Goal: Task Accomplishment & Management: Complete application form

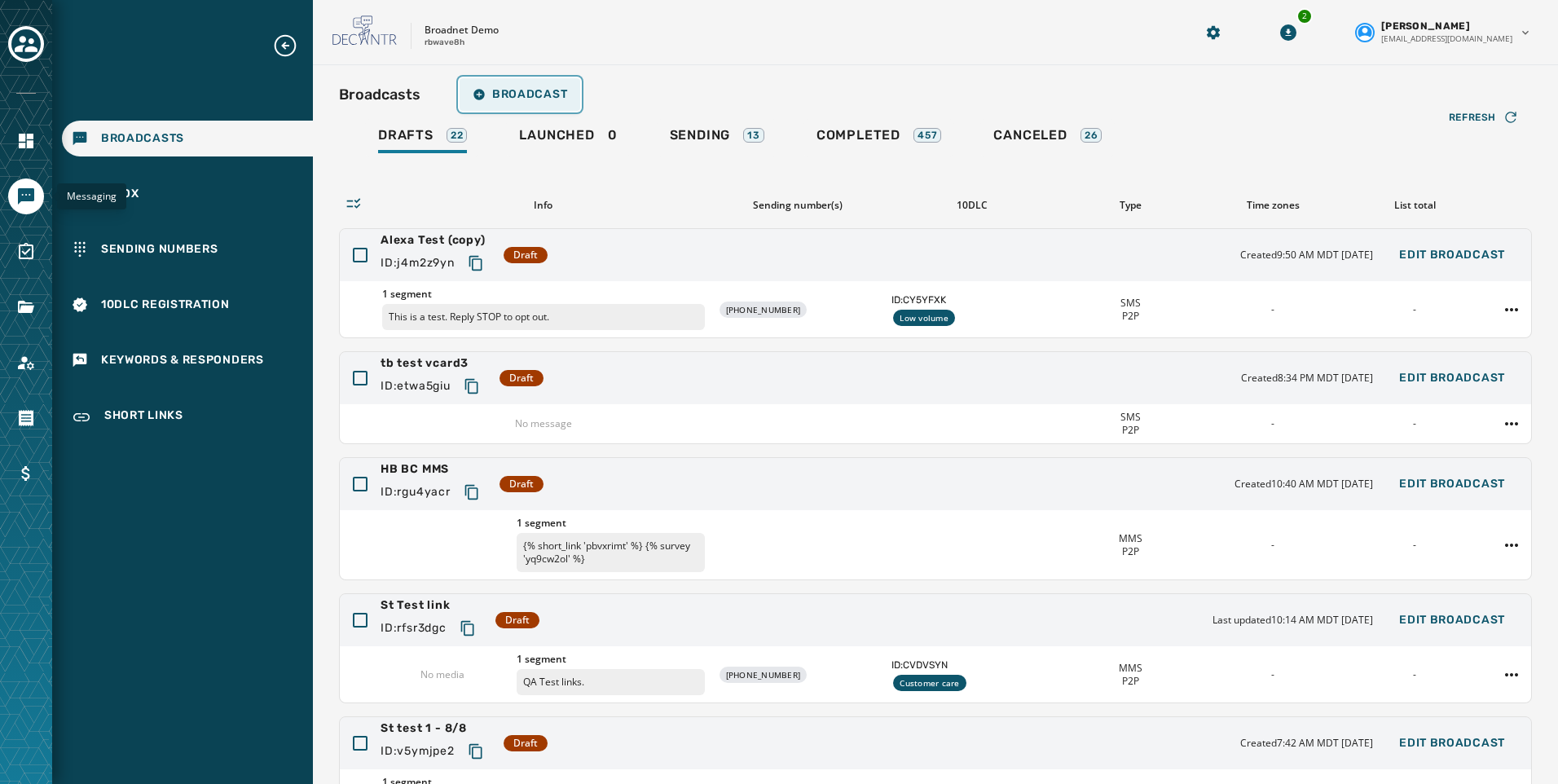
click at [485, 84] on button "Broadcast" at bounding box center [520, 94] width 121 height 33
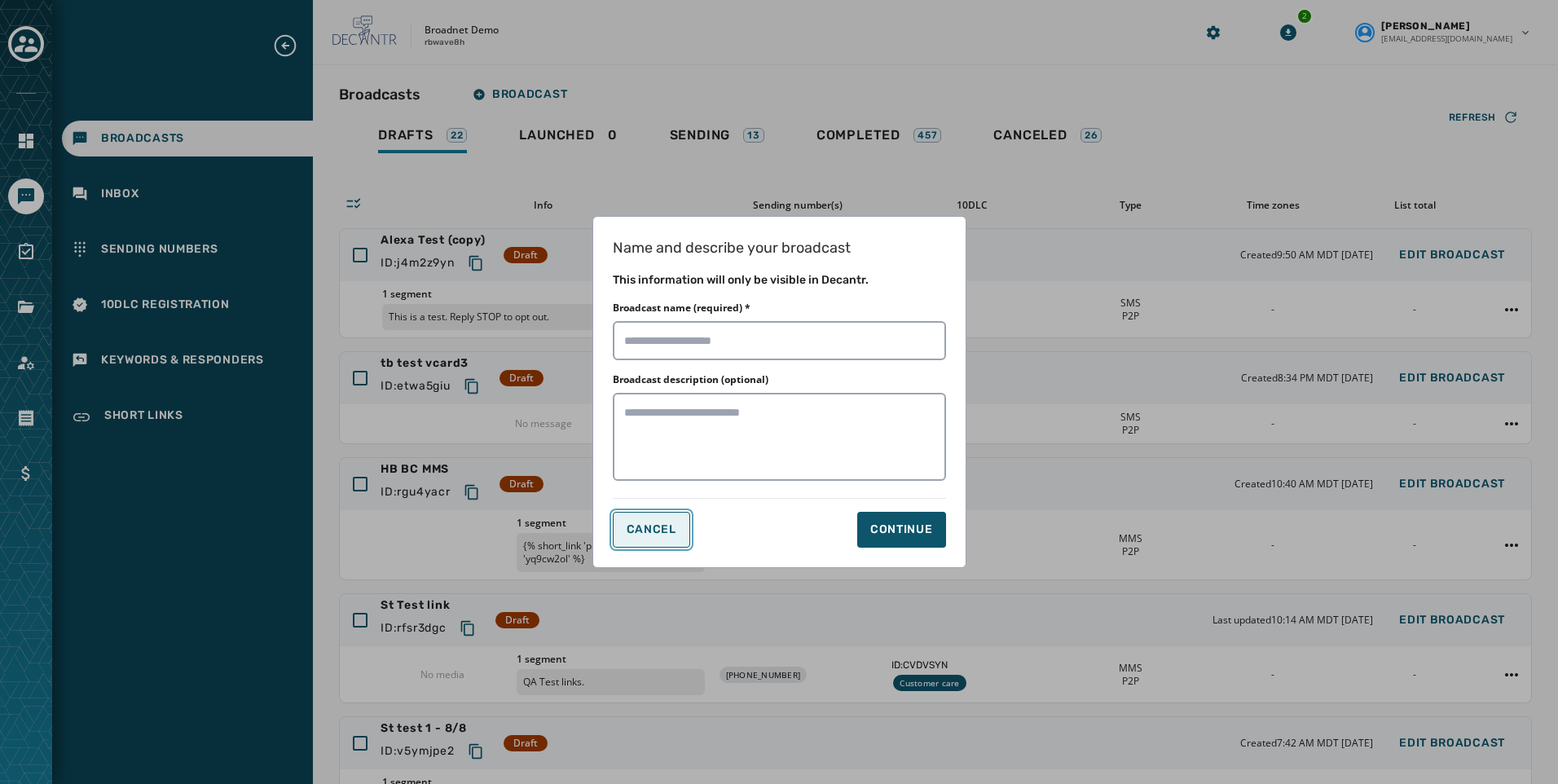
click at [633, 535] on span "Cancel" at bounding box center [651, 530] width 50 height 13
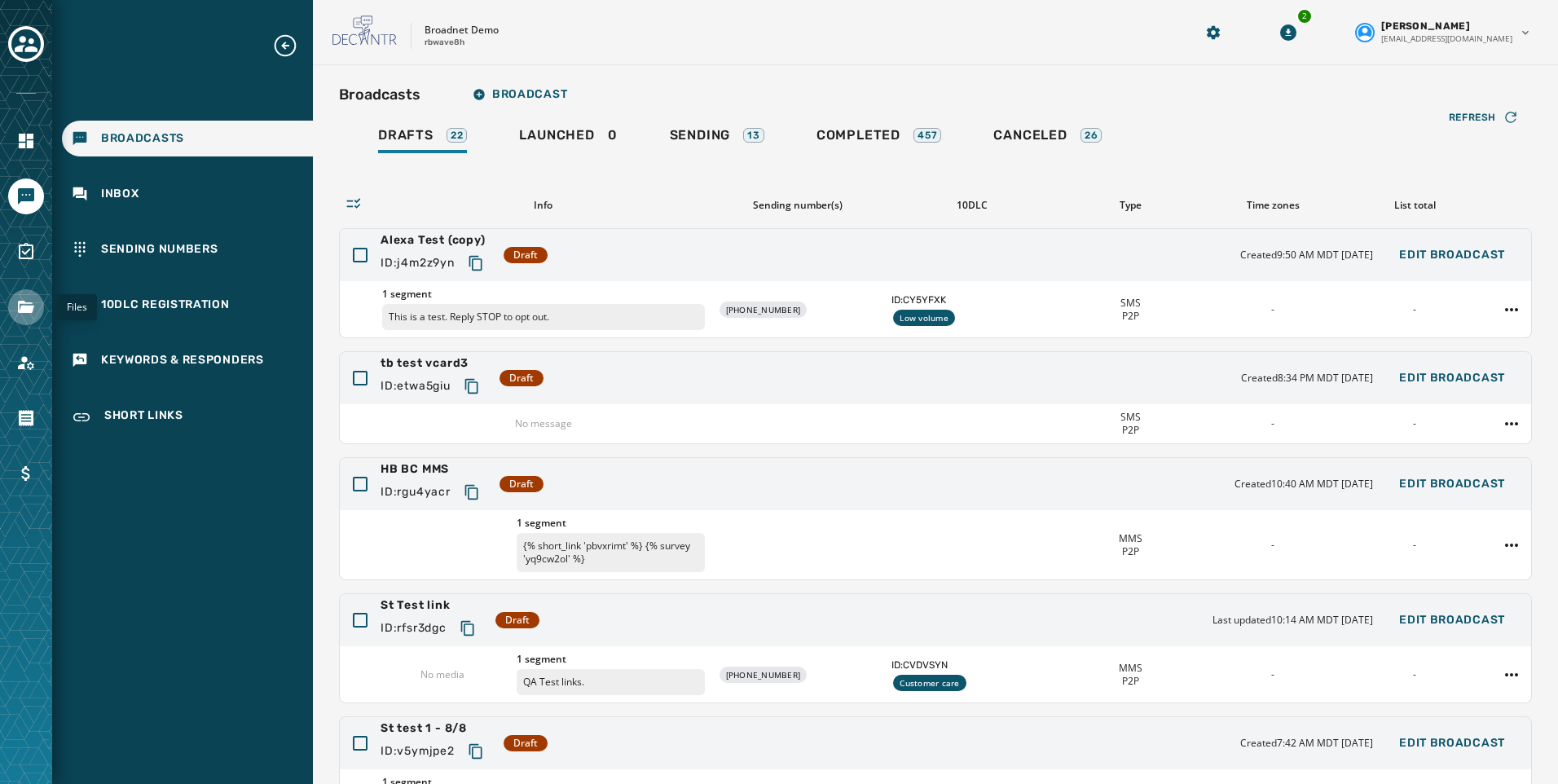
click at [15, 306] on link "Navigate to Files" at bounding box center [26, 307] width 36 height 36
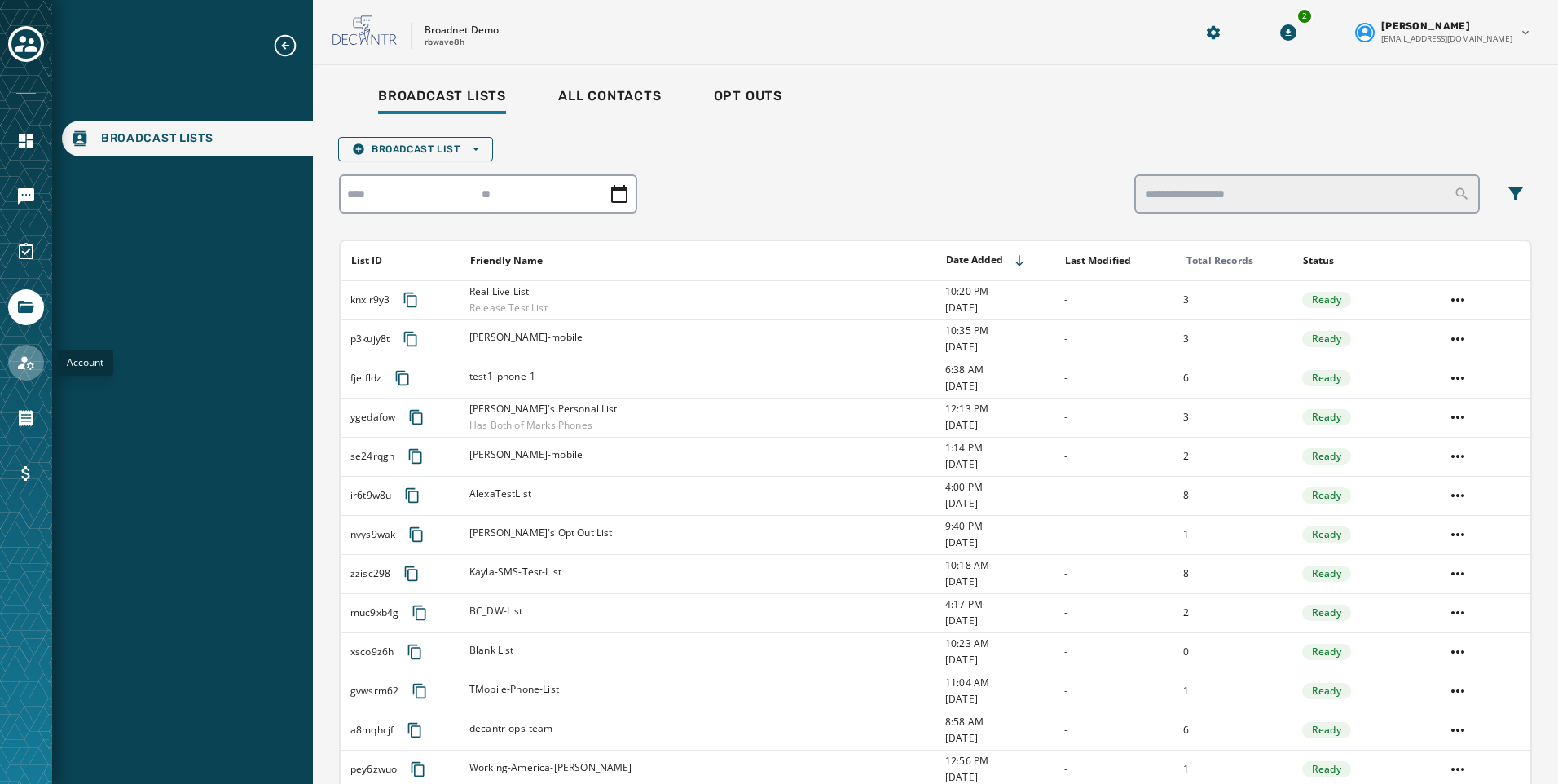
click at [32, 376] on link "Navigate to Account" at bounding box center [26, 363] width 36 height 36
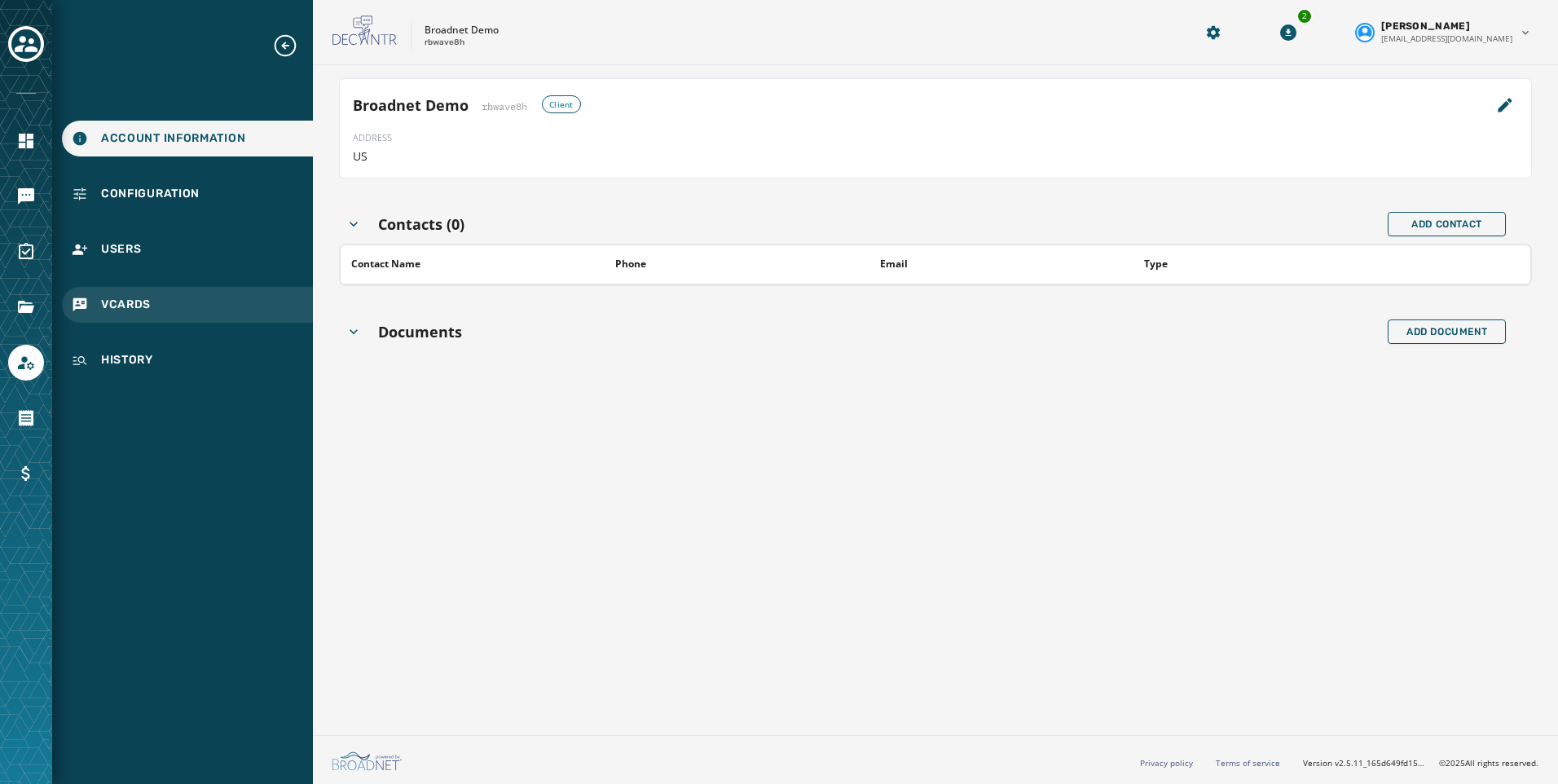
click at [136, 298] on span "vCards" at bounding box center [125, 304] width 50 height 16
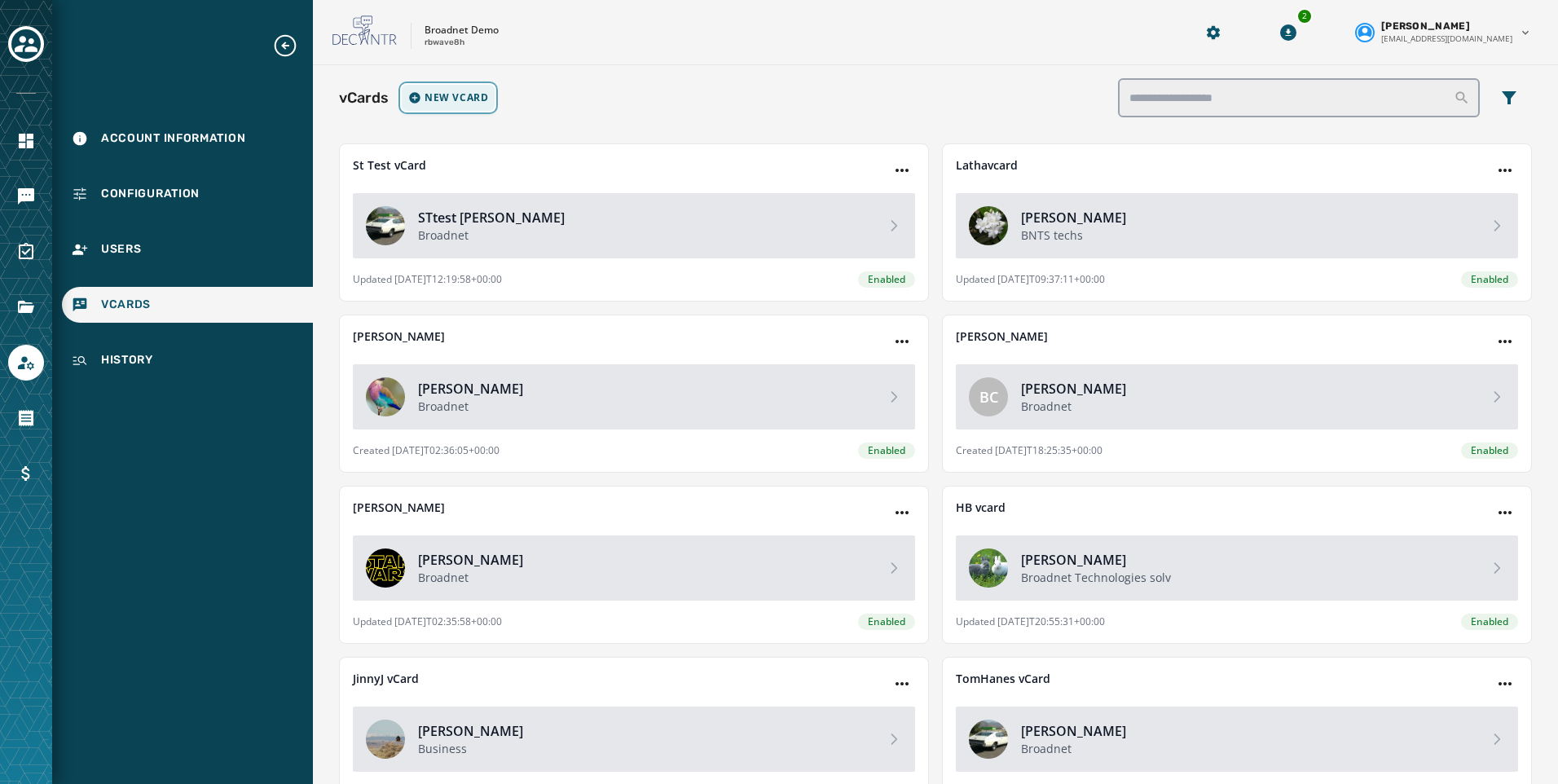
click at [446, 89] on button "New vCard" at bounding box center [448, 98] width 93 height 26
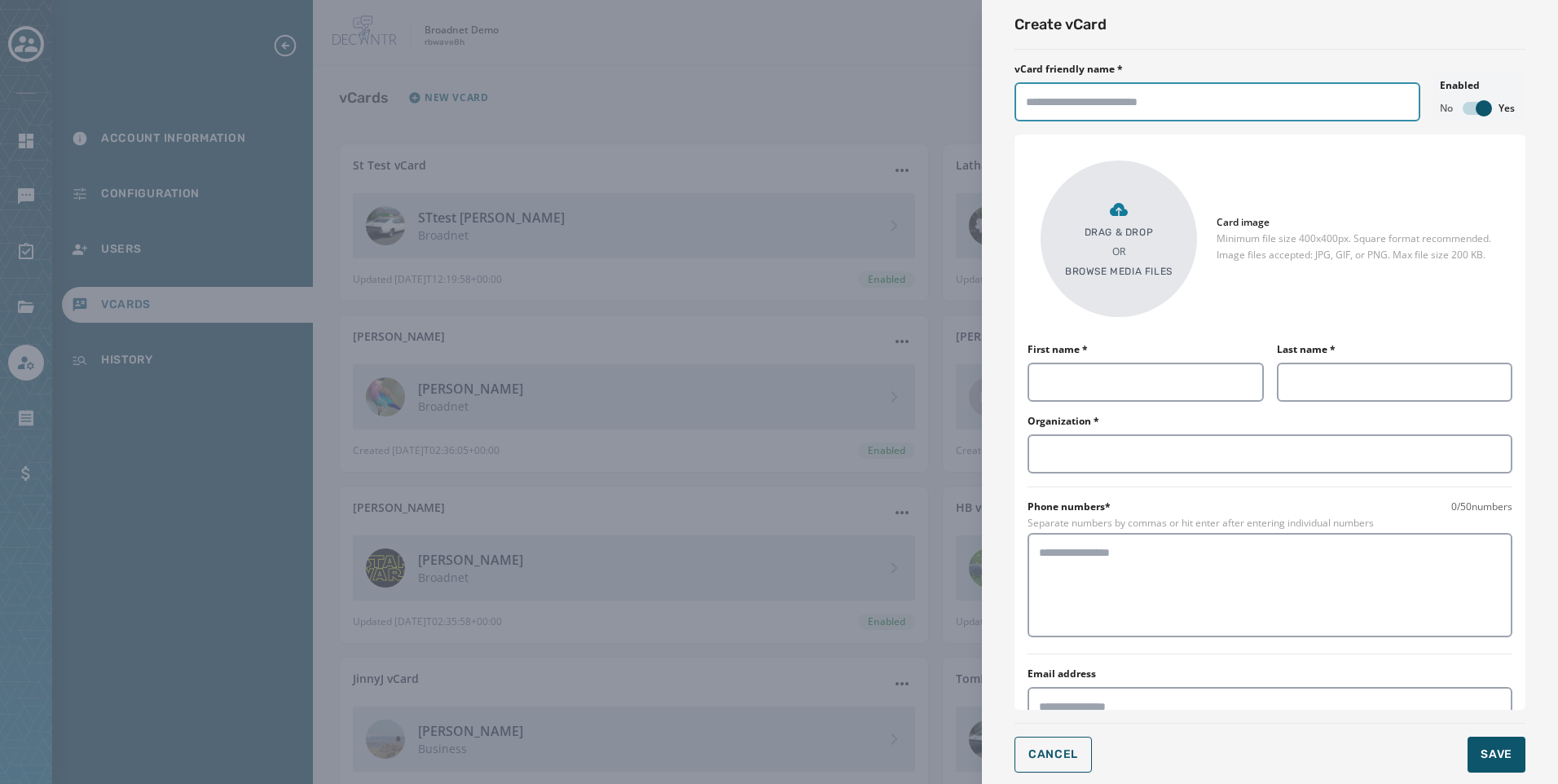
click at [1123, 103] on input "vCard friendly name *" at bounding box center [1217, 101] width 405 height 39
type input "**********"
type input "*******"
click at [1116, 380] on input "First name *" at bounding box center [1145, 382] width 237 height 39
type input "*******"
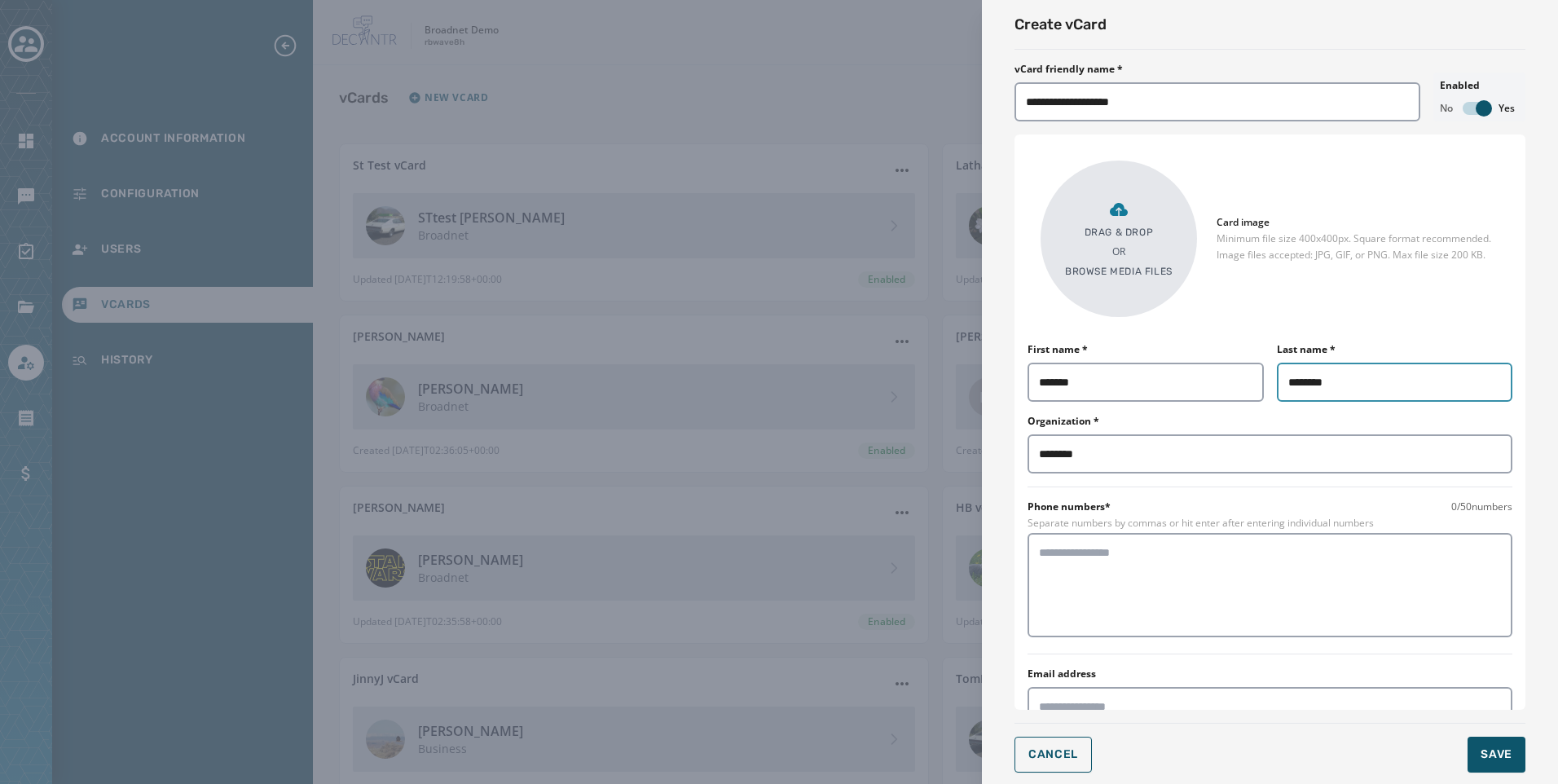
type input "*******"
click at [1111, 511] on div "Phone numbers* 0 / 50 numbers" at bounding box center [1270, 507] width 484 height 13
click at [1133, 566] on textarea at bounding box center [1270, 584] width 462 height 81
click at [1074, 758] on span "Cancel" at bounding box center [1053, 755] width 50 height 13
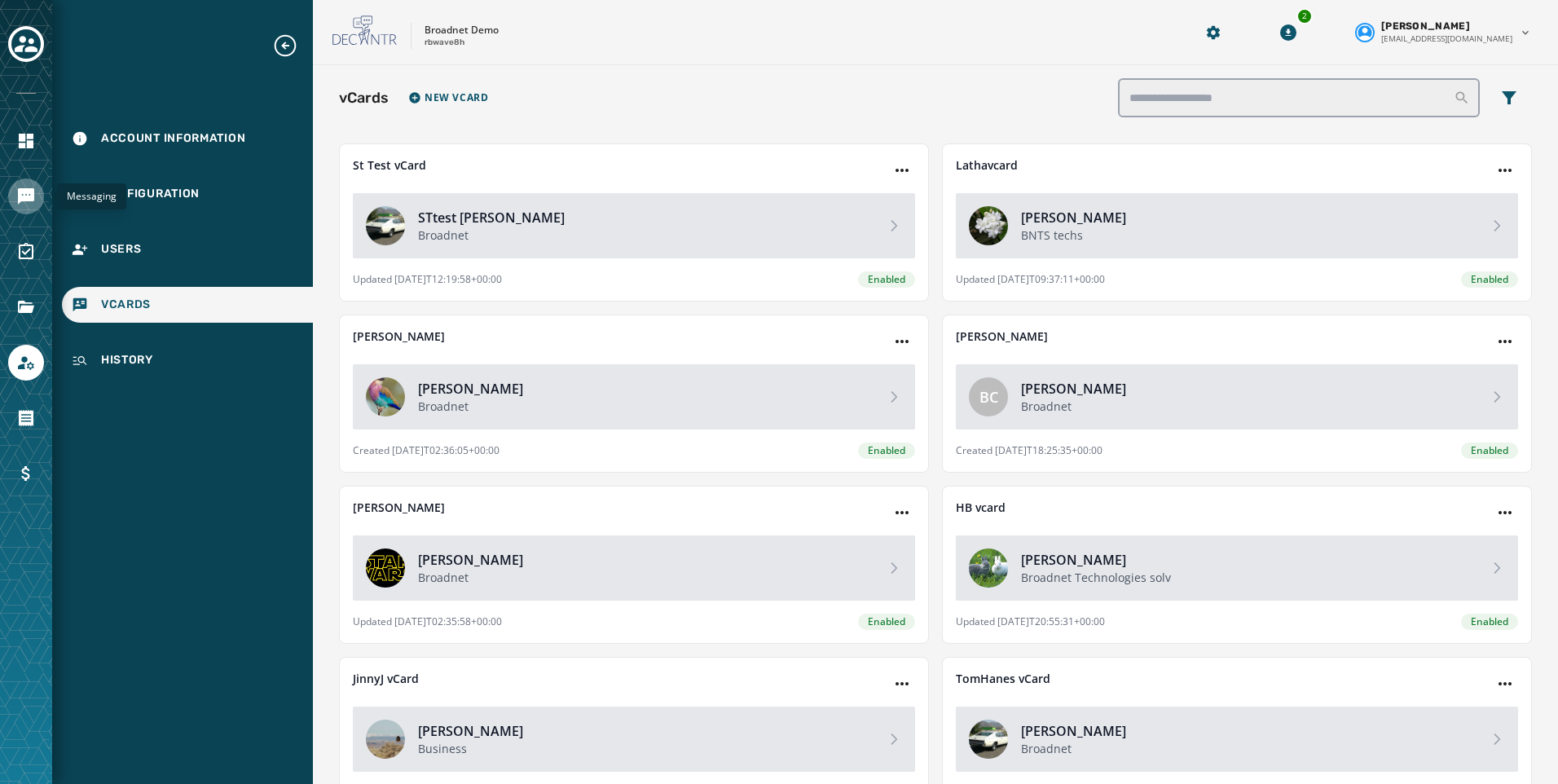
click at [18, 195] on icon "Navigate to Messaging" at bounding box center [25, 196] width 16 height 16
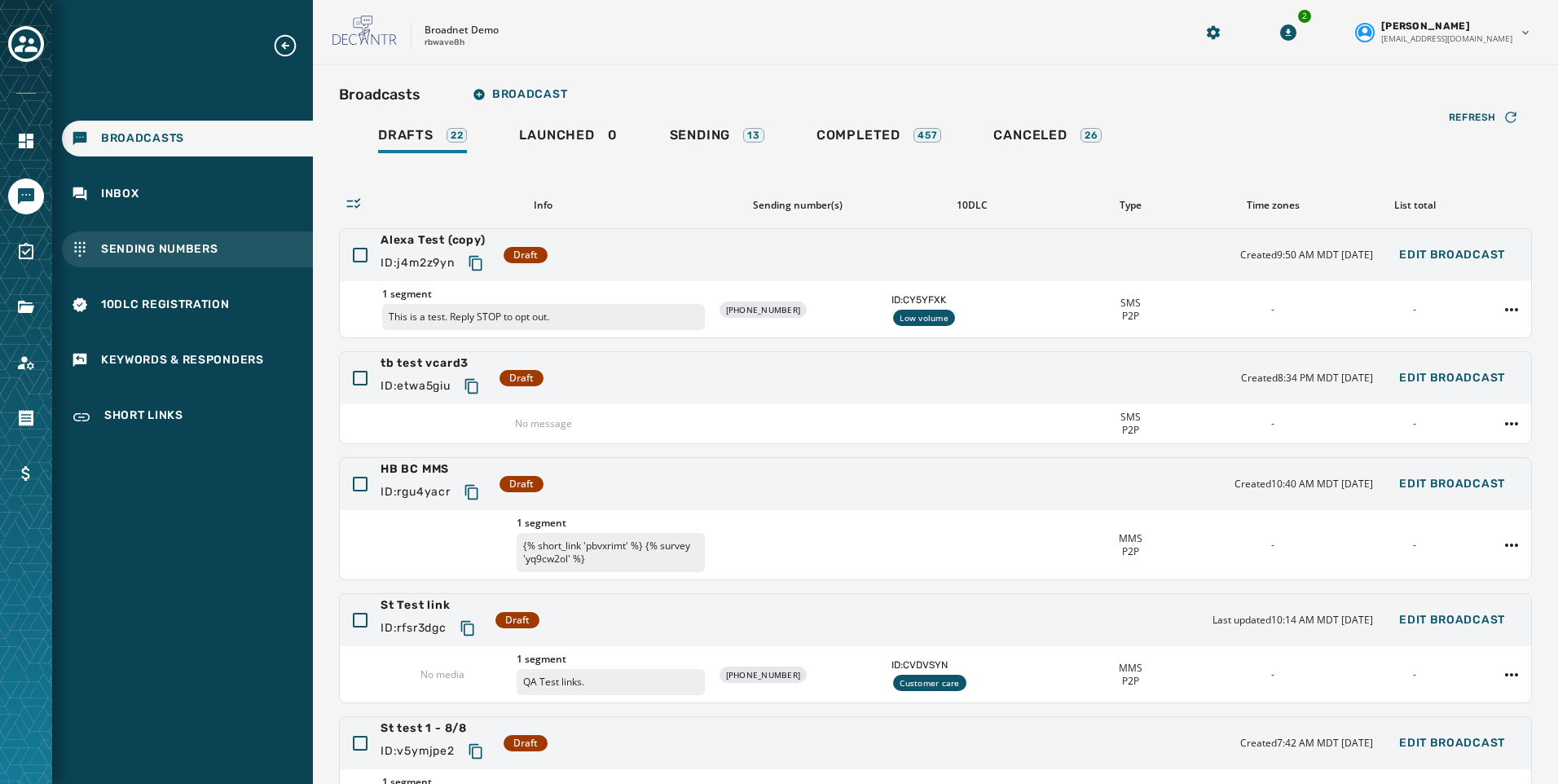
click at [116, 253] on span "Sending Numbers" at bounding box center [159, 249] width 117 height 16
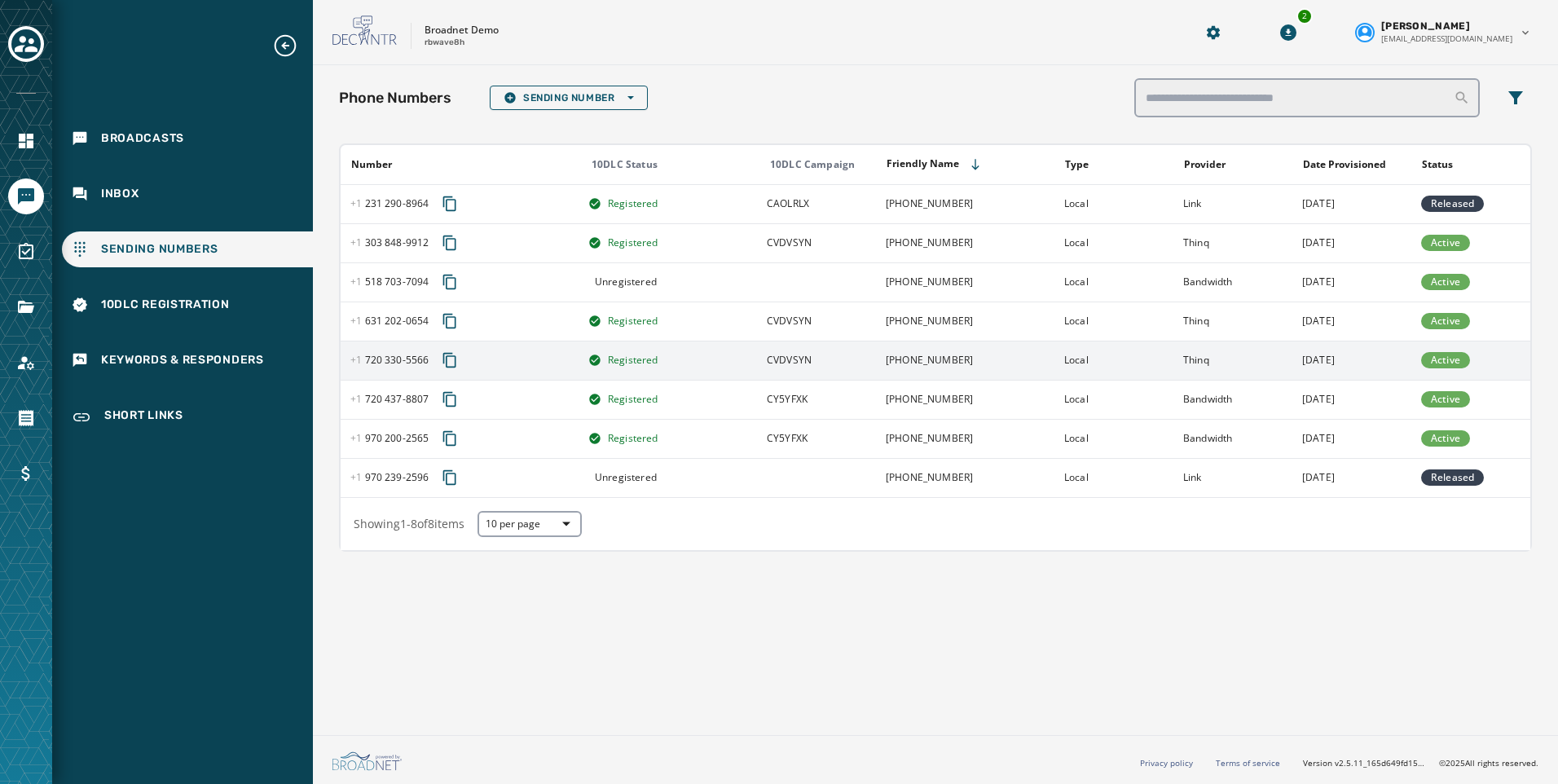
click at [447, 356] on icon "Copy phone number to clipboard" at bounding box center [450, 360] width 13 height 15
click at [25, 364] on icon "Navigate to Account" at bounding box center [25, 362] width 20 height 20
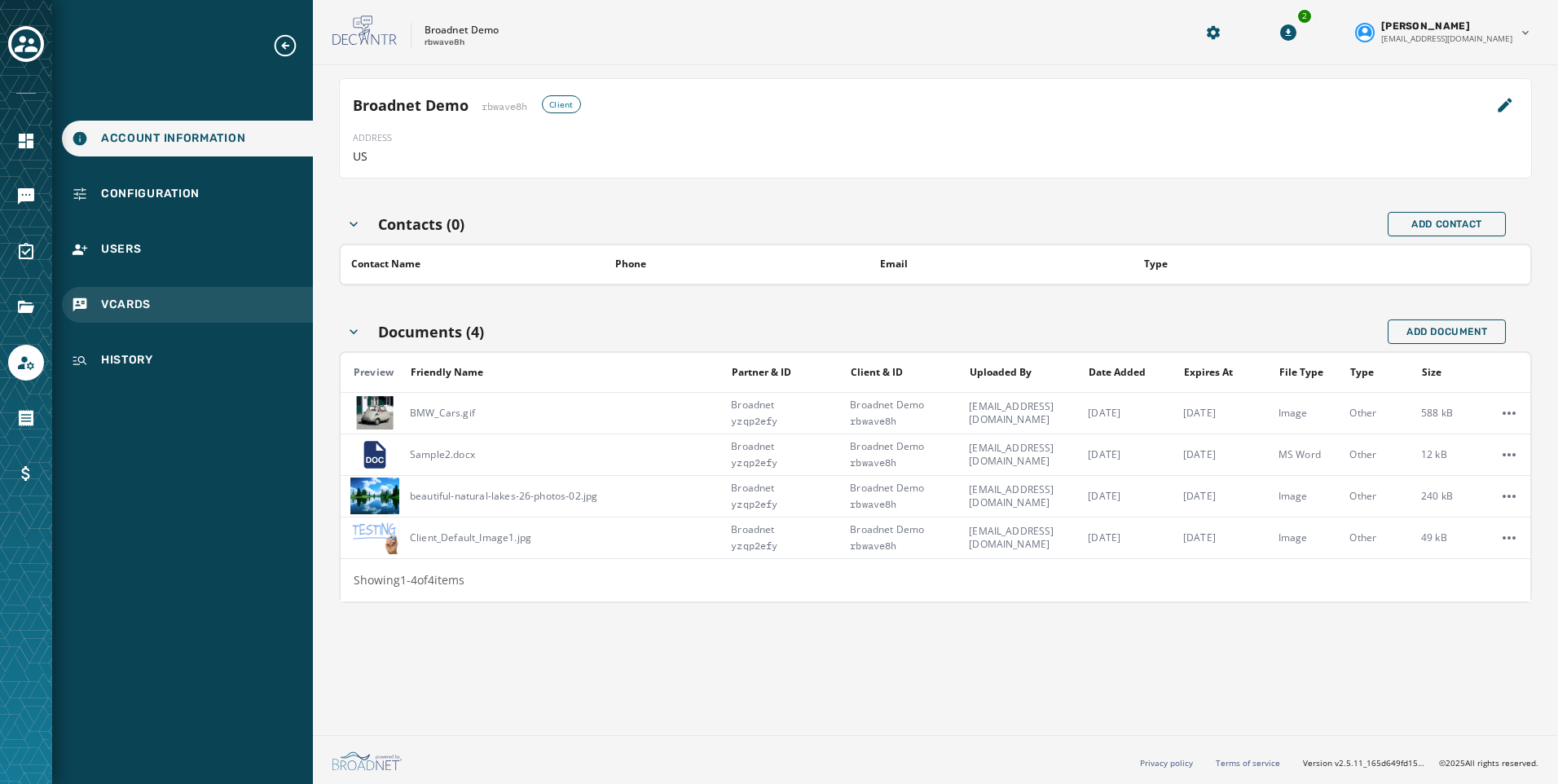
click at [135, 303] on span "vCards" at bounding box center [125, 304] width 50 height 16
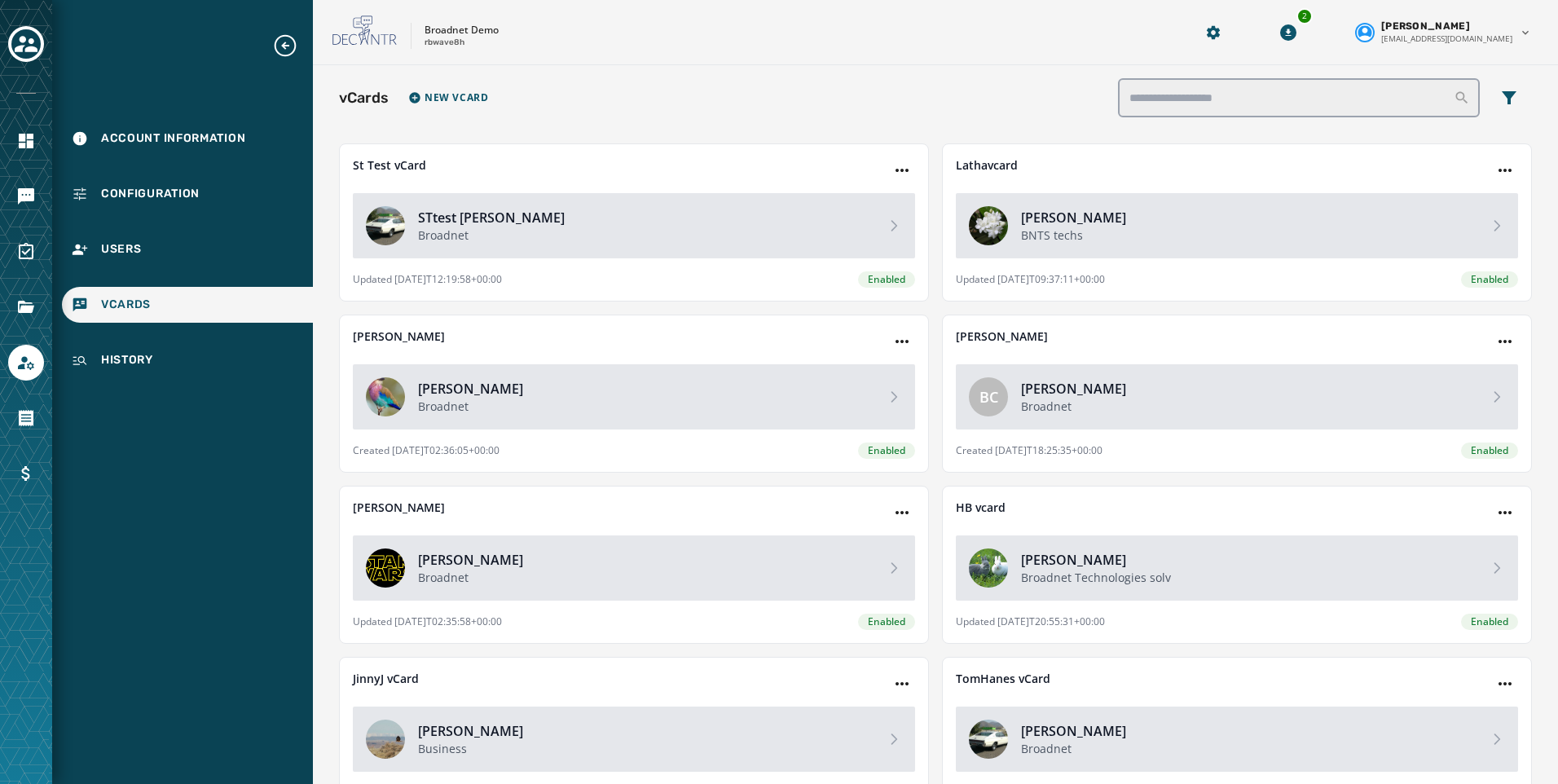
click at [401, 107] on div "vCards New vCard" at bounding box center [936, 97] width 1193 height 39
click at [431, 106] on button "New vCard" at bounding box center [448, 98] width 93 height 26
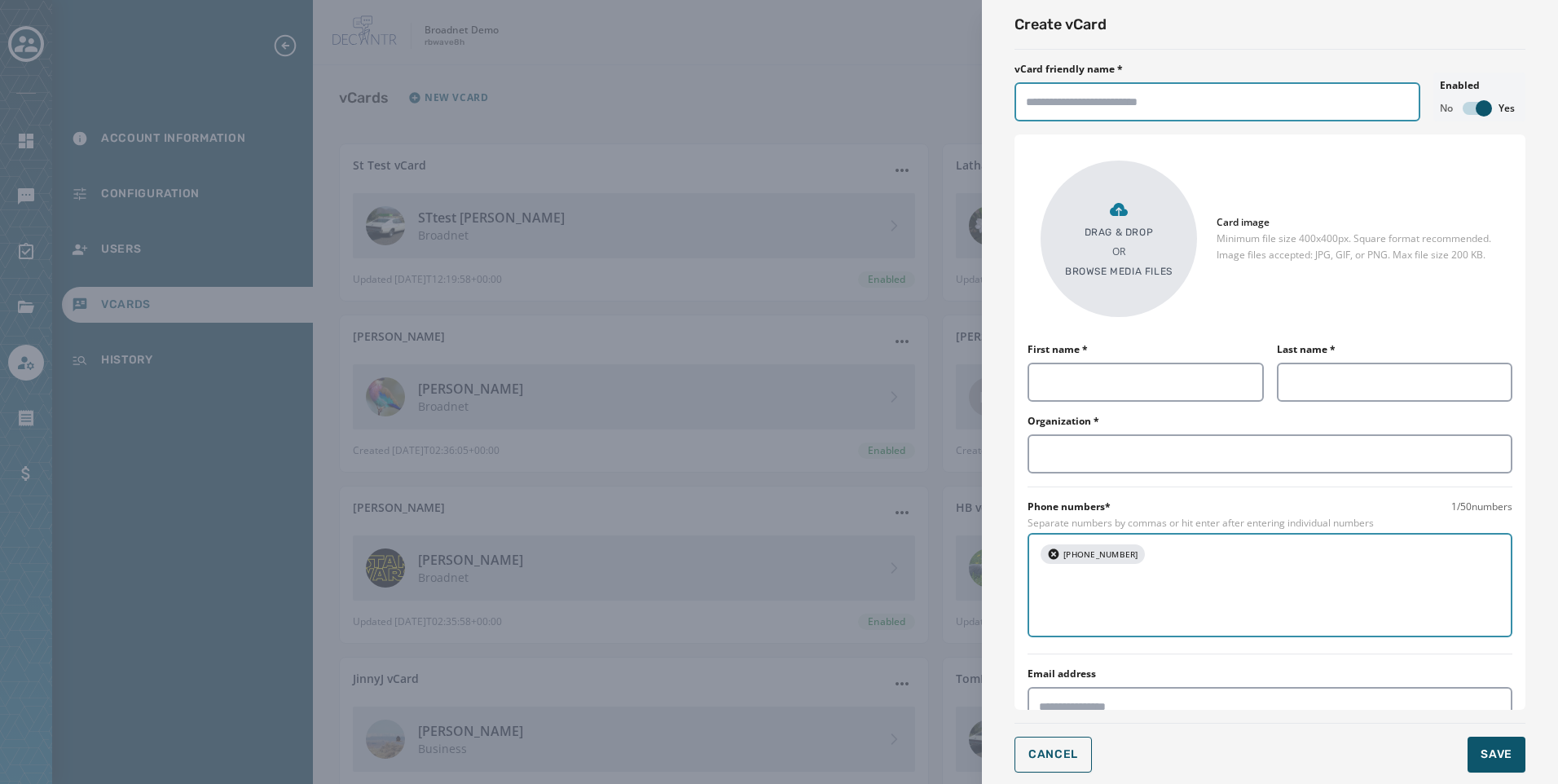
click at [1115, 107] on input "vCard friendly name *" at bounding box center [1217, 101] width 405 height 39
type input "**********"
type input "*******"
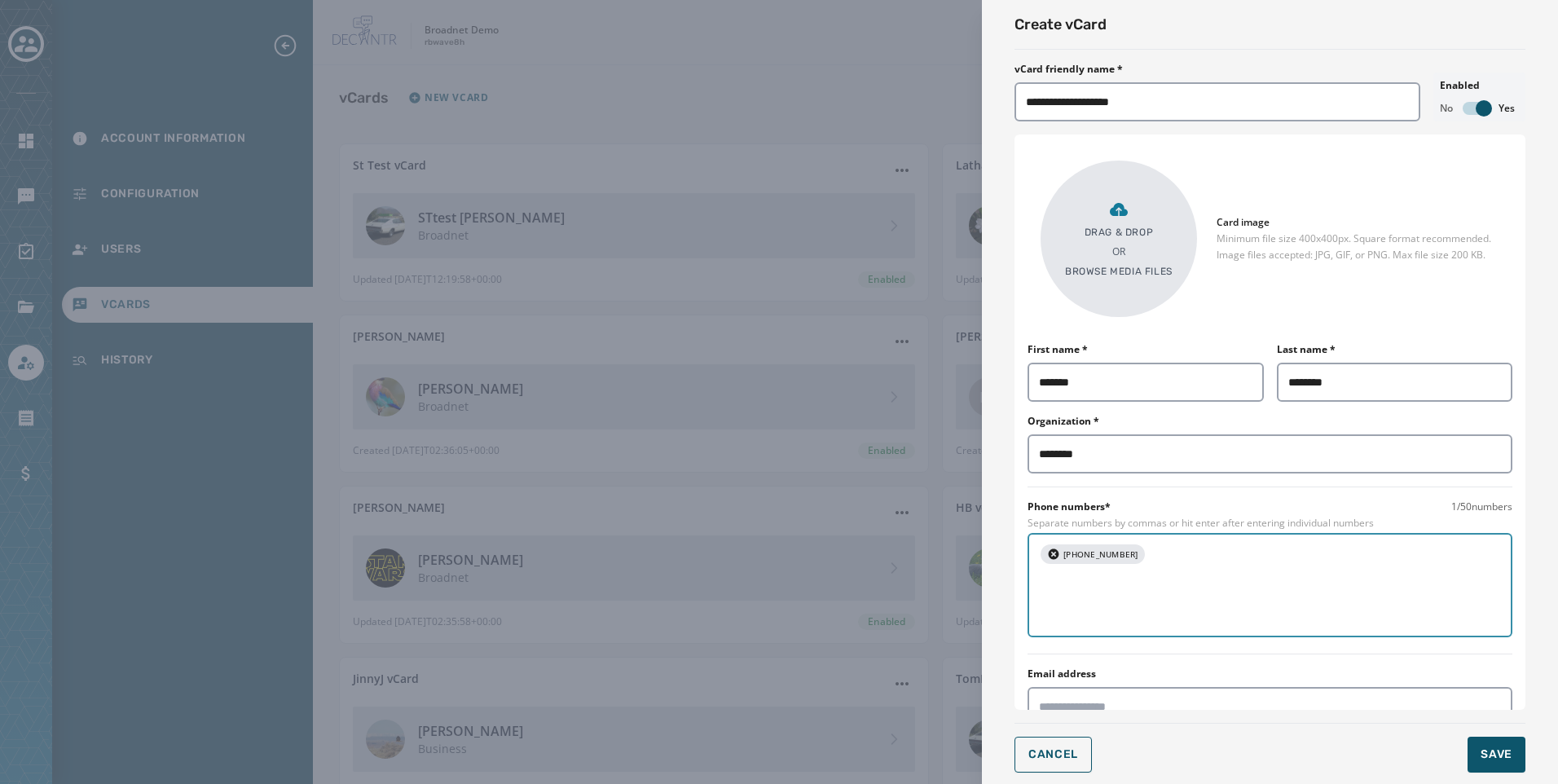
click at [1241, 595] on textarea at bounding box center [1327, 584] width 349 height 81
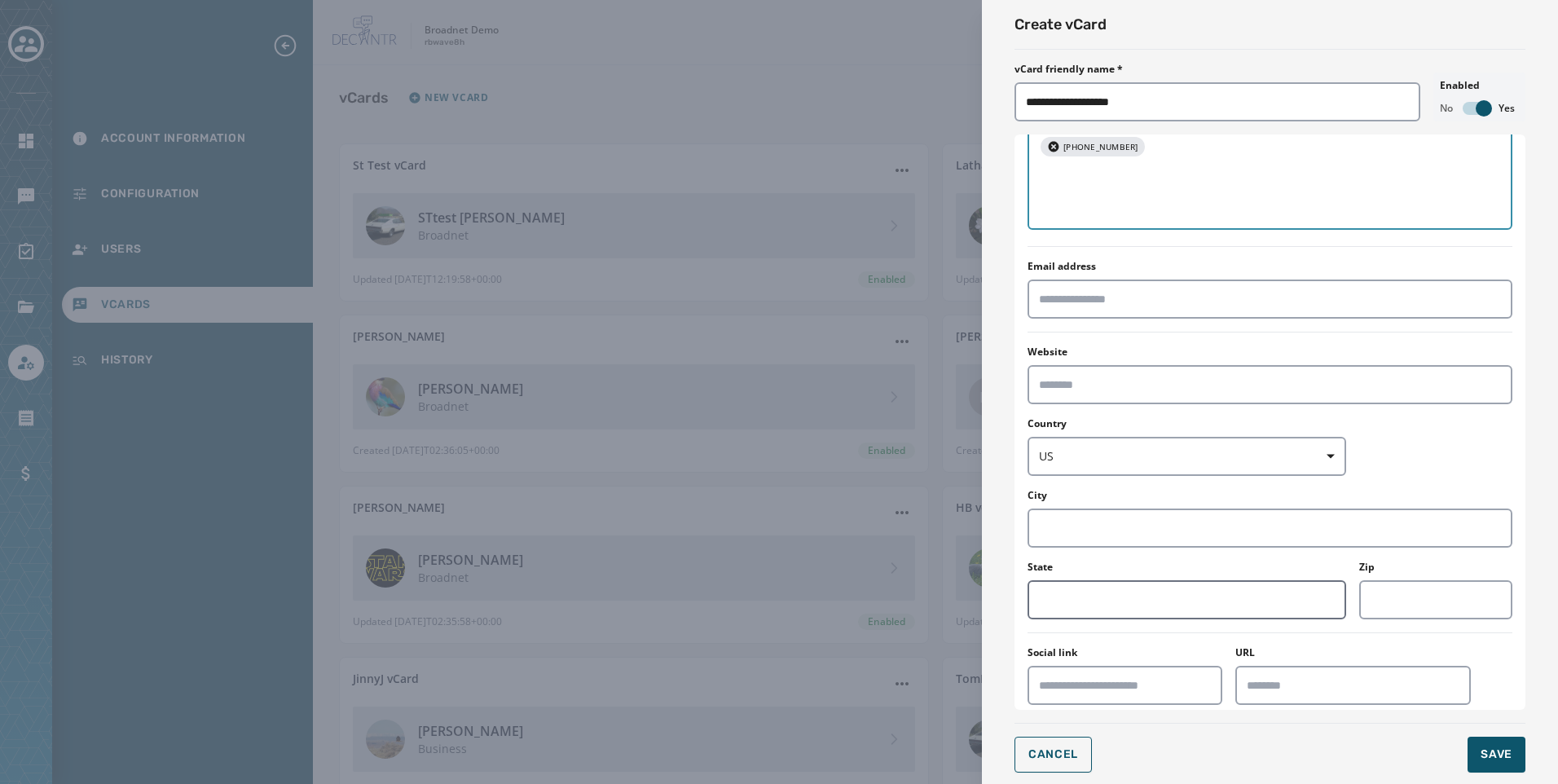
scroll to position [454, 0]
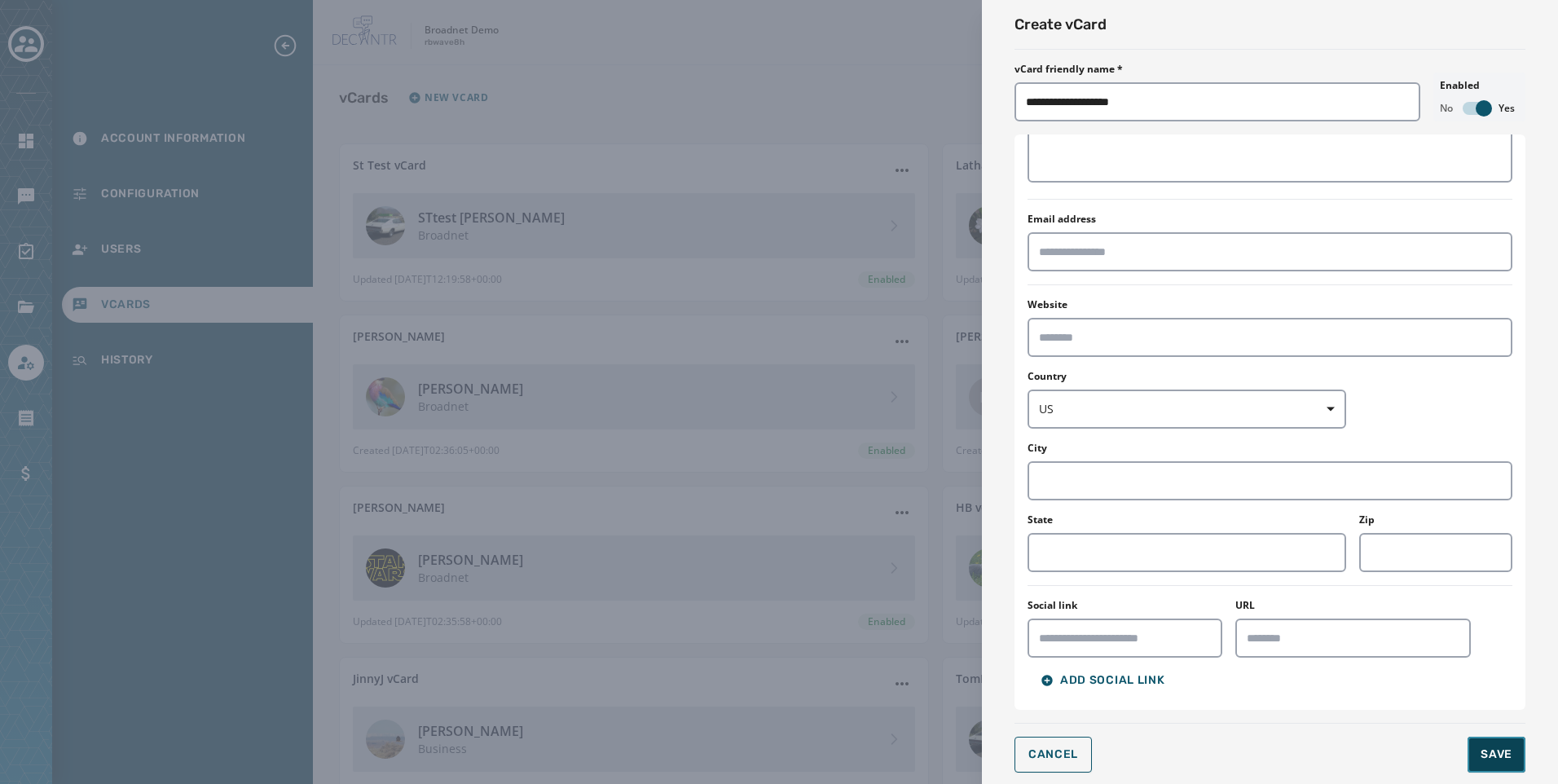
click at [1506, 756] on span "Save" at bounding box center [1497, 754] width 32 height 16
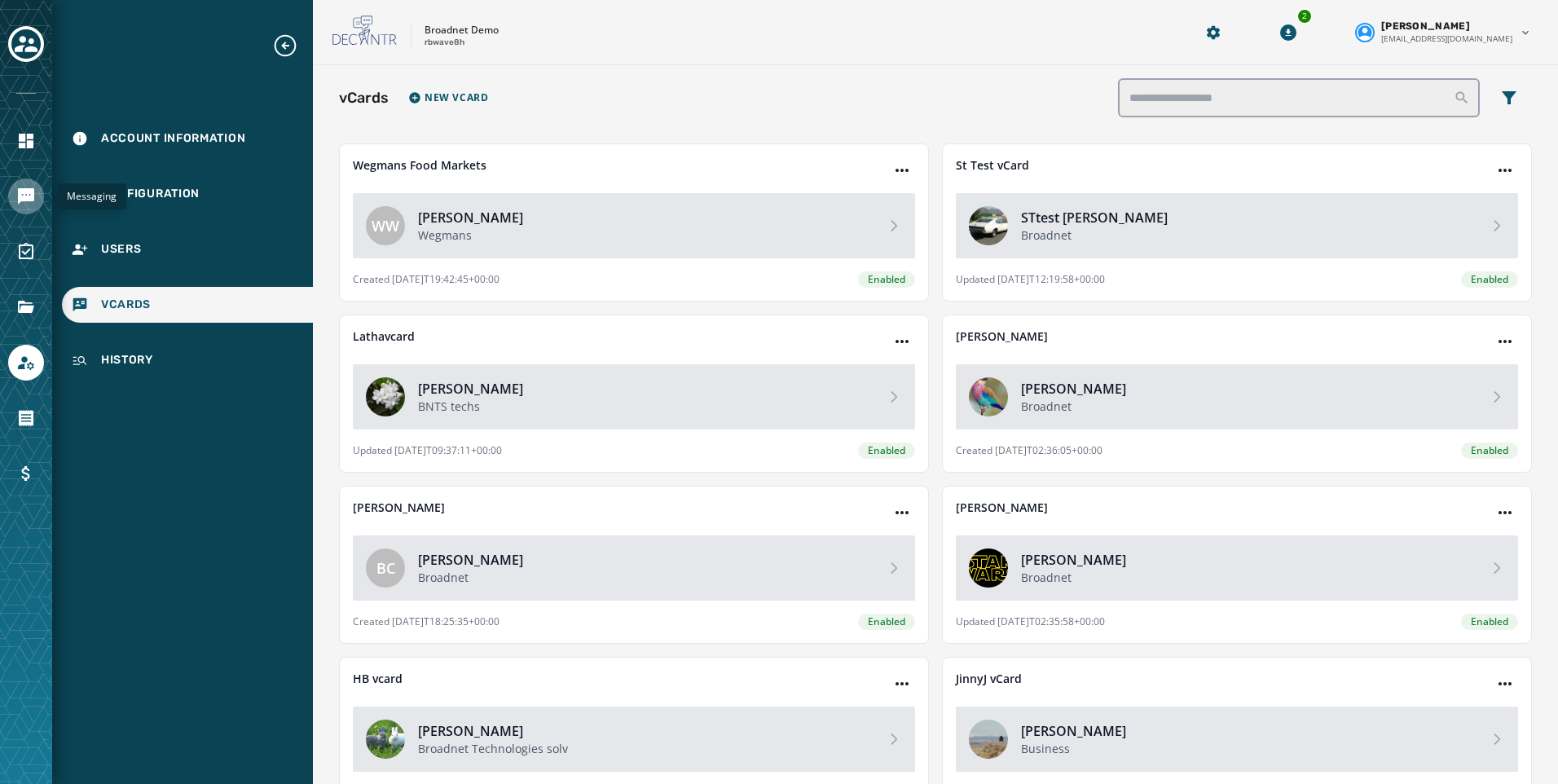
click at [23, 190] on icon "Navigate to Messaging" at bounding box center [25, 196] width 16 height 16
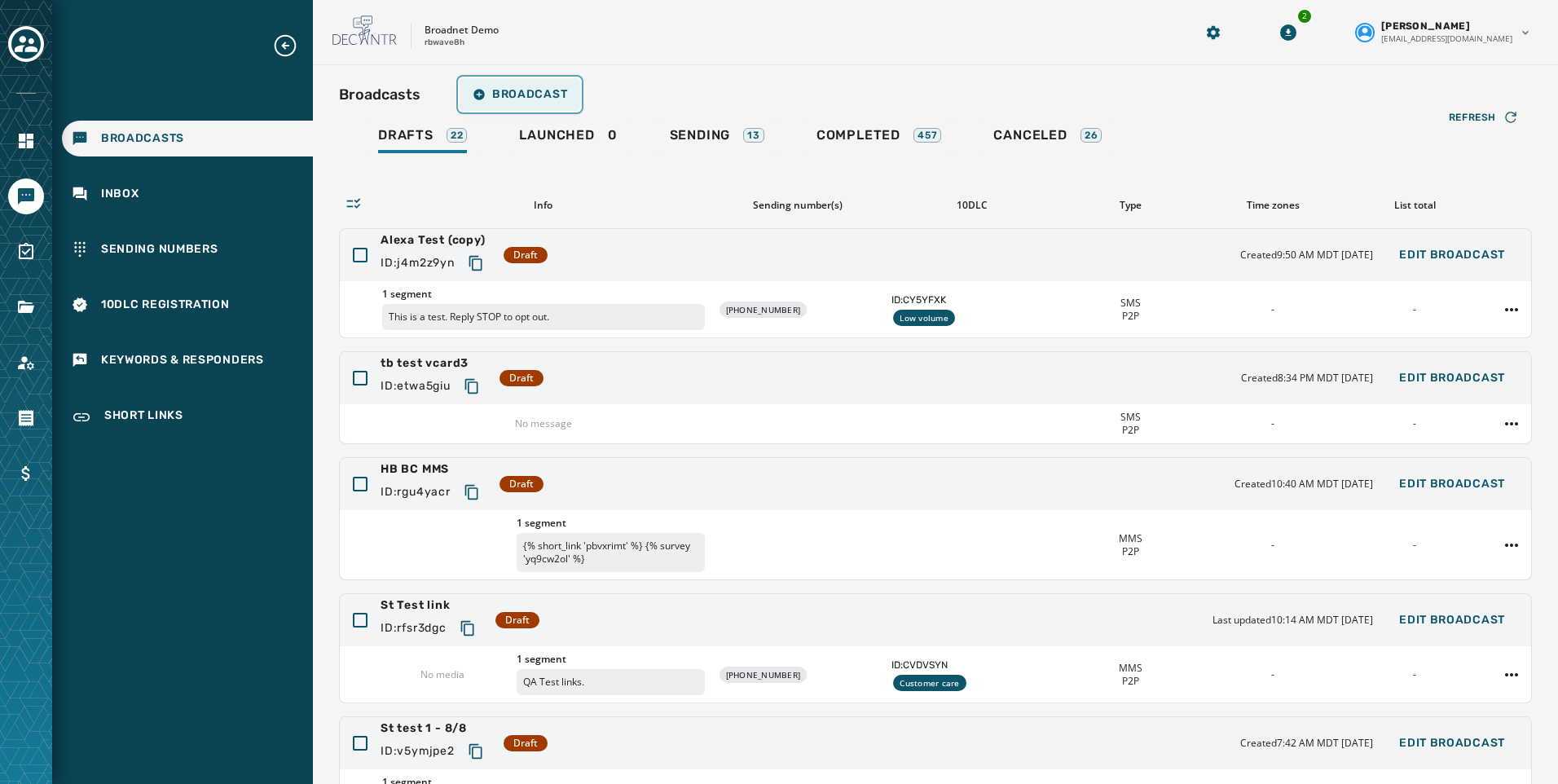
click at [534, 92] on span "Broadcast" at bounding box center [519, 94] width 94 height 13
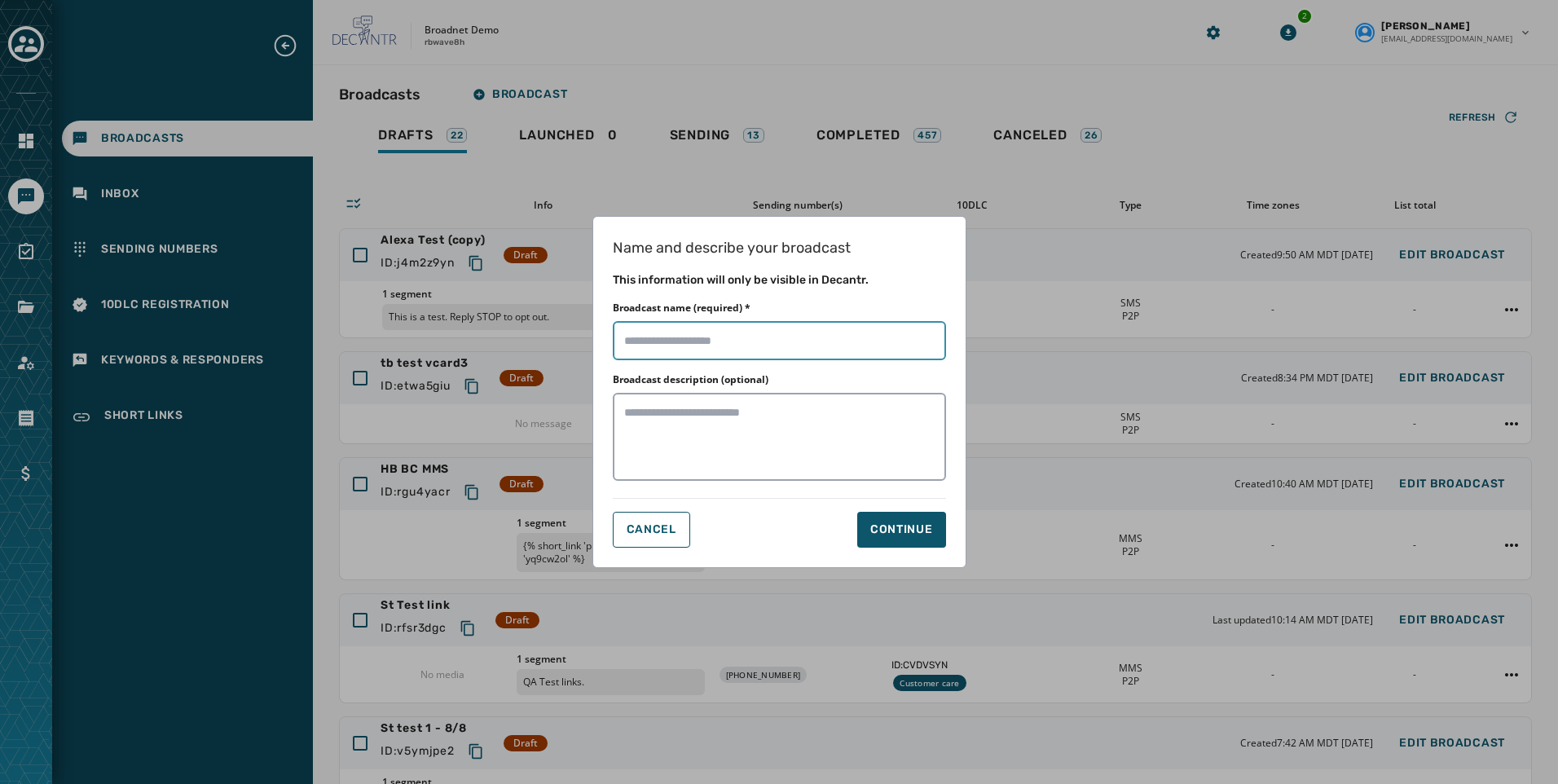
click at [646, 341] on input "Broadcast name (required) *" at bounding box center [779, 340] width 334 height 39
type input "**********"
click at [912, 542] on button "Continue" at bounding box center [901, 530] width 89 height 36
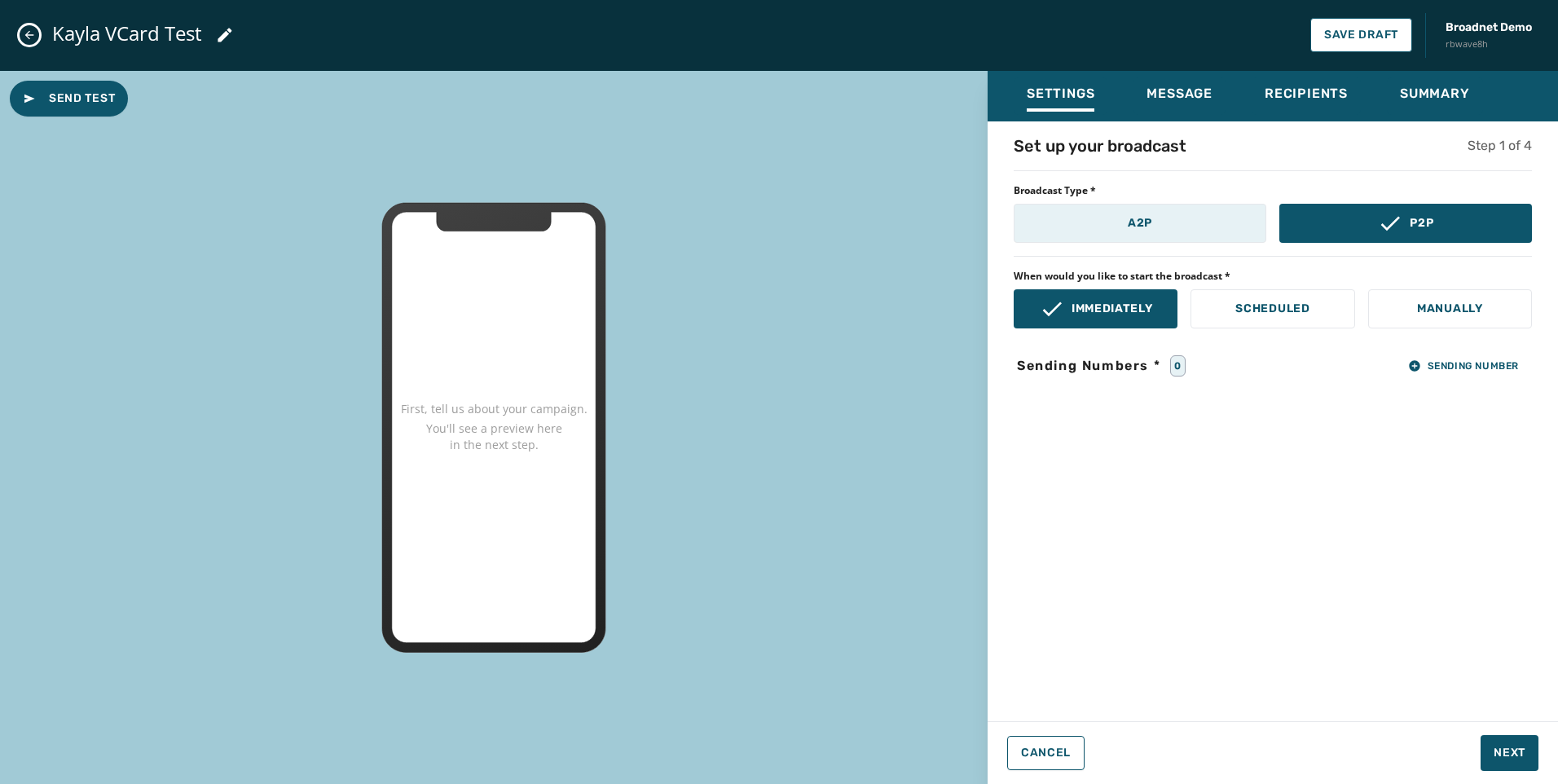
click at [1201, 228] on button "A2P" at bounding box center [1140, 222] width 253 height 39
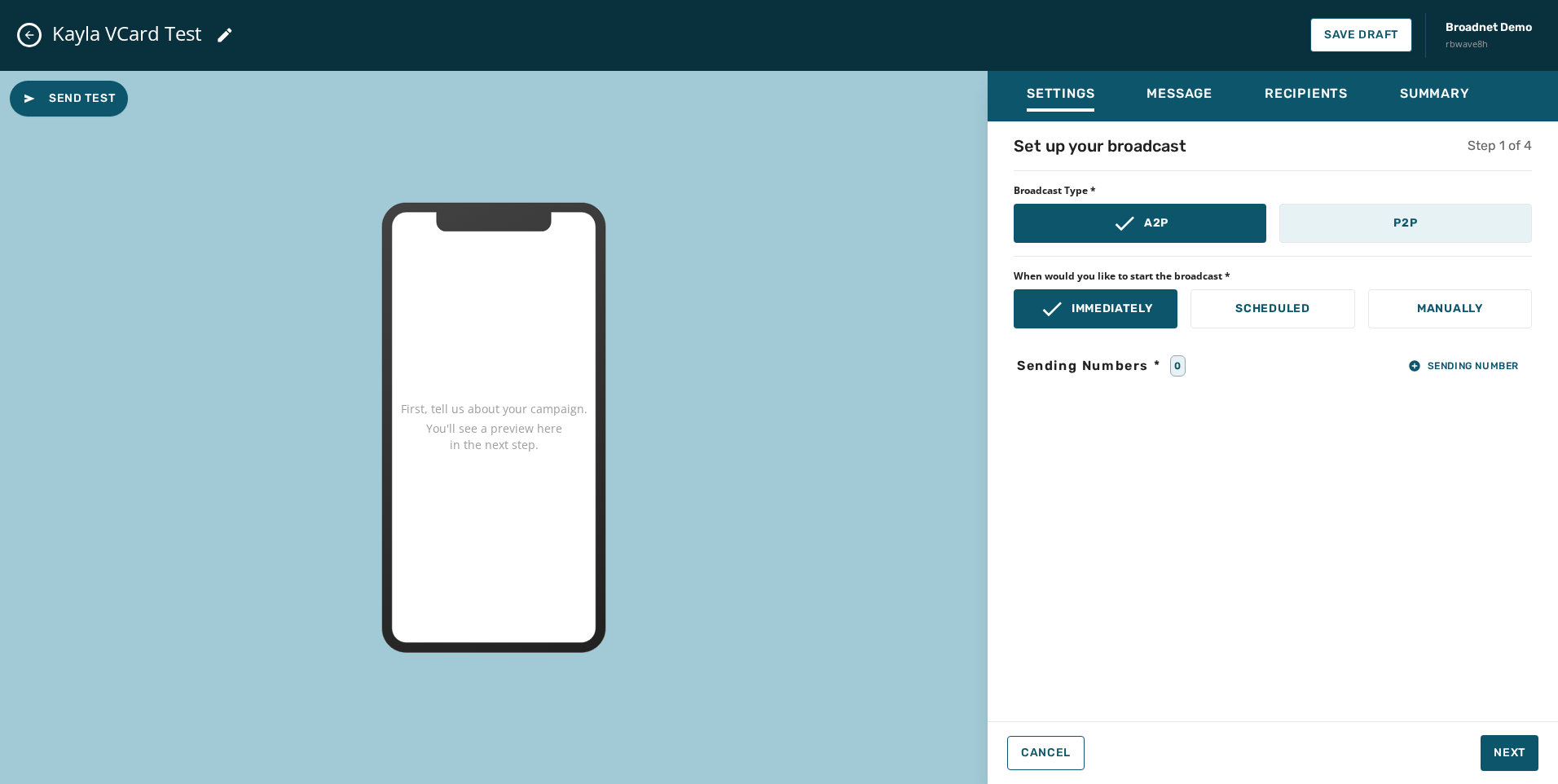
click at [1387, 239] on button "P2P" at bounding box center [1405, 222] width 253 height 39
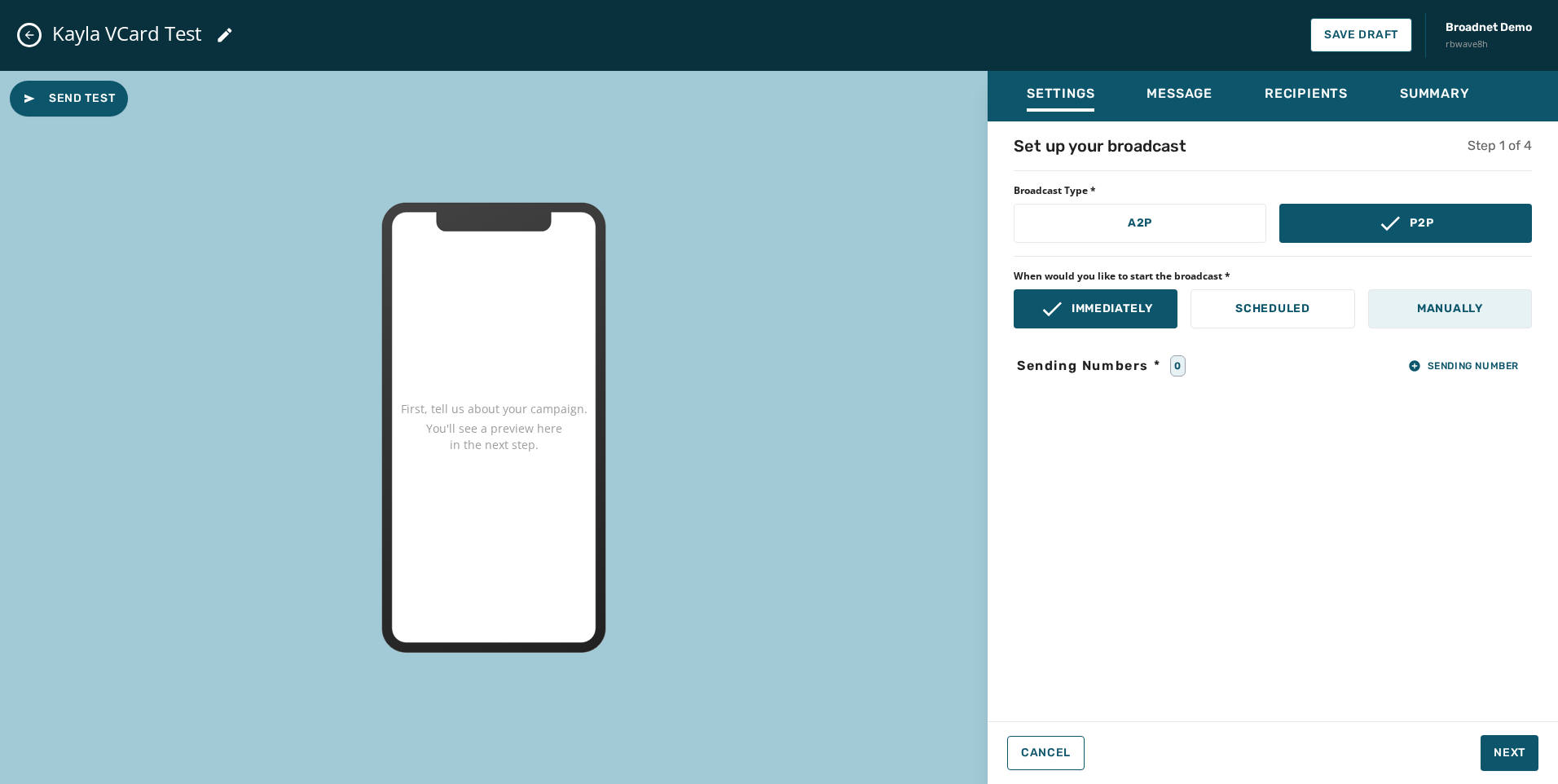
drag, startPoint x: 1410, startPoint y: 299, endPoint x: 1431, endPoint y: 317, distance: 27.7
click at [1410, 300] on button "Manually" at bounding box center [1450, 308] width 164 height 39
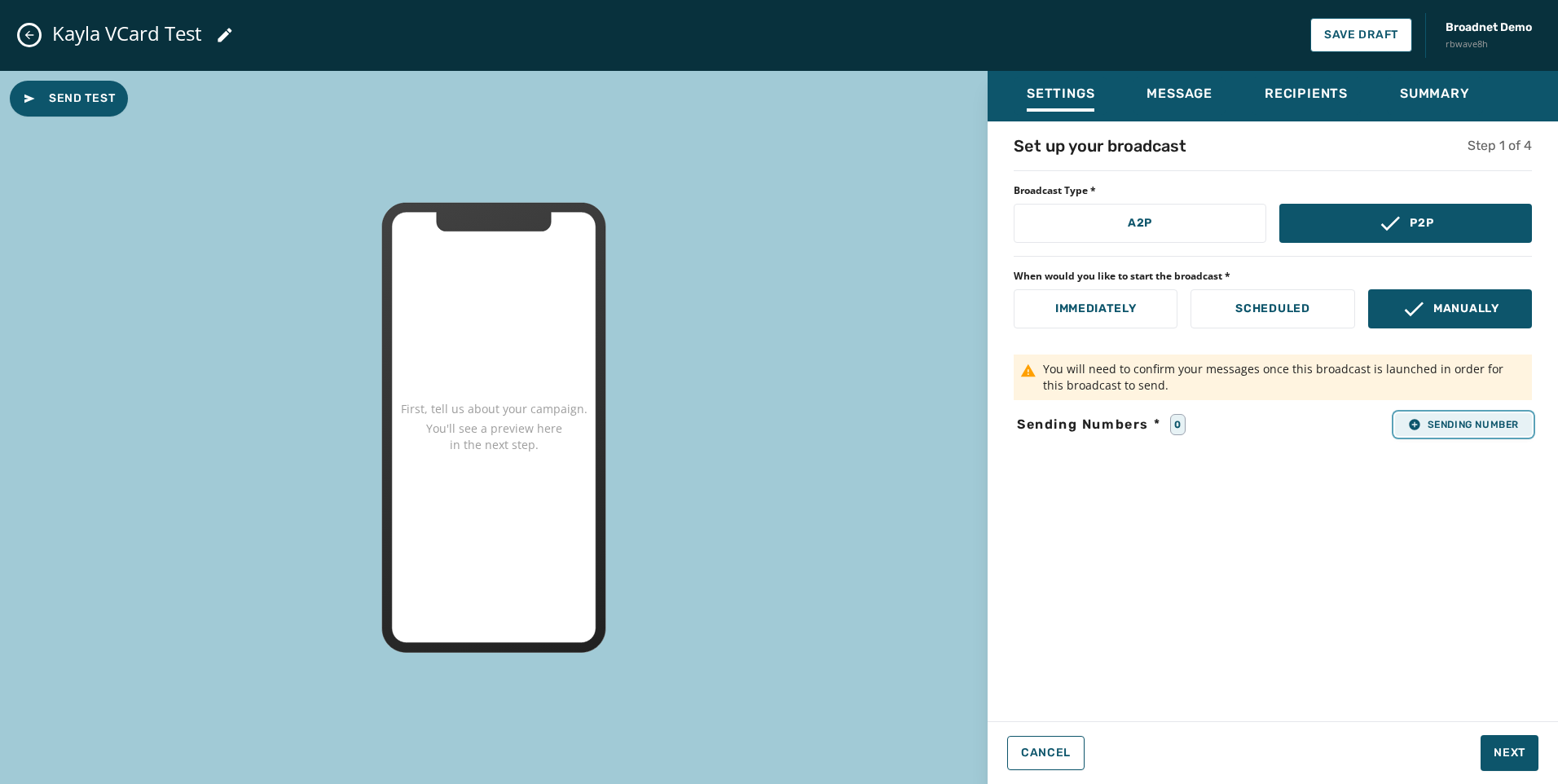
click at [1473, 424] on span "Sending Number" at bounding box center [1464, 424] width 111 height 13
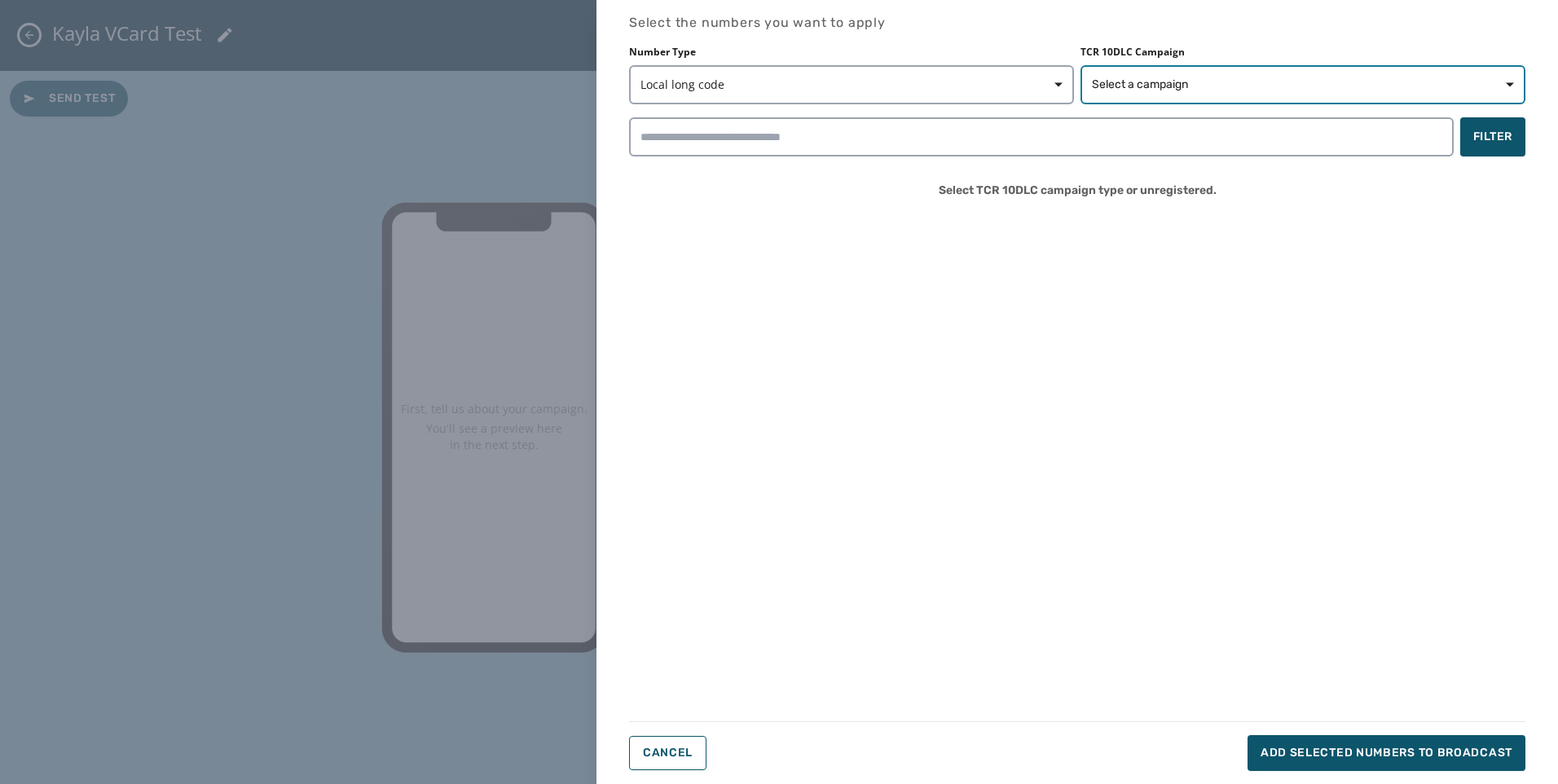
click at [1126, 83] on span "Select a campaign" at bounding box center [1140, 84] width 96 height 16
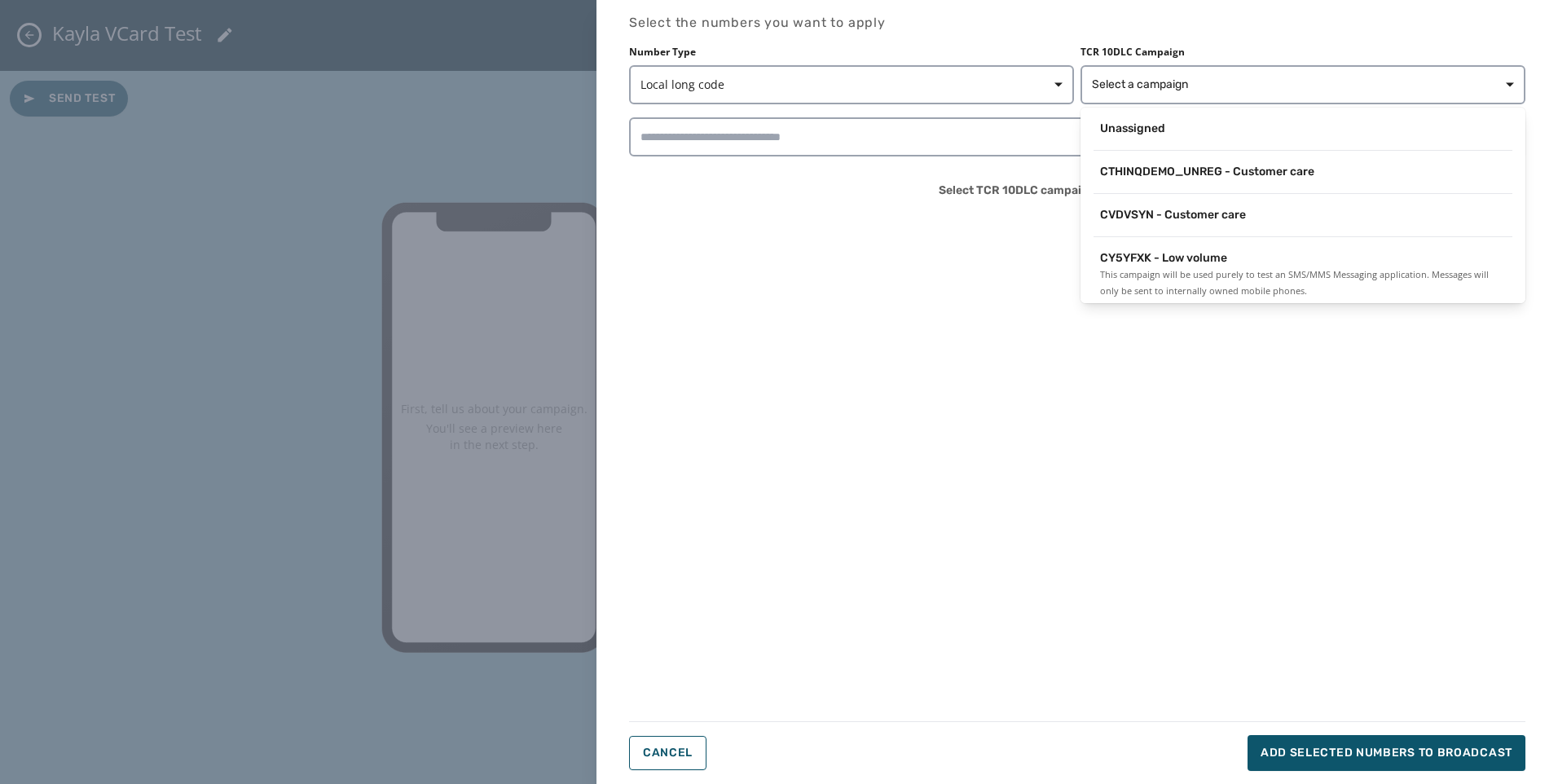
click at [1159, 211] on span "CVDVSYN - Customer care" at bounding box center [1173, 215] width 146 height 16
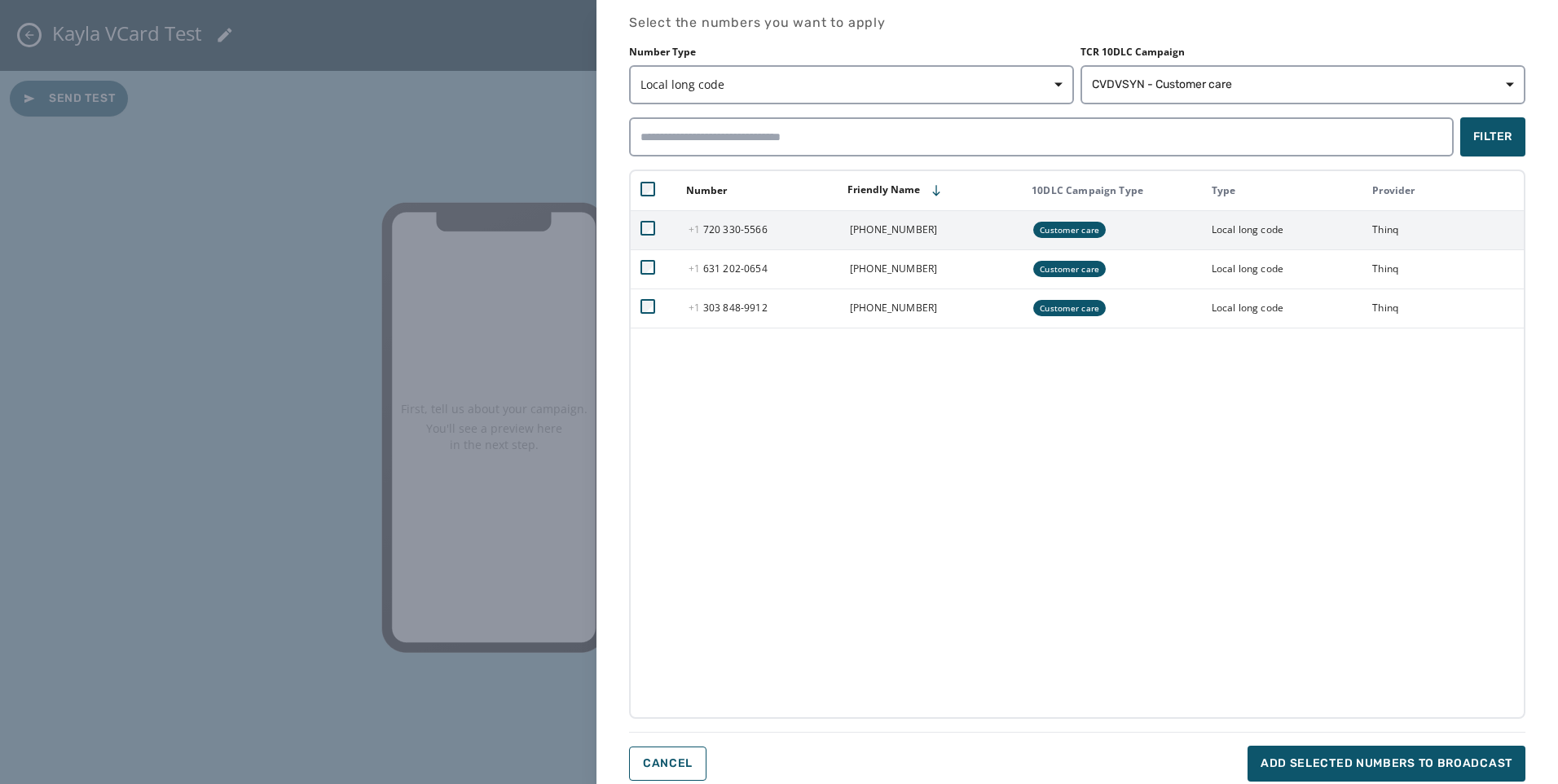
click at [648, 220] on td at bounding box center [654, 229] width 48 height 39
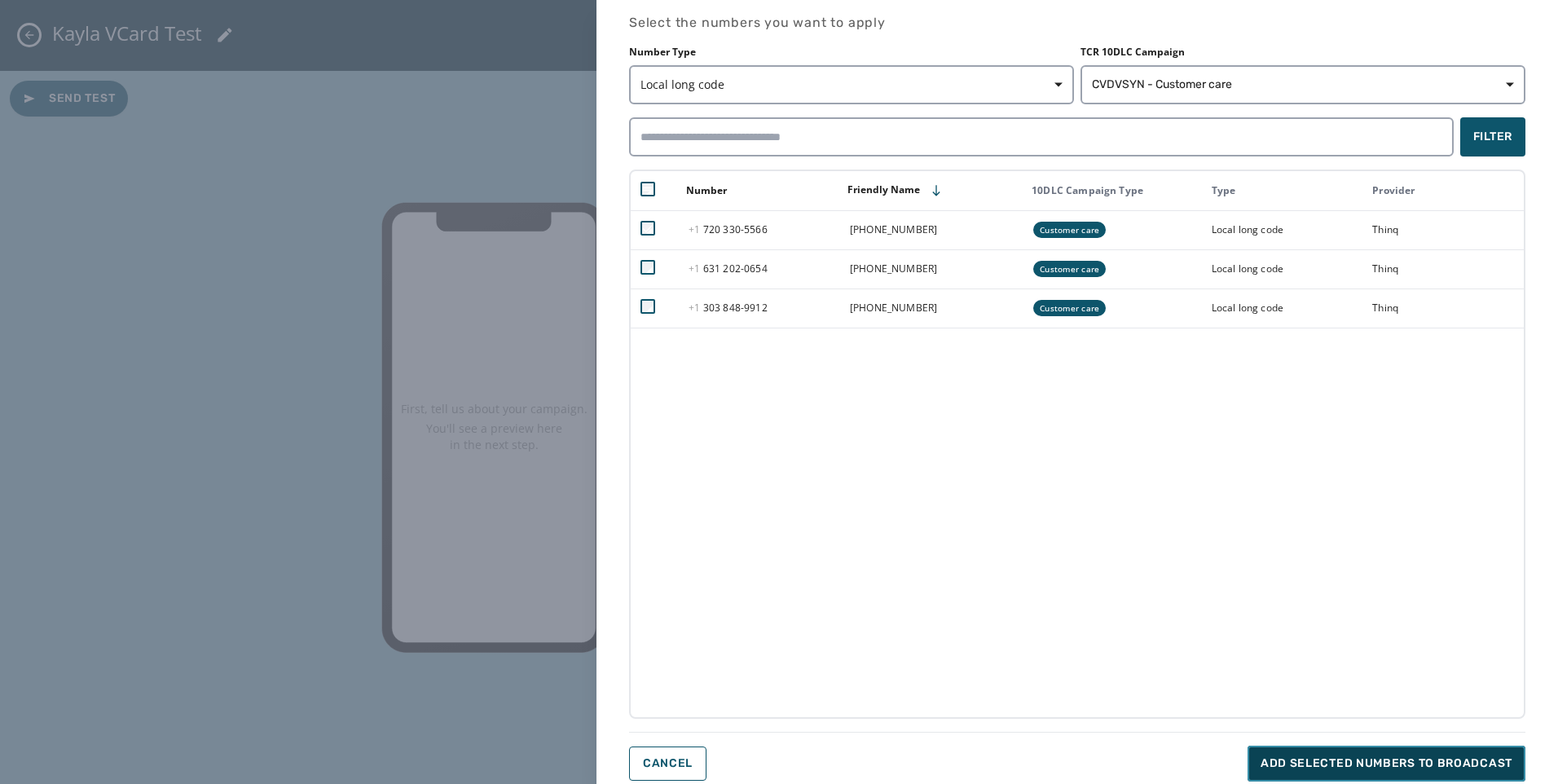
click at [1377, 756] on span "Add selected numbers to broadcast" at bounding box center [1386, 762] width 252 height 16
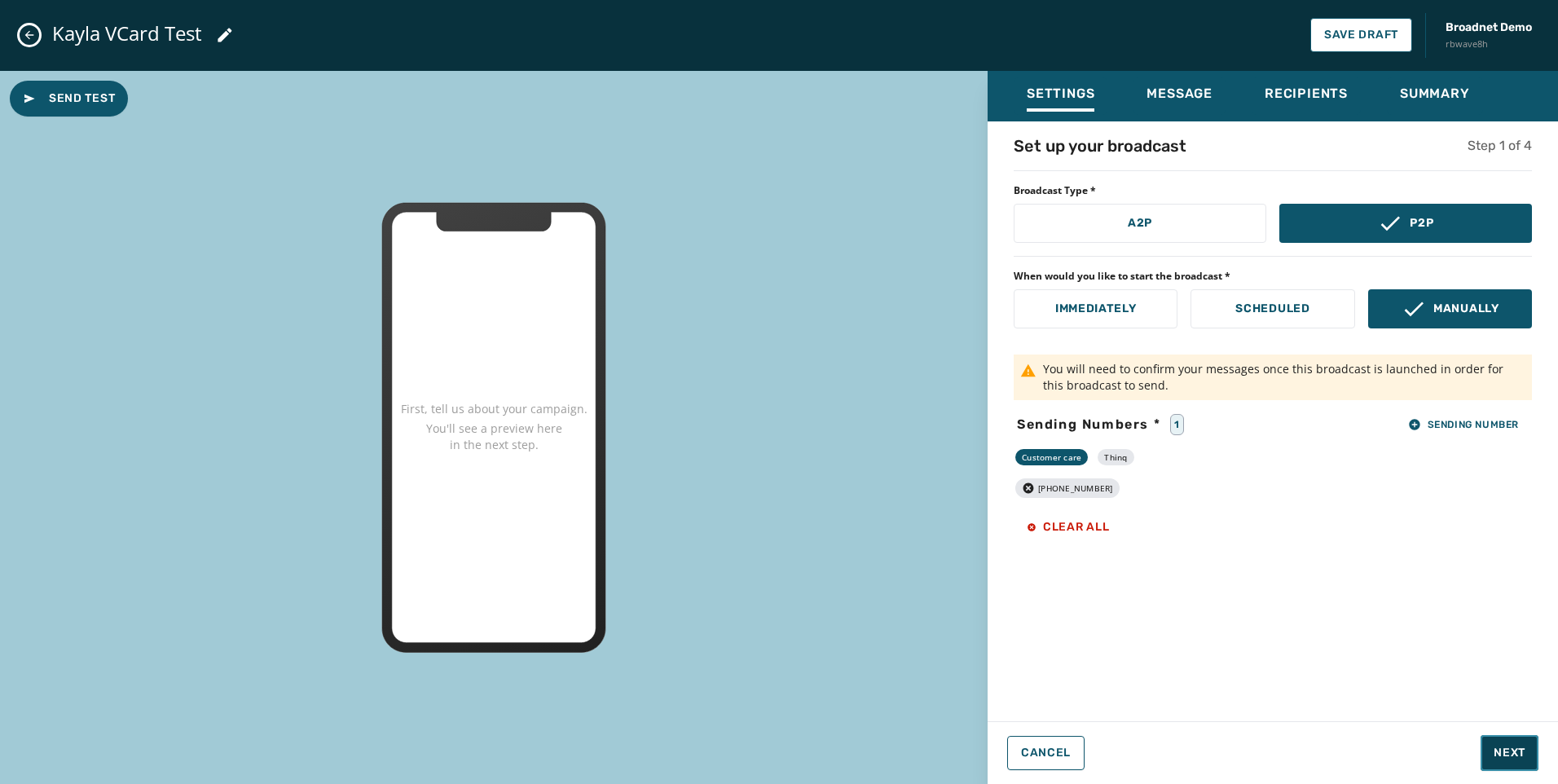
click at [1502, 754] on span "Next" at bounding box center [1510, 752] width 32 height 16
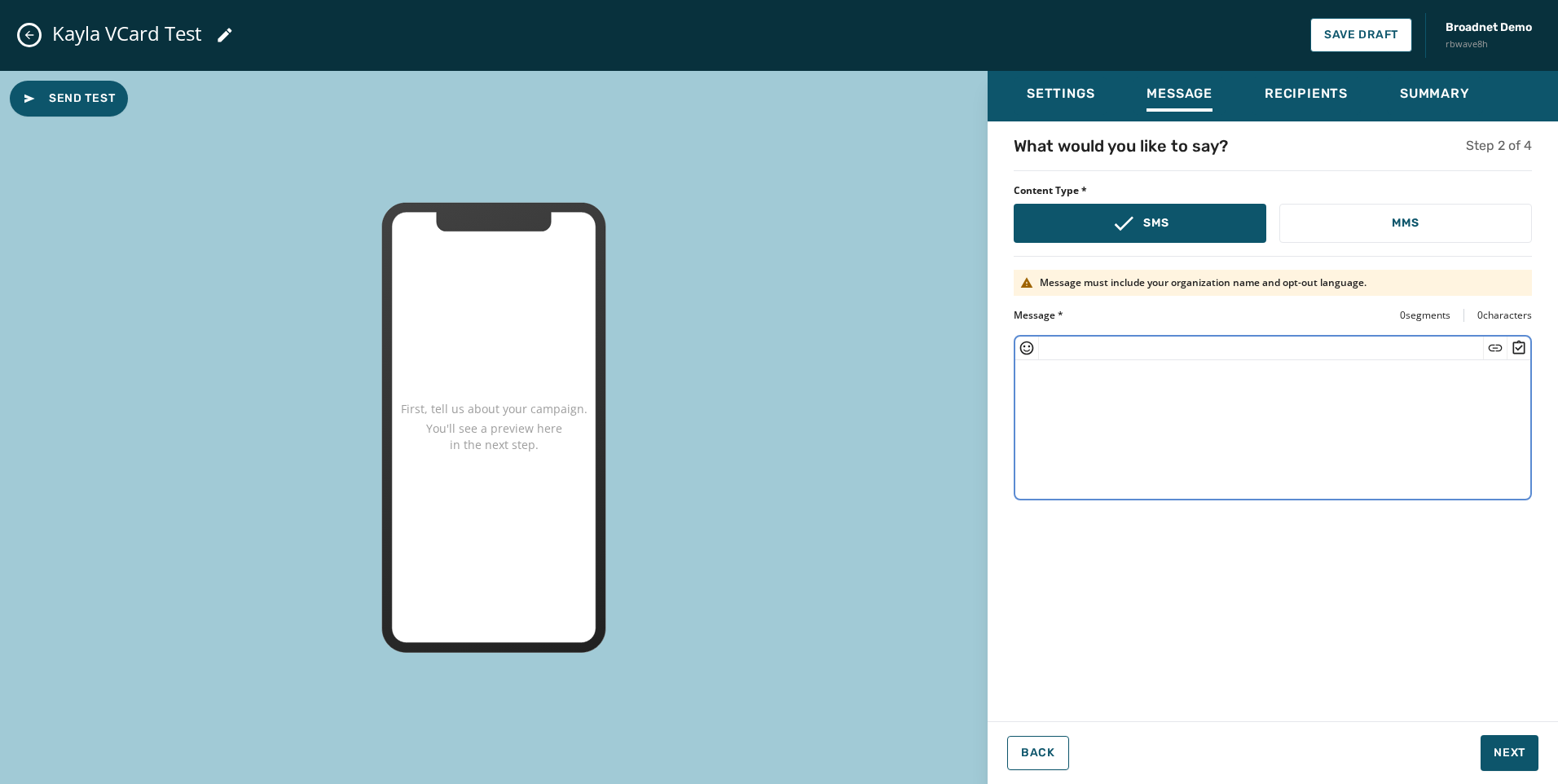
click at [1073, 370] on textarea at bounding box center [1272, 427] width 515 height 134
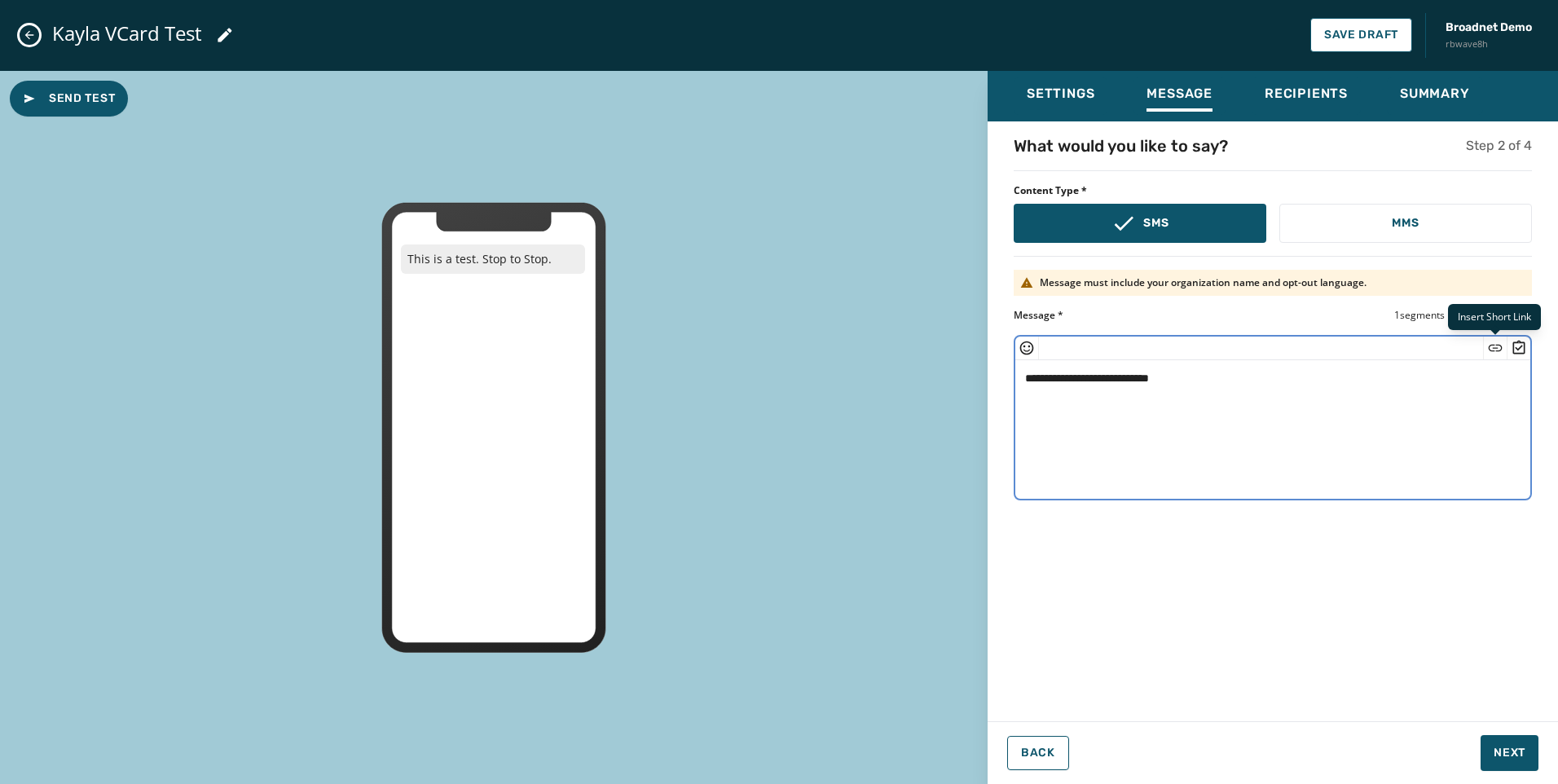
click at [1492, 351] on icon "Insert Short Link" at bounding box center [1495, 347] width 16 height 16
type textarea "**********"
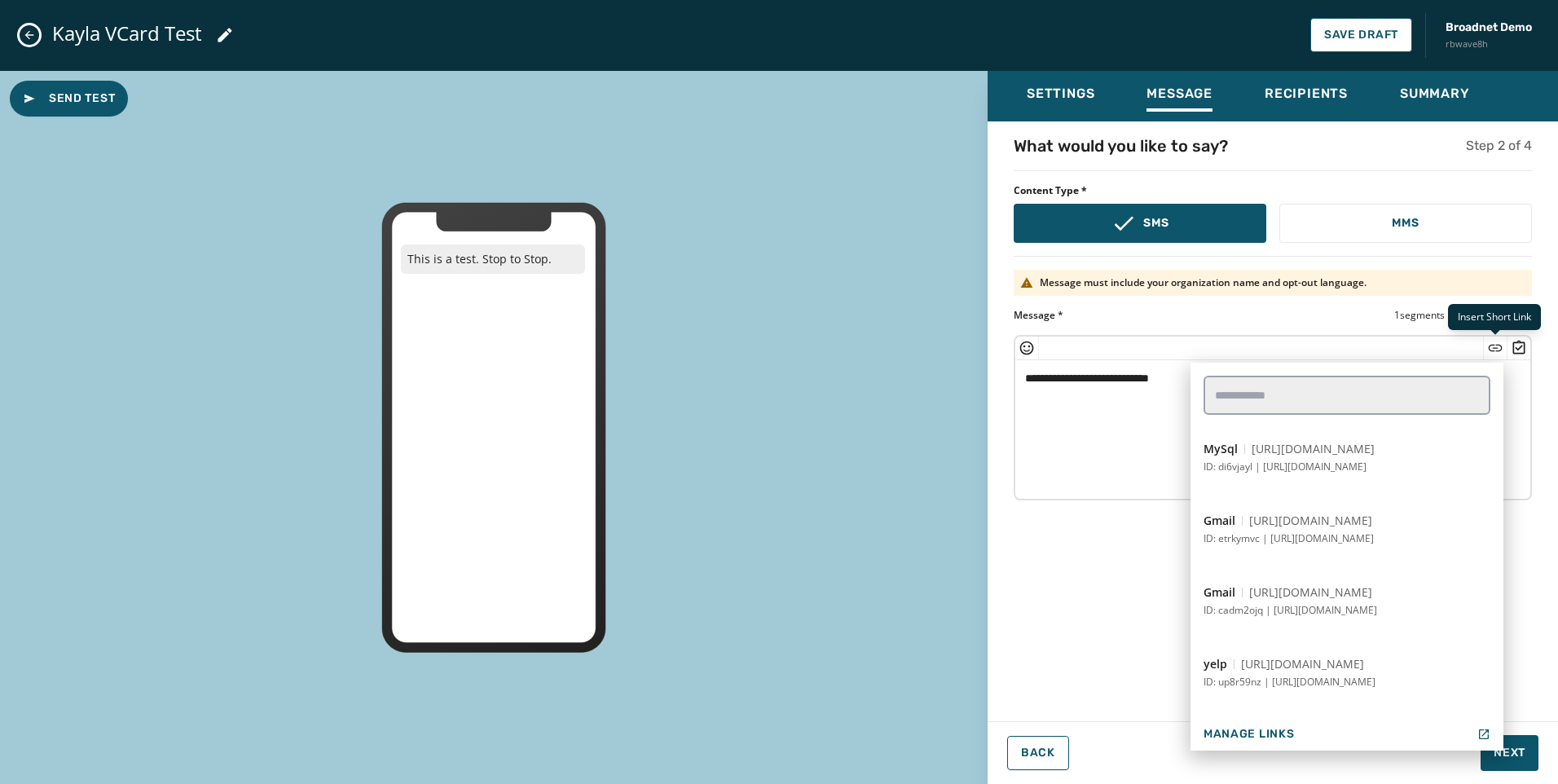
click at [1492, 351] on icon "Insert Short Link" at bounding box center [1495, 347] width 16 height 16
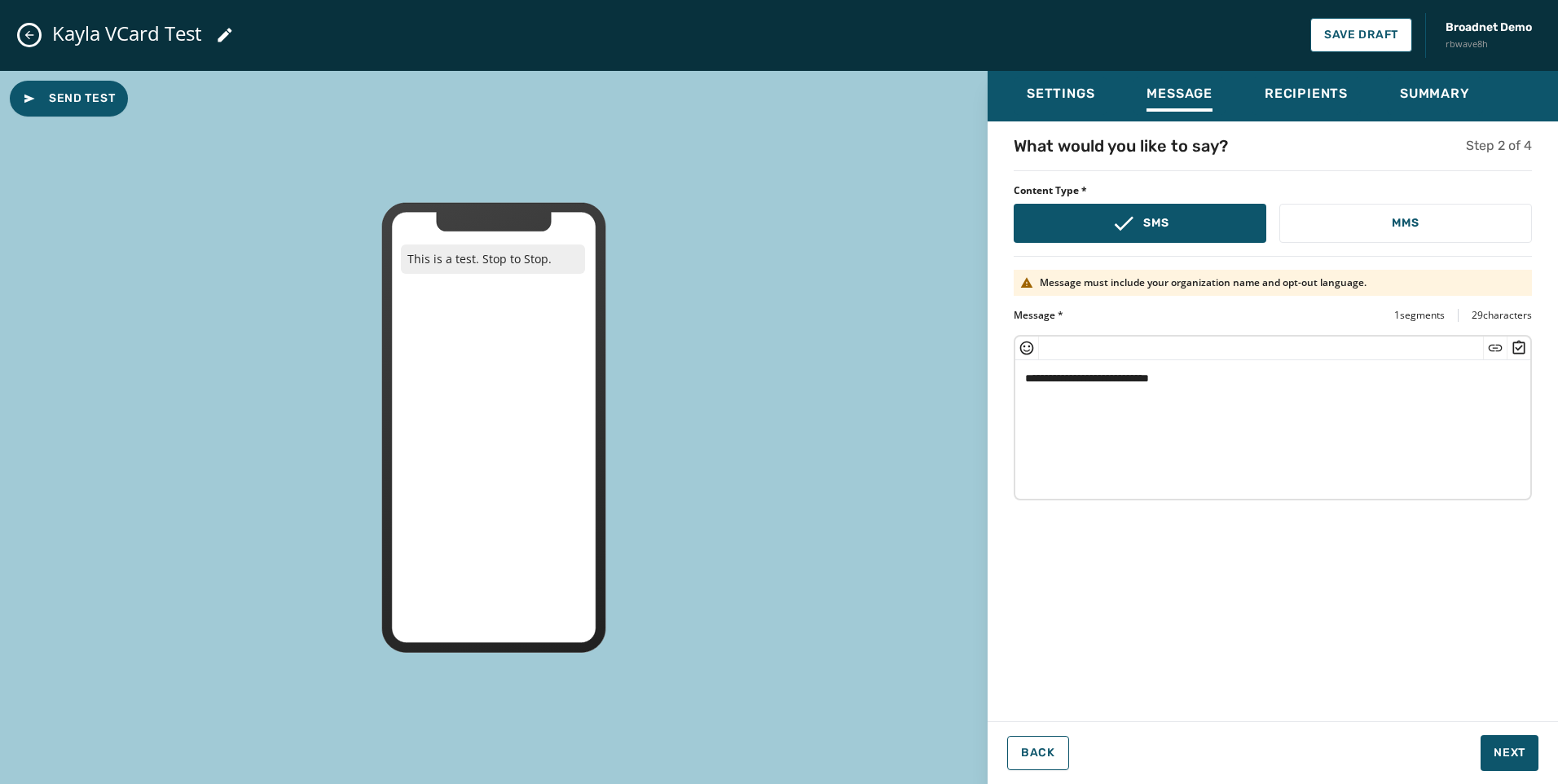
click at [1521, 346] on icon "Insert Survey" at bounding box center [1518, 346] width 12 height 14
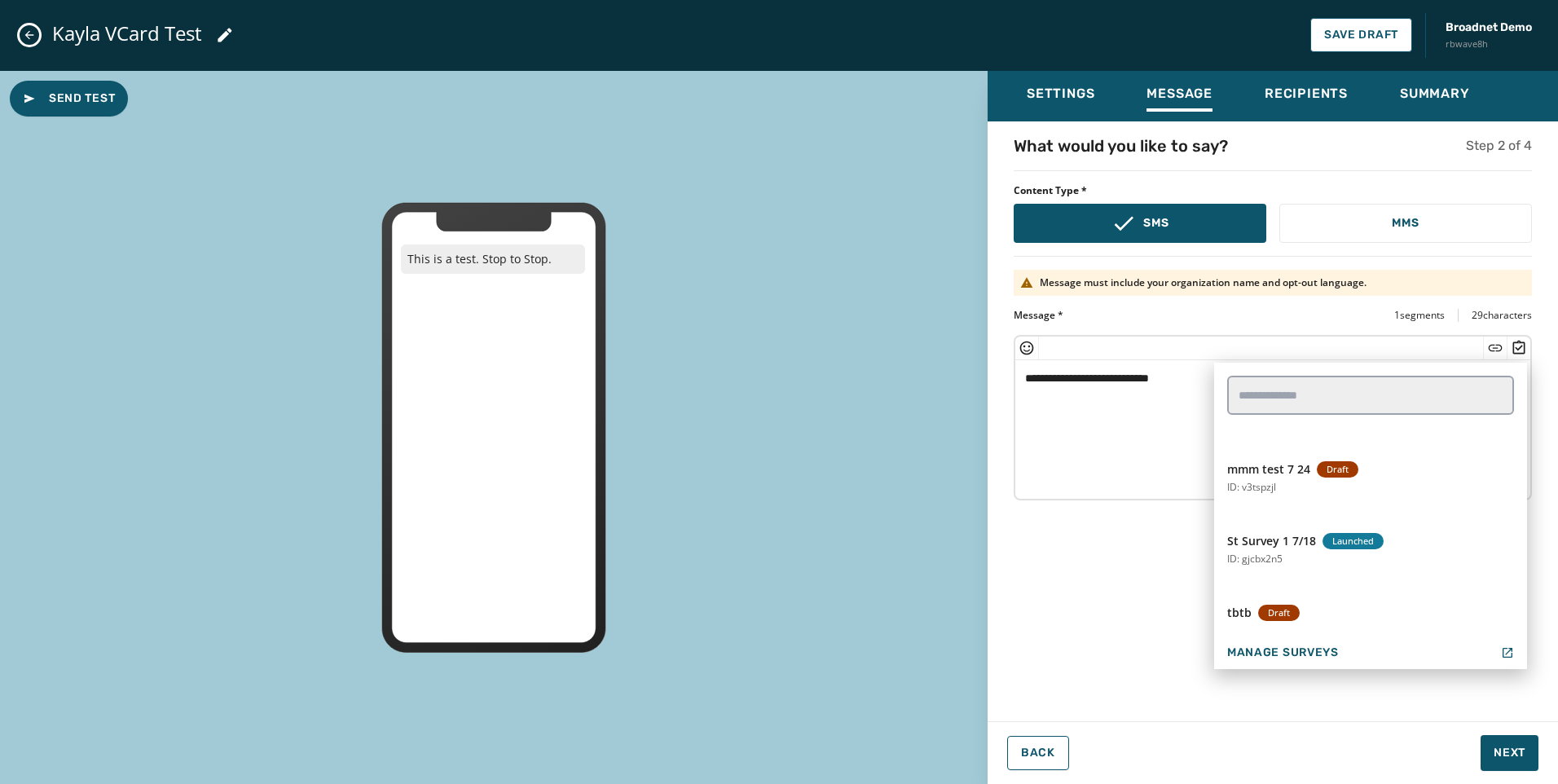
scroll to position [1955, 0]
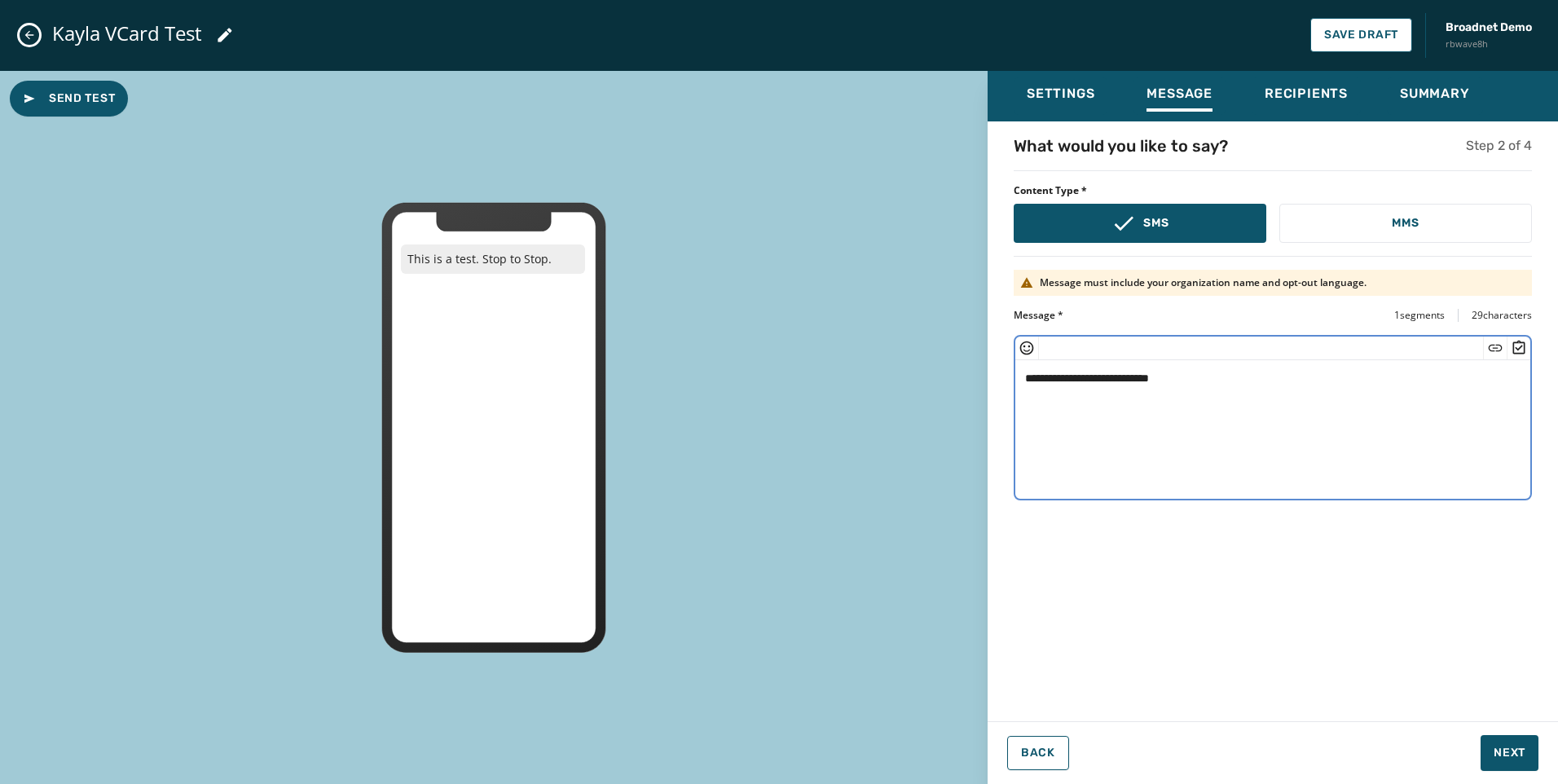
click at [1060, 438] on textarea "**********" at bounding box center [1272, 427] width 515 height 134
click at [1487, 351] on icon "Insert Short Link" at bounding box center [1495, 347] width 16 height 16
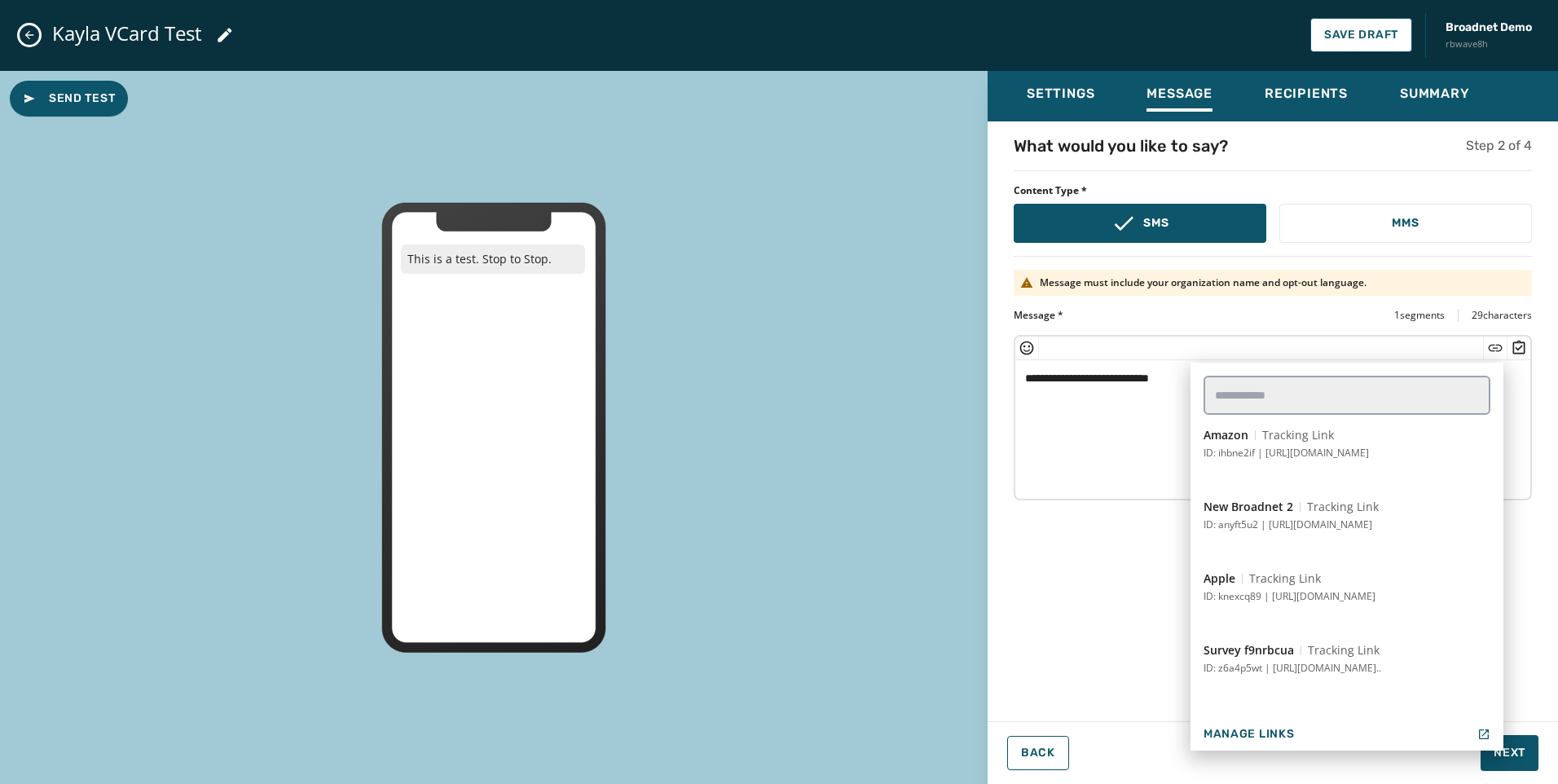
scroll to position [1590, 0]
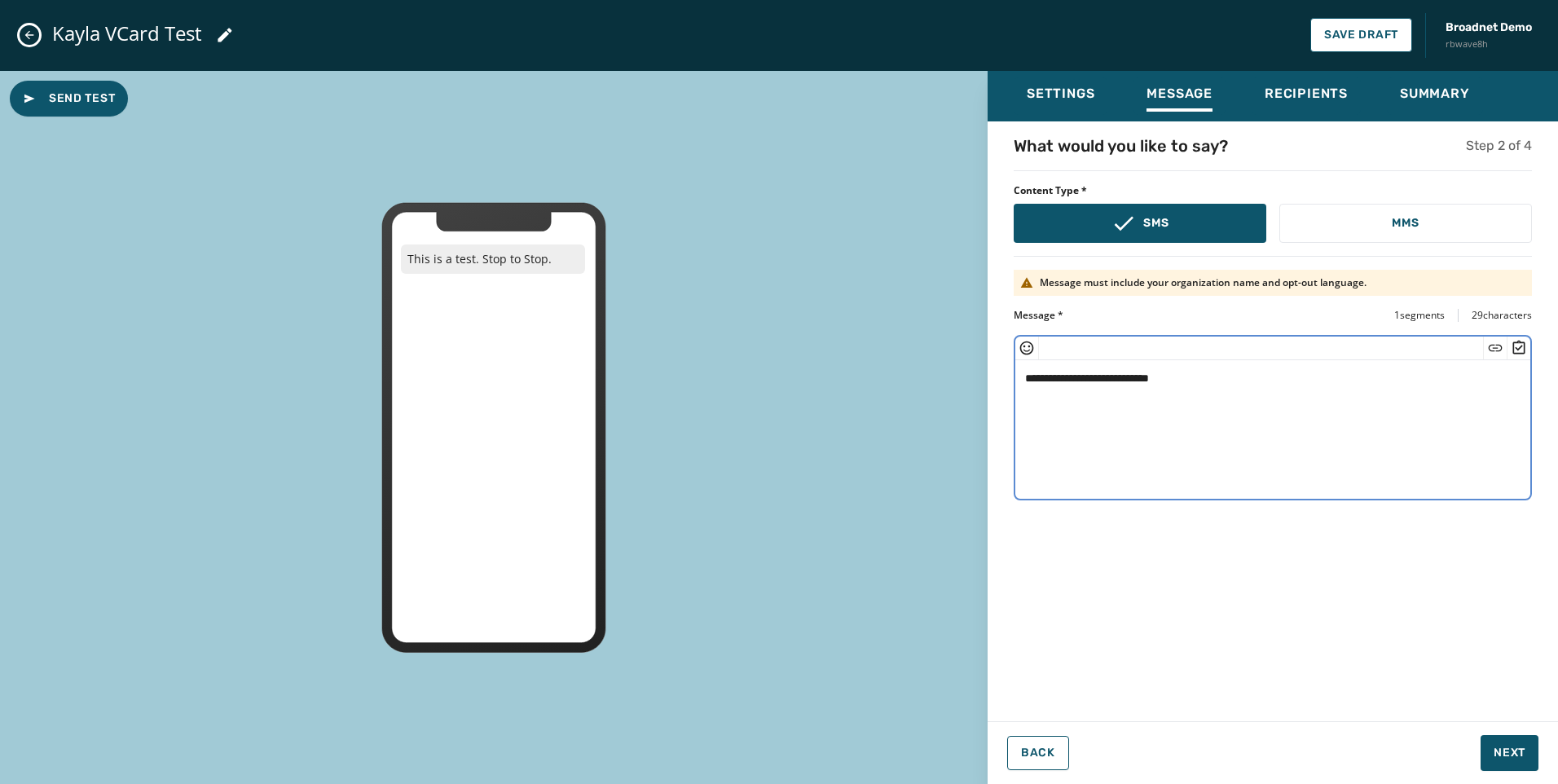
click at [1092, 451] on textarea "**********" at bounding box center [1272, 427] width 515 height 134
click at [1353, 222] on button "MMS" at bounding box center [1405, 222] width 253 height 39
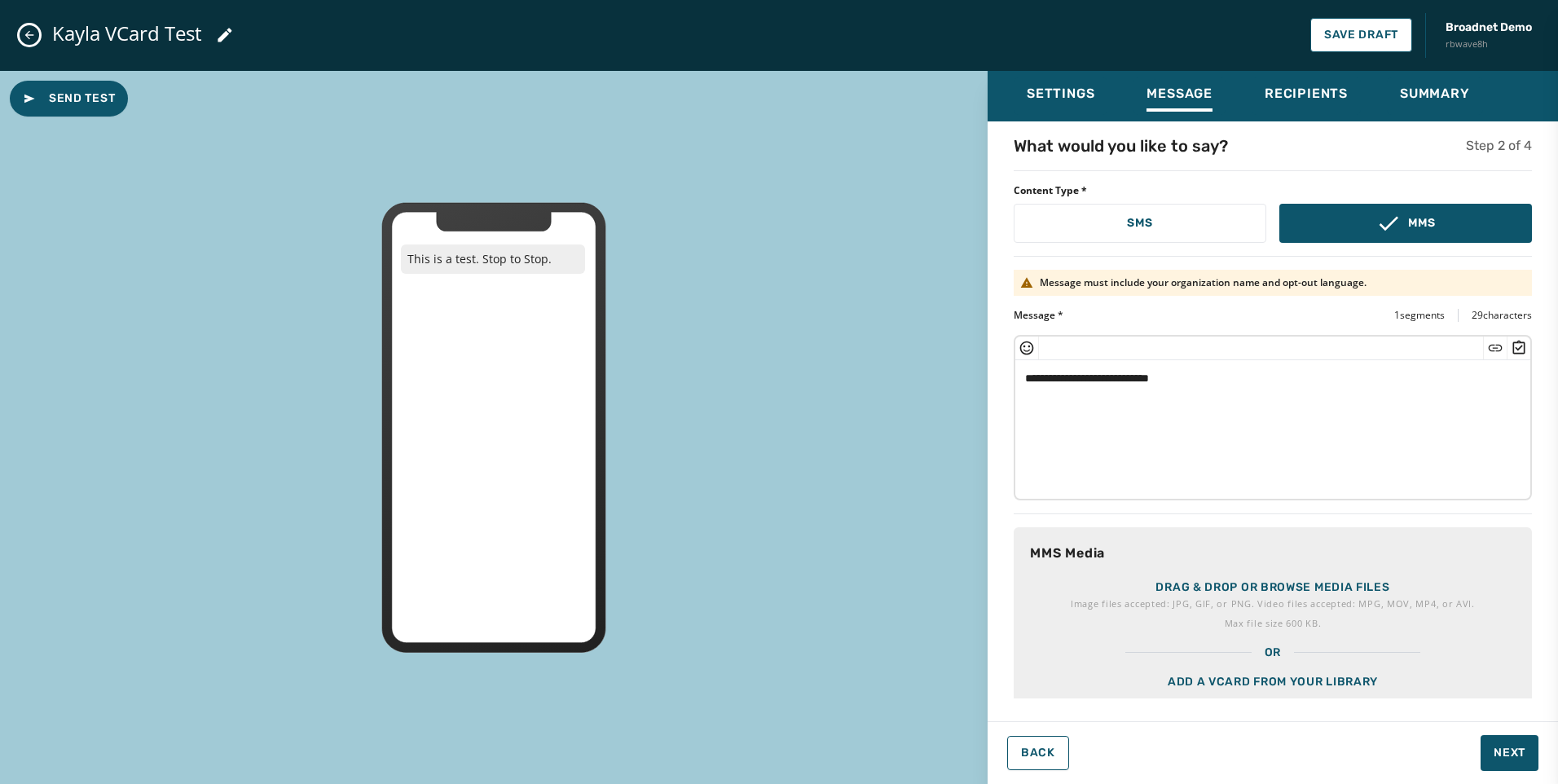
click at [1338, 678] on div "Add a vCard from your library" at bounding box center [1272, 701] width 518 height 81
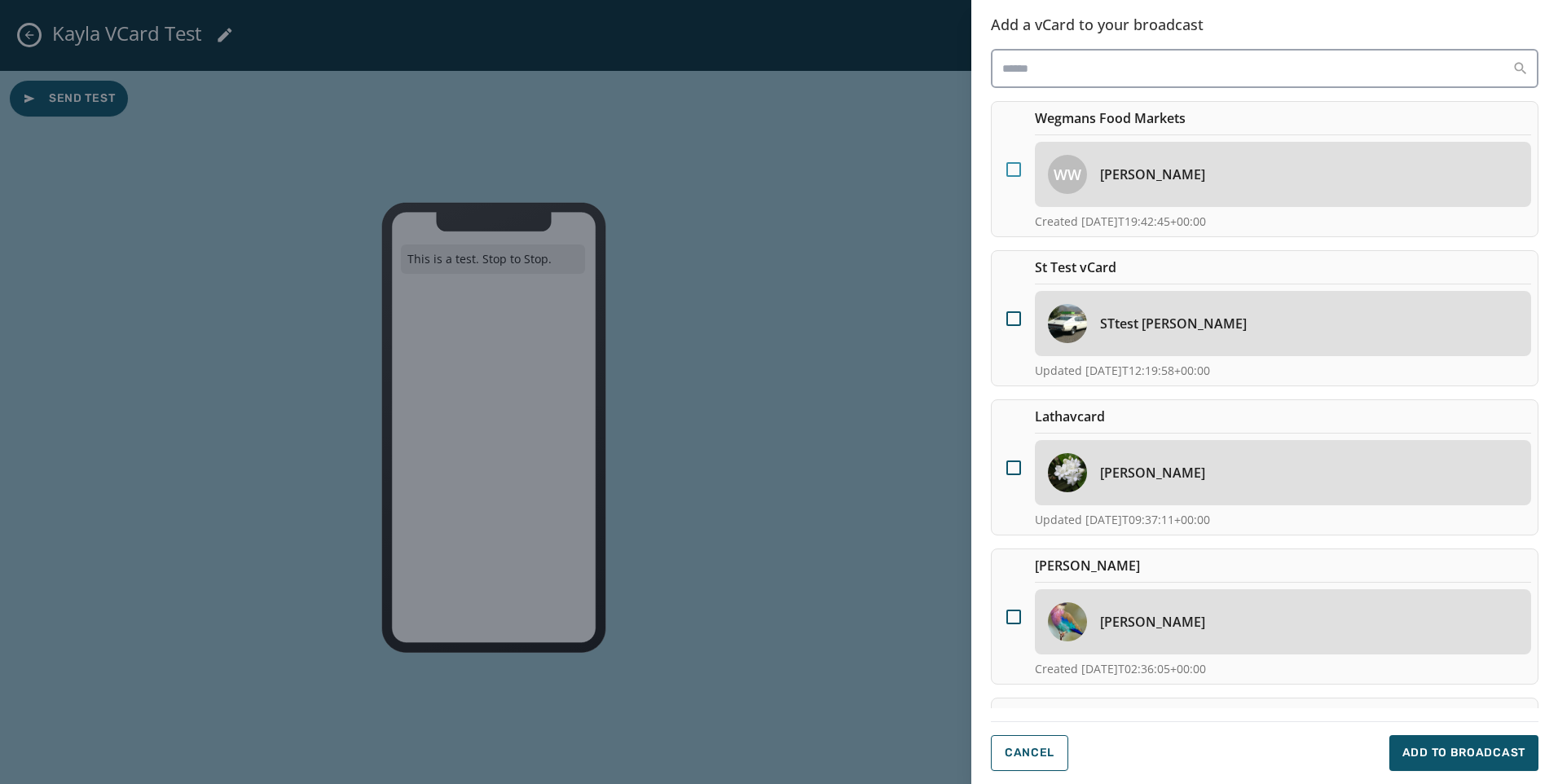
click at [1013, 162] on div at bounding box center [1014, 170] width 15 height 15
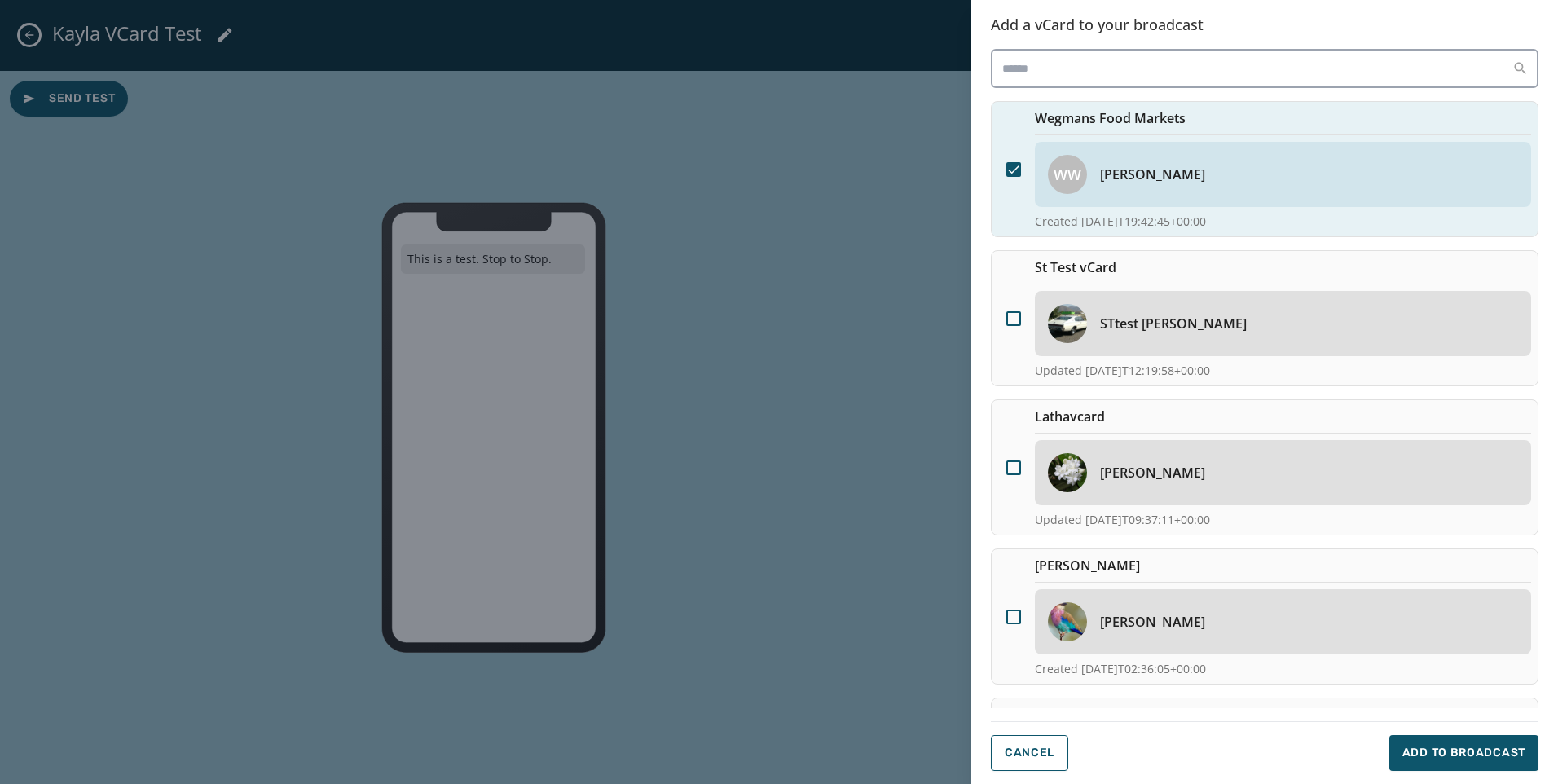
click at [1486, 771] on div "Cancel Add to Broadcast" at bounding box center [1264, 745] width 586 height 75
click at [1334, 753] on div "Cancel Add to Broadcast" at bounding box center [1264, 753] width 548 height 36
click at [1416, 762] on button "Add to Broadcast" at bounding box center [1464, 753] width 149 height 36
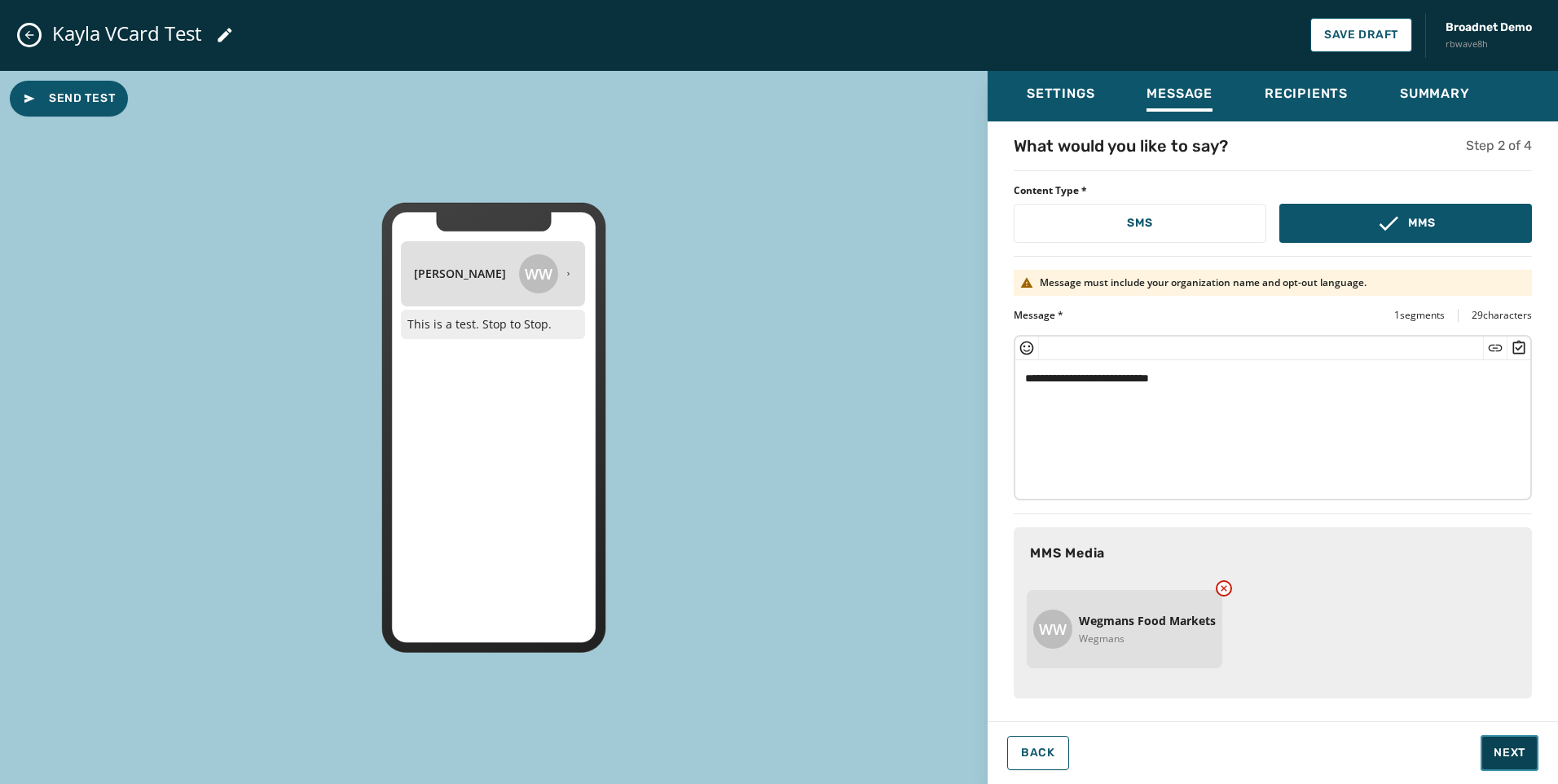
click at [1530, 756] on button "Next" at bounding box center [1509, 753] width 57 height 36
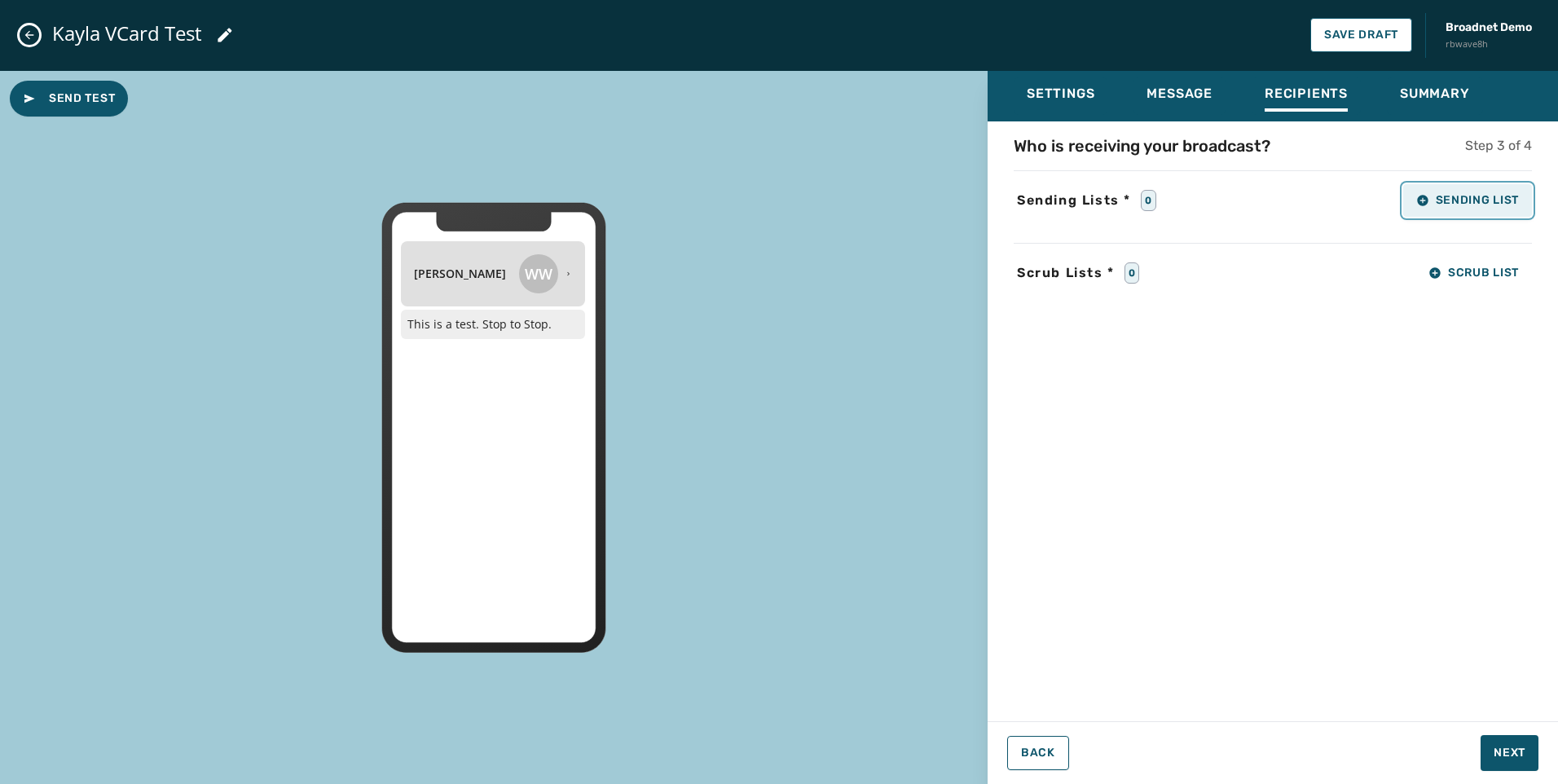
click at [1478, 198] on span "Sending List" at bounding box center [1467, 201] width 103 height 13
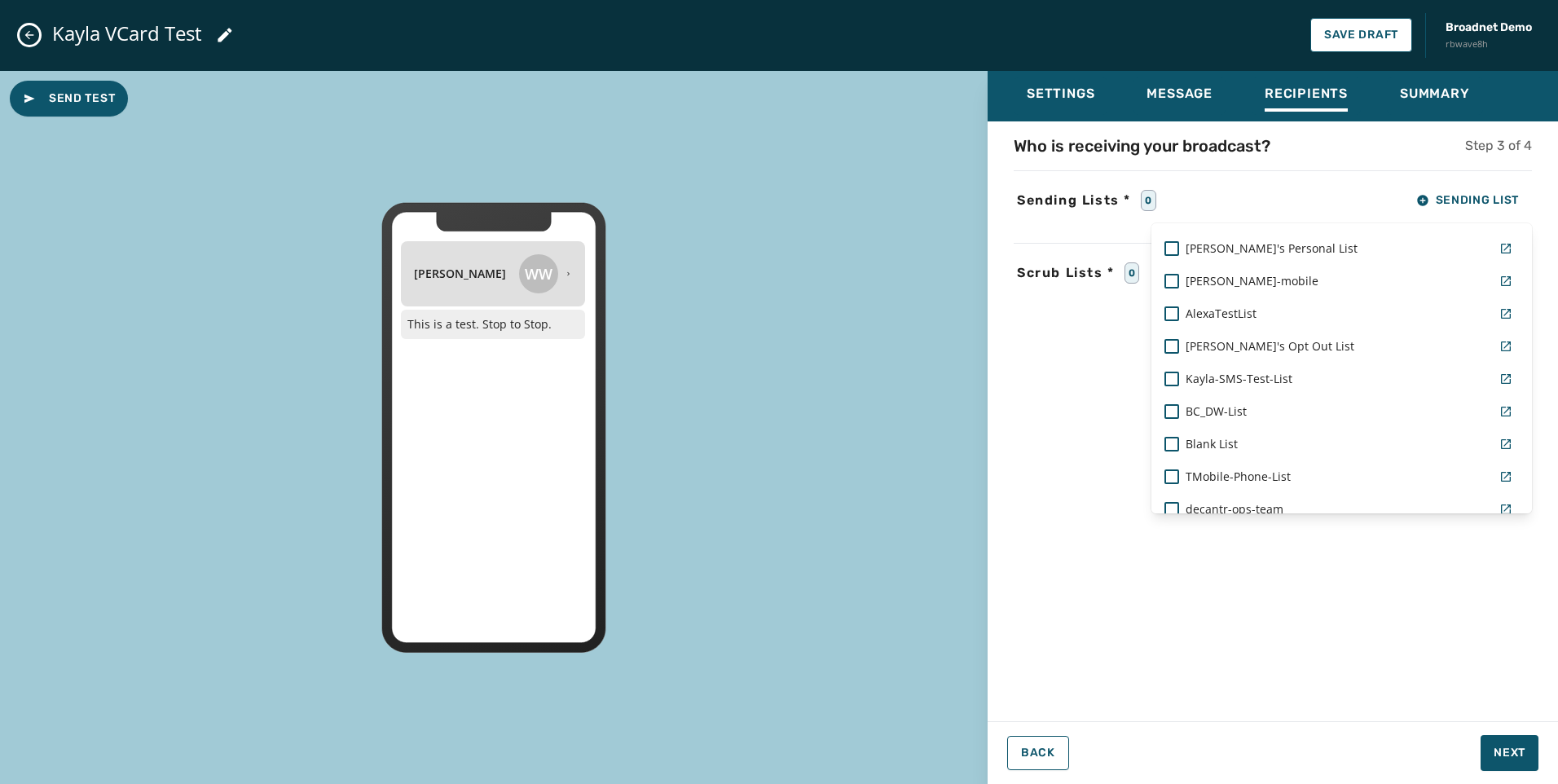
scroll to position [81, 0]
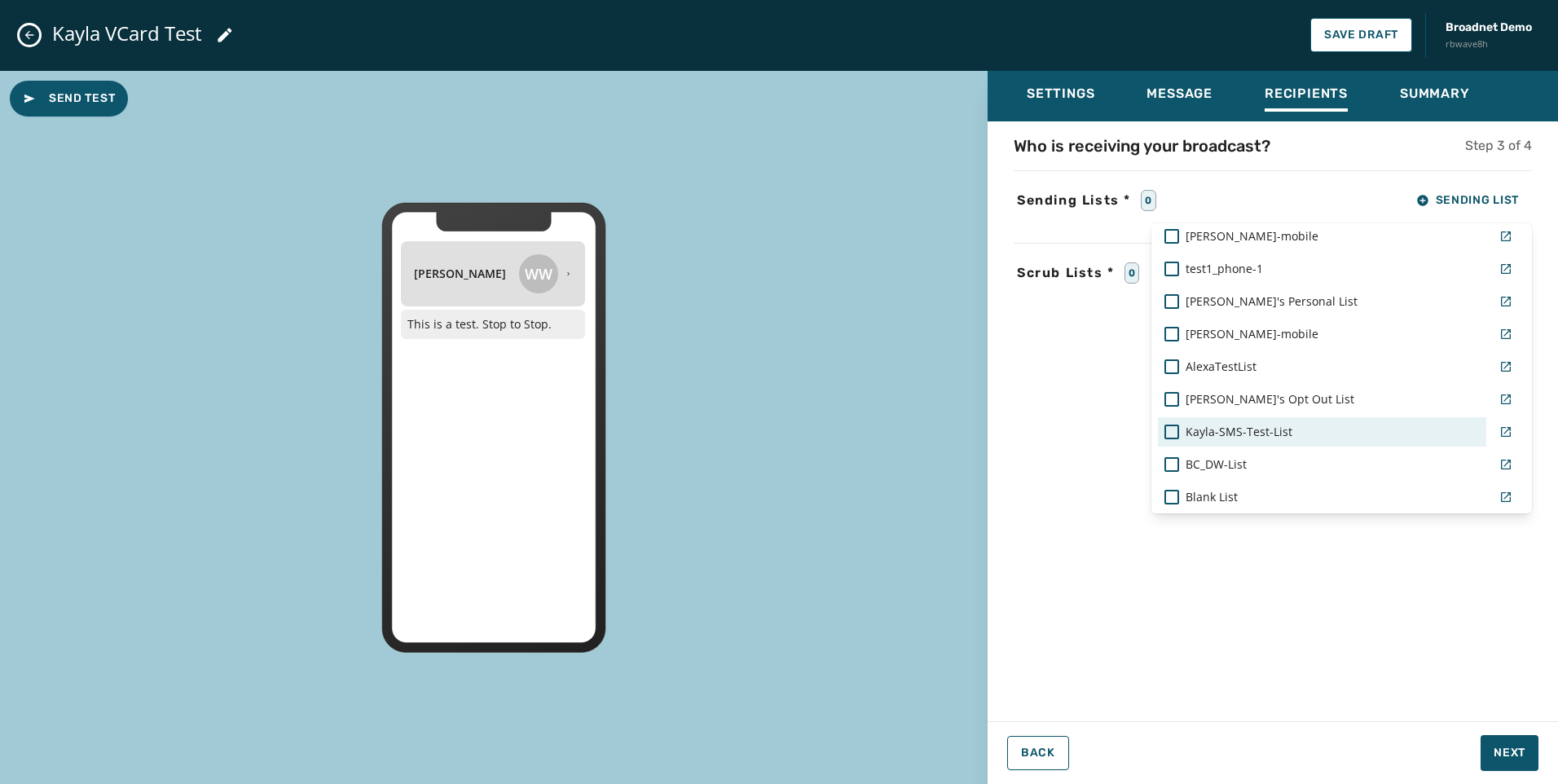
click at [1325, 424] on div "Kayla-SMS-Test-List" at bounding box center [1321, 432] width 316 height 16
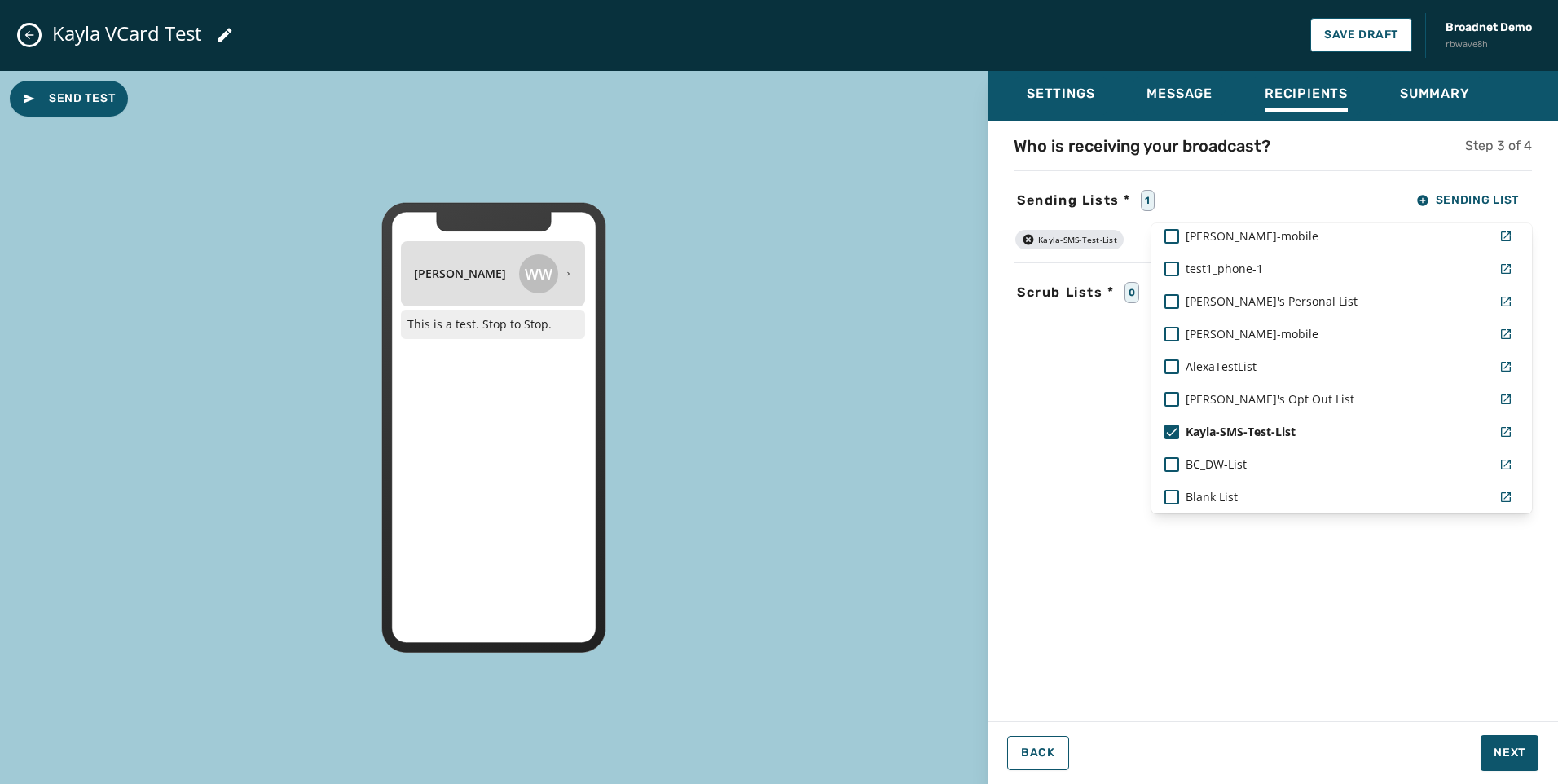
click at [1404, 515] on div "Who is receiving your broadcast? Step 3 of 4 Sending Lists * 1 Sending List Rea…" at bounding box center [1272, 416] width 570 height 564
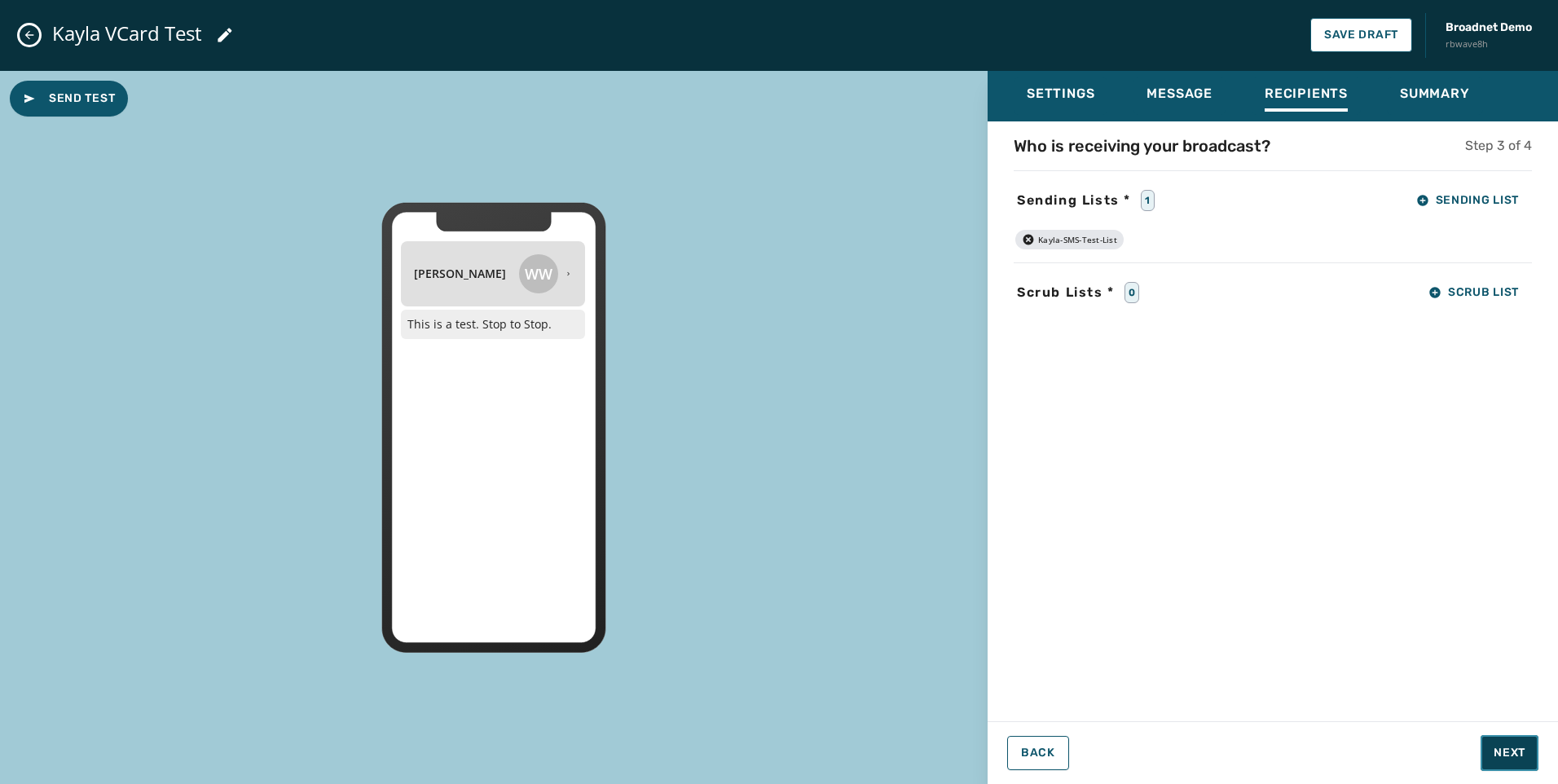
click at [1521, 748] on span "Next" at bounding box center [1510, 752] width 32 height 16
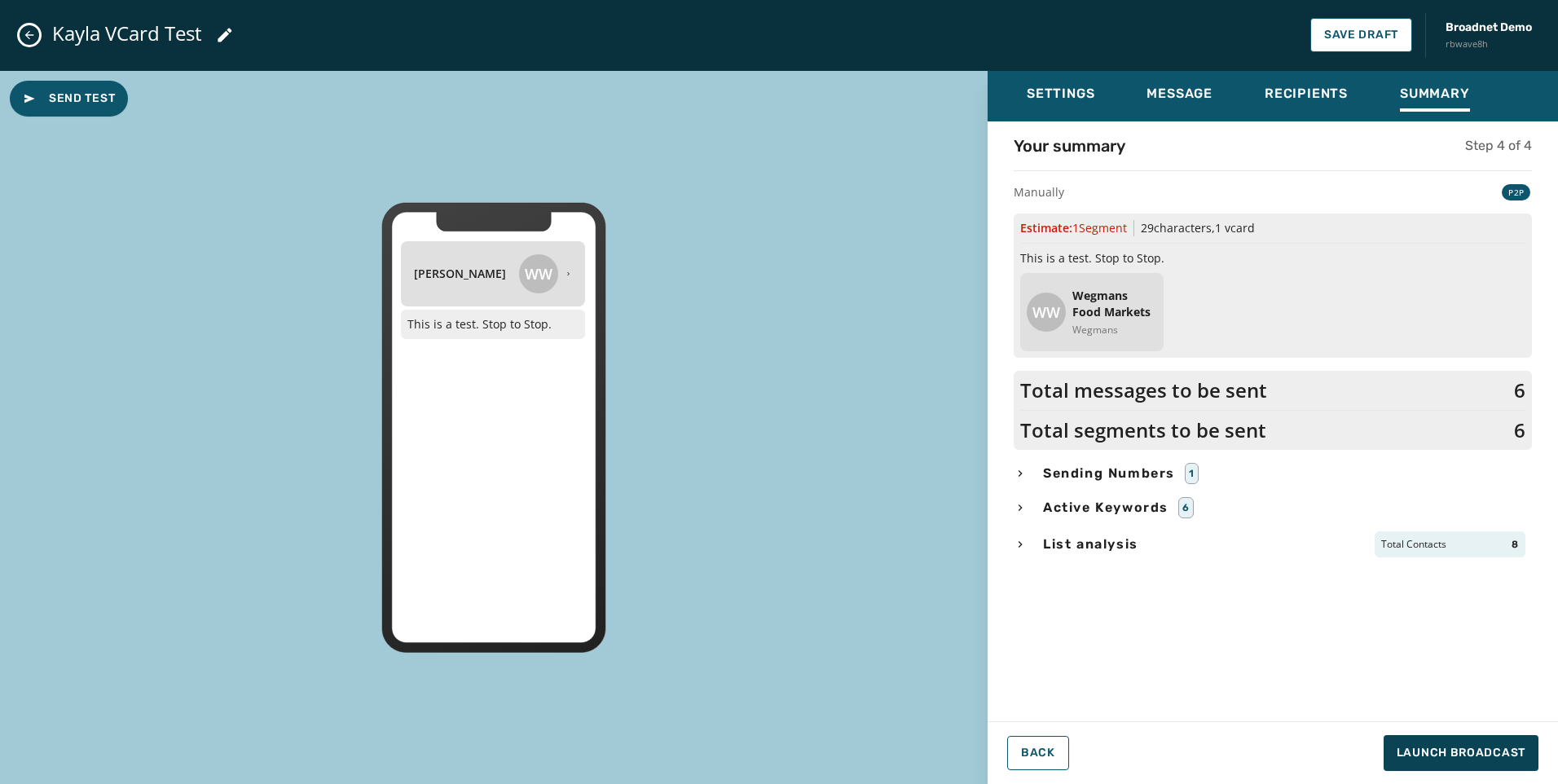
click at [1026, 544] on div "List analysis Total Contacts 8" at bounding box center [1272, 545] width 518 height 26
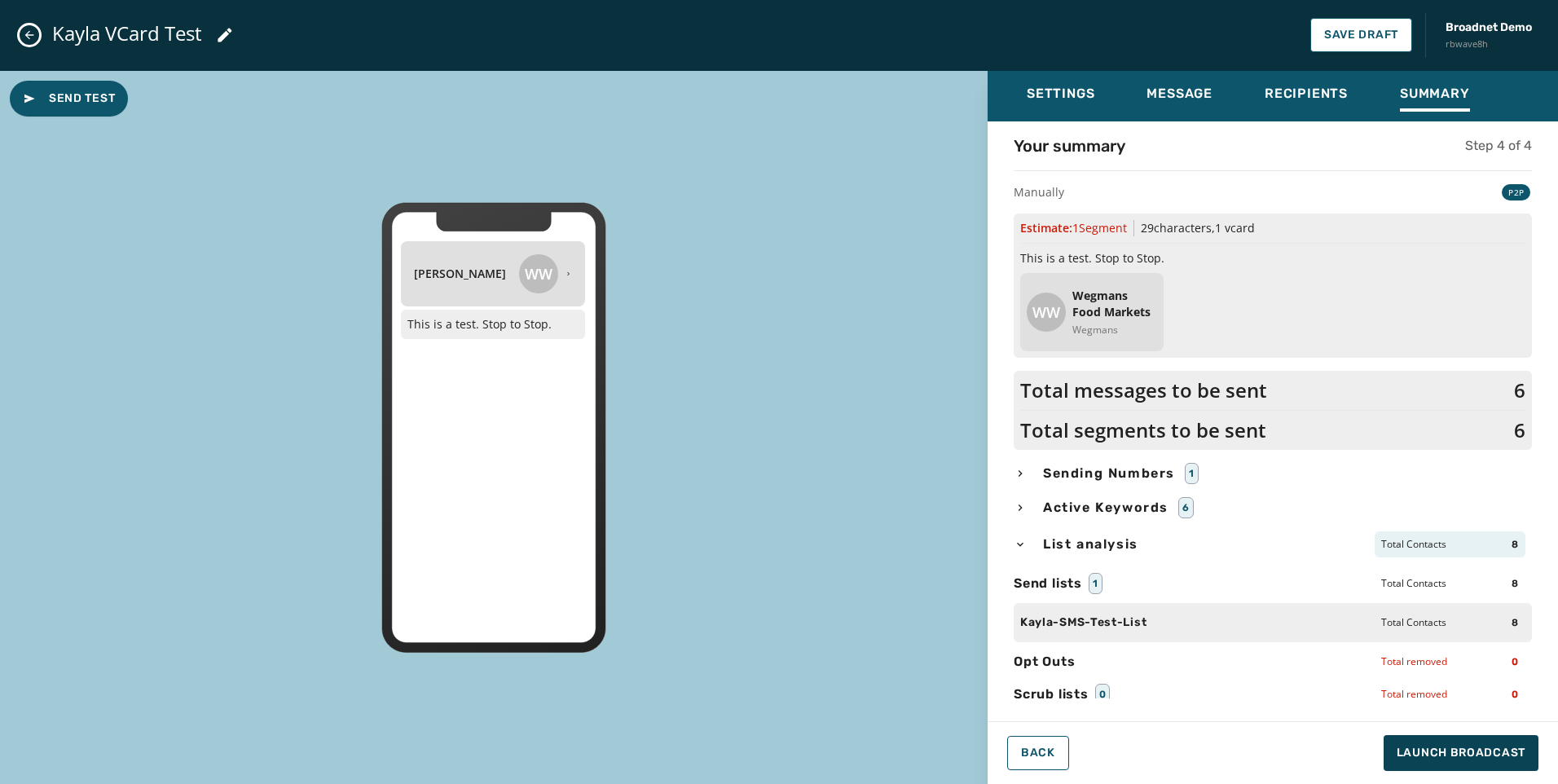
click at [1025, 504] on icon "button" at bounding box center [1020, 508] width 13 height 13
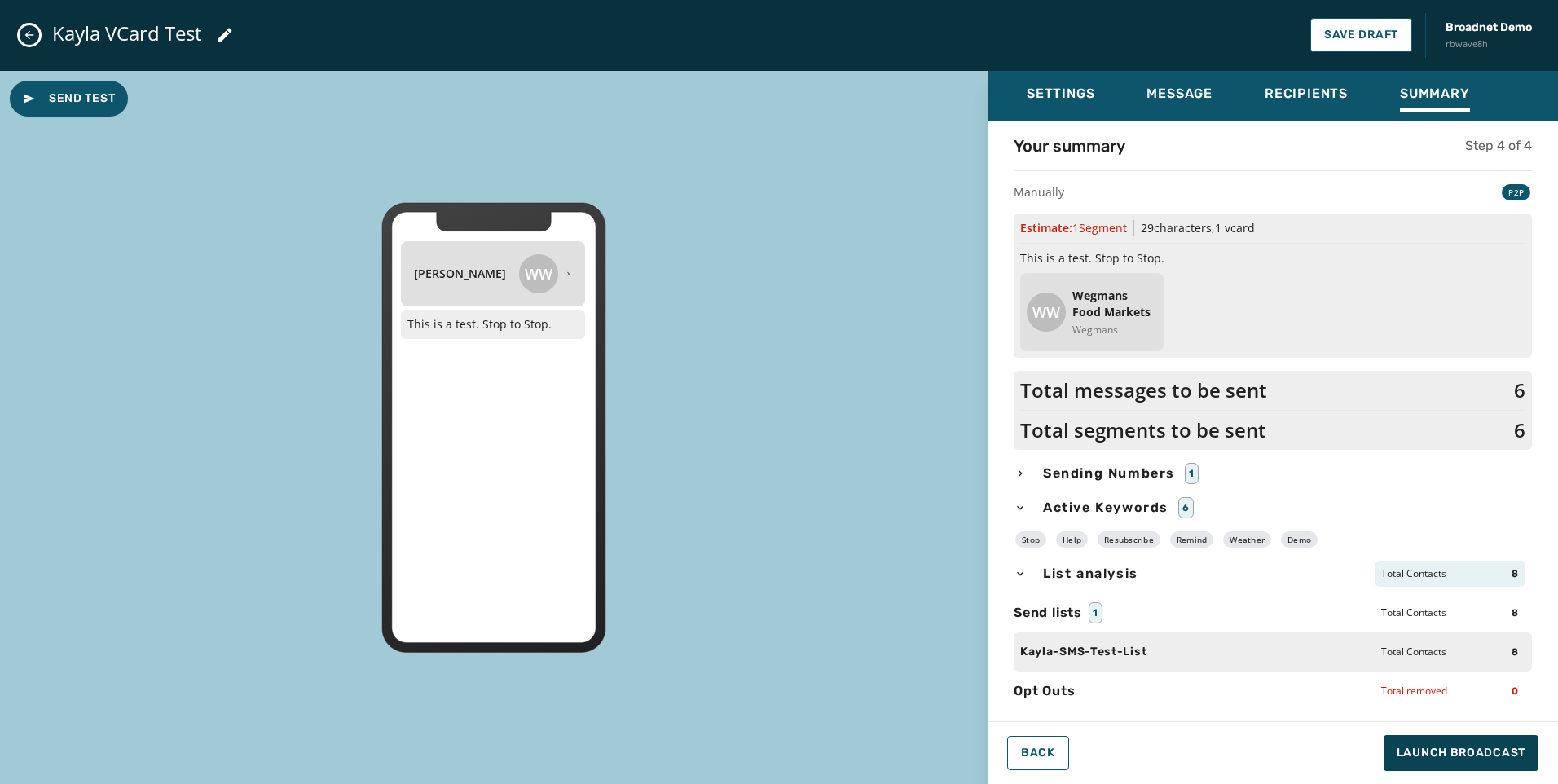
click at [1020, 477] on icon "button" at bounding box center [1020, 473] width 13 height 13
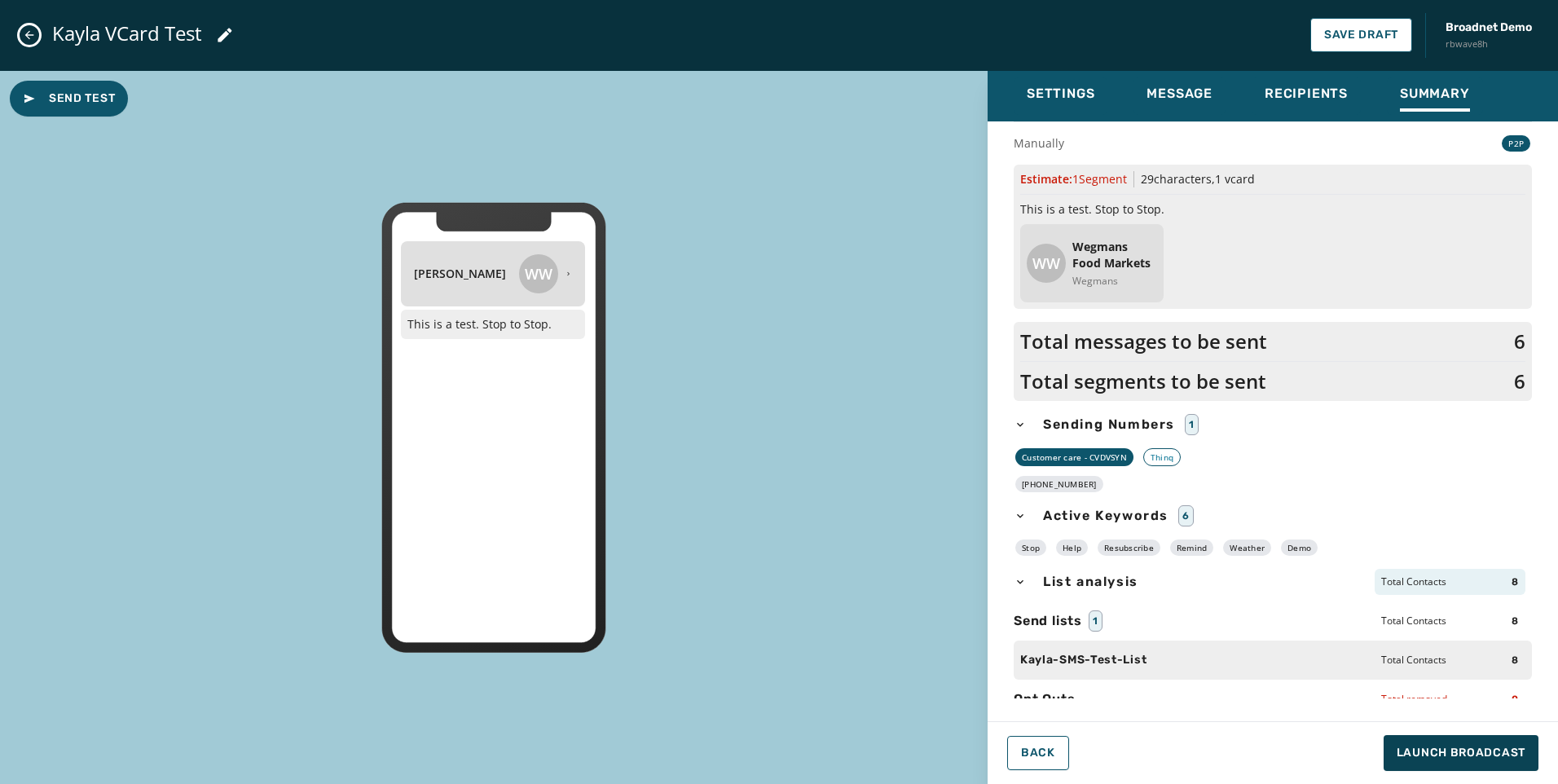
scroll to position [95, 0]
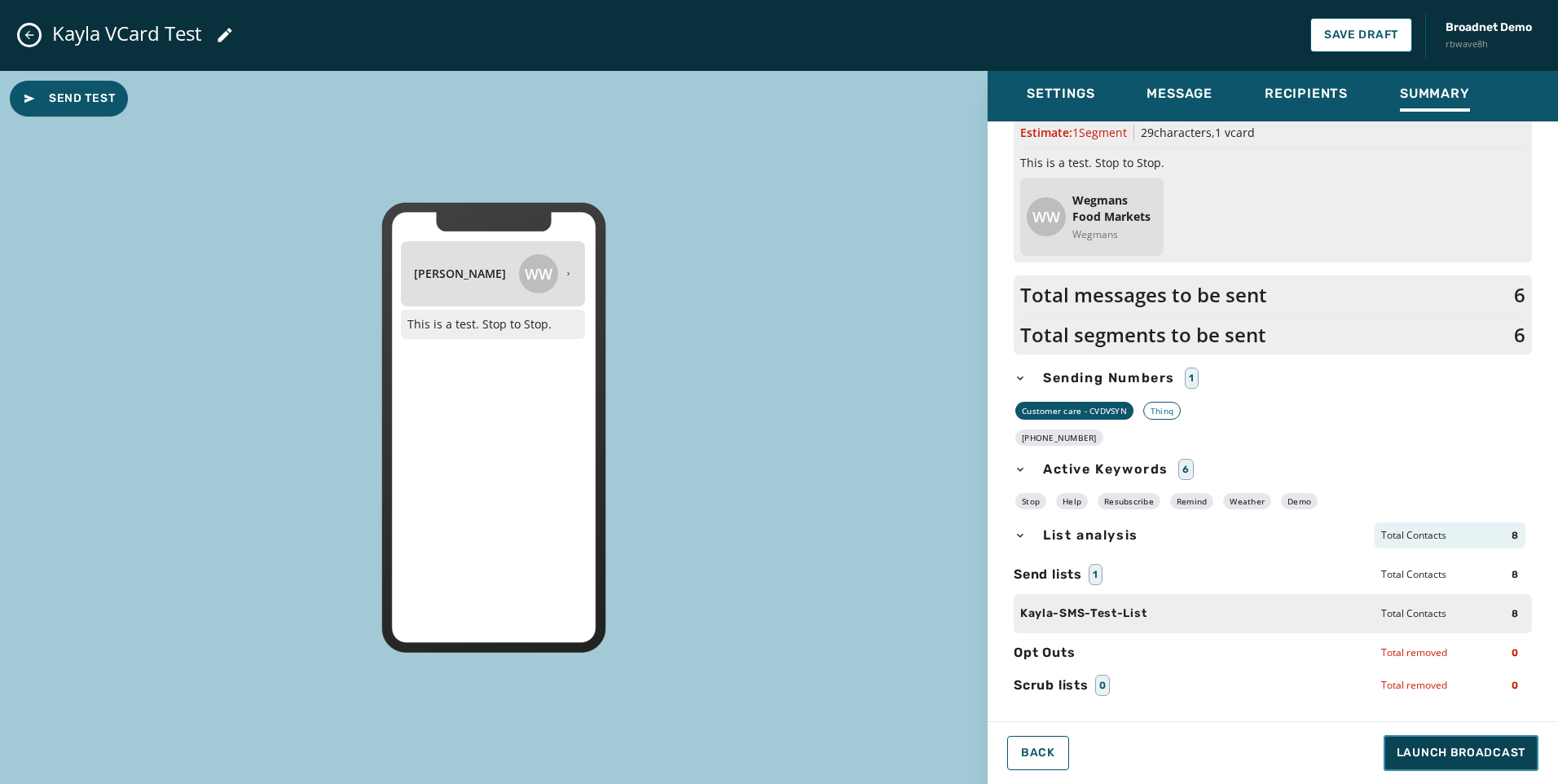
click at [1458, 751] on span "Launch Broadcast" at bounding box center [1461, 752] width 129 height 16
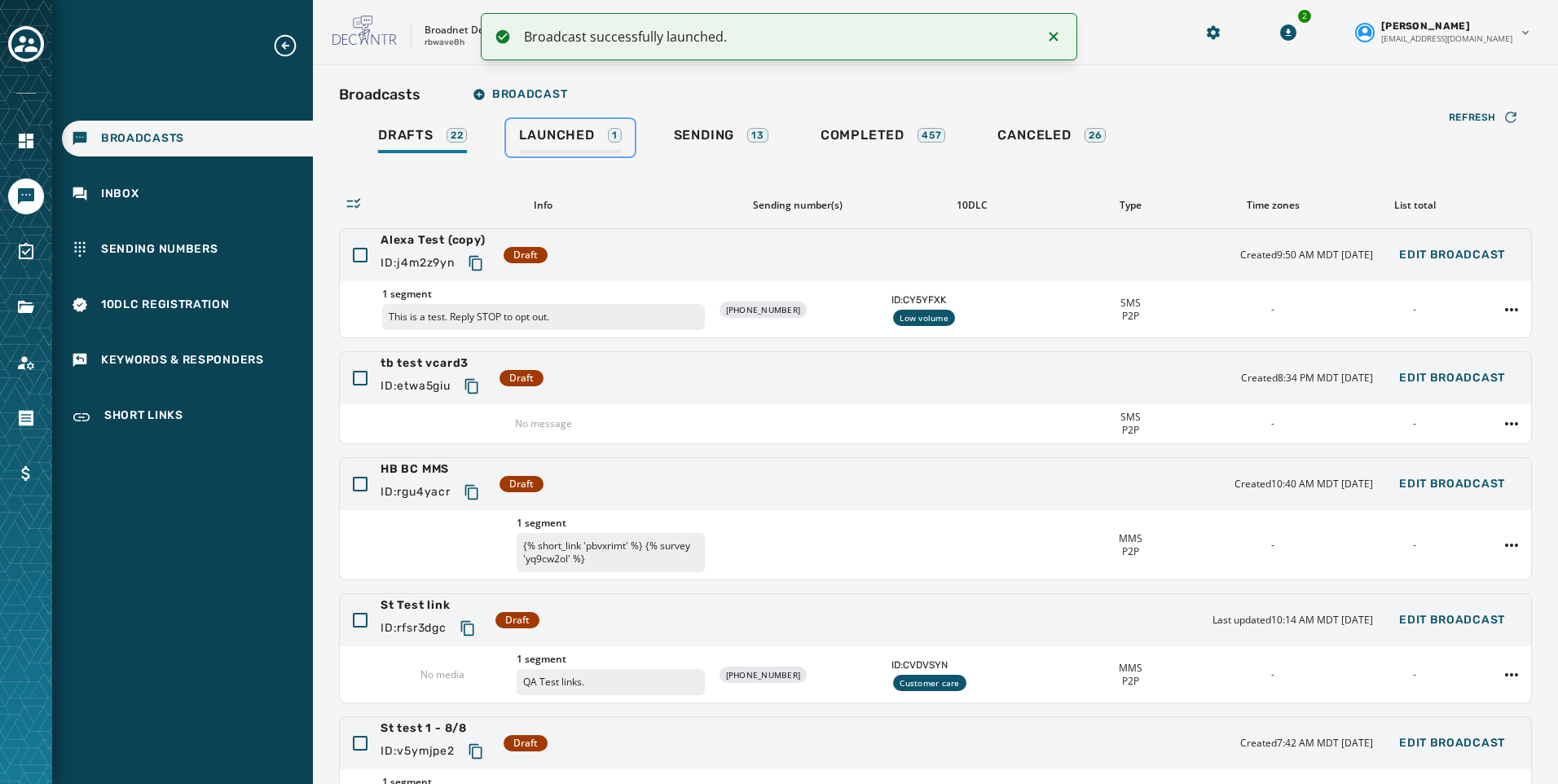
click at [582, 139] on span "Launched" at bounding box center [557, 135] width 75 height 16
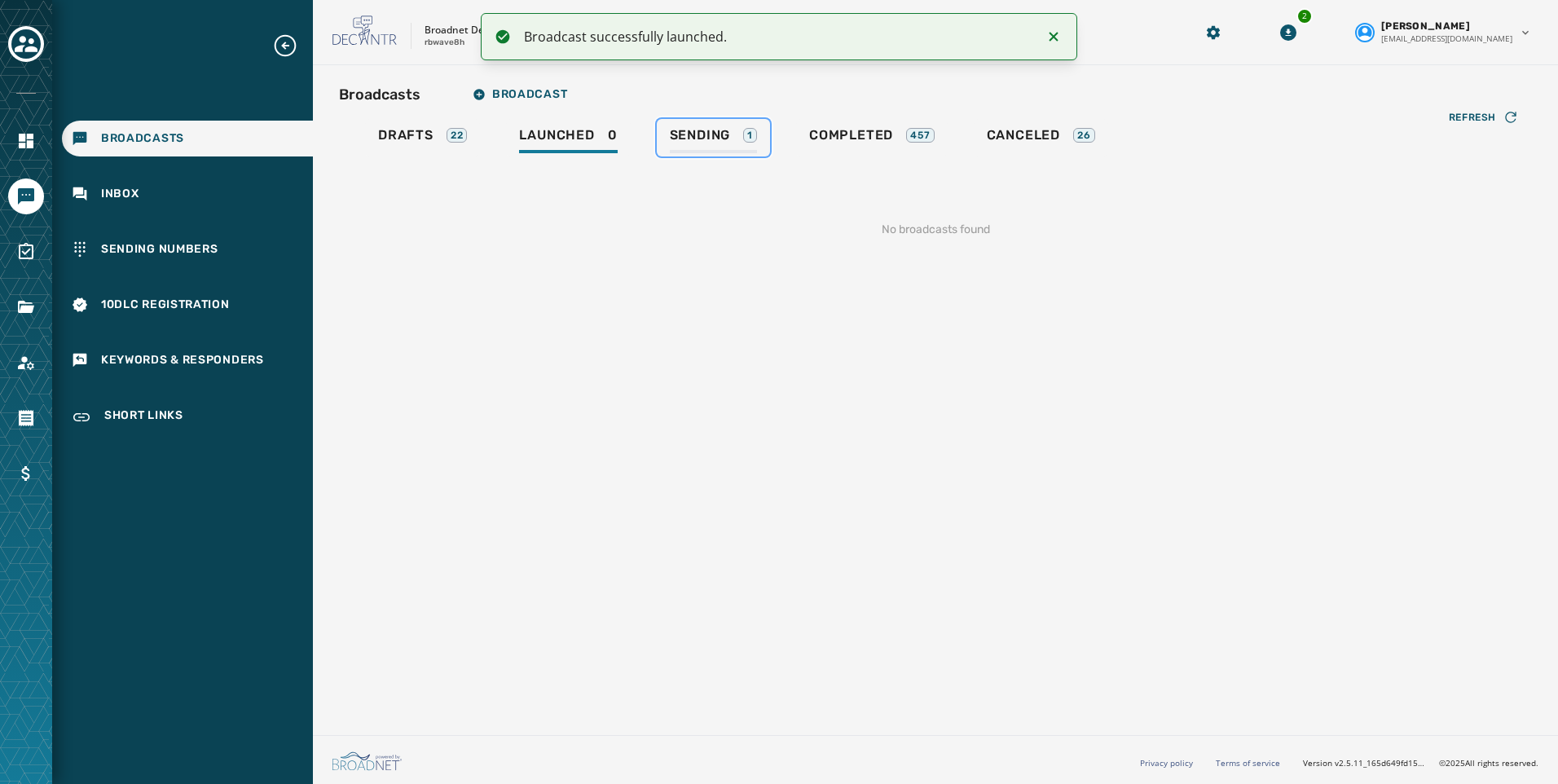
click at [750, 126] on link "Sending 1" at bounding box center [713, 138] width 113 height 38
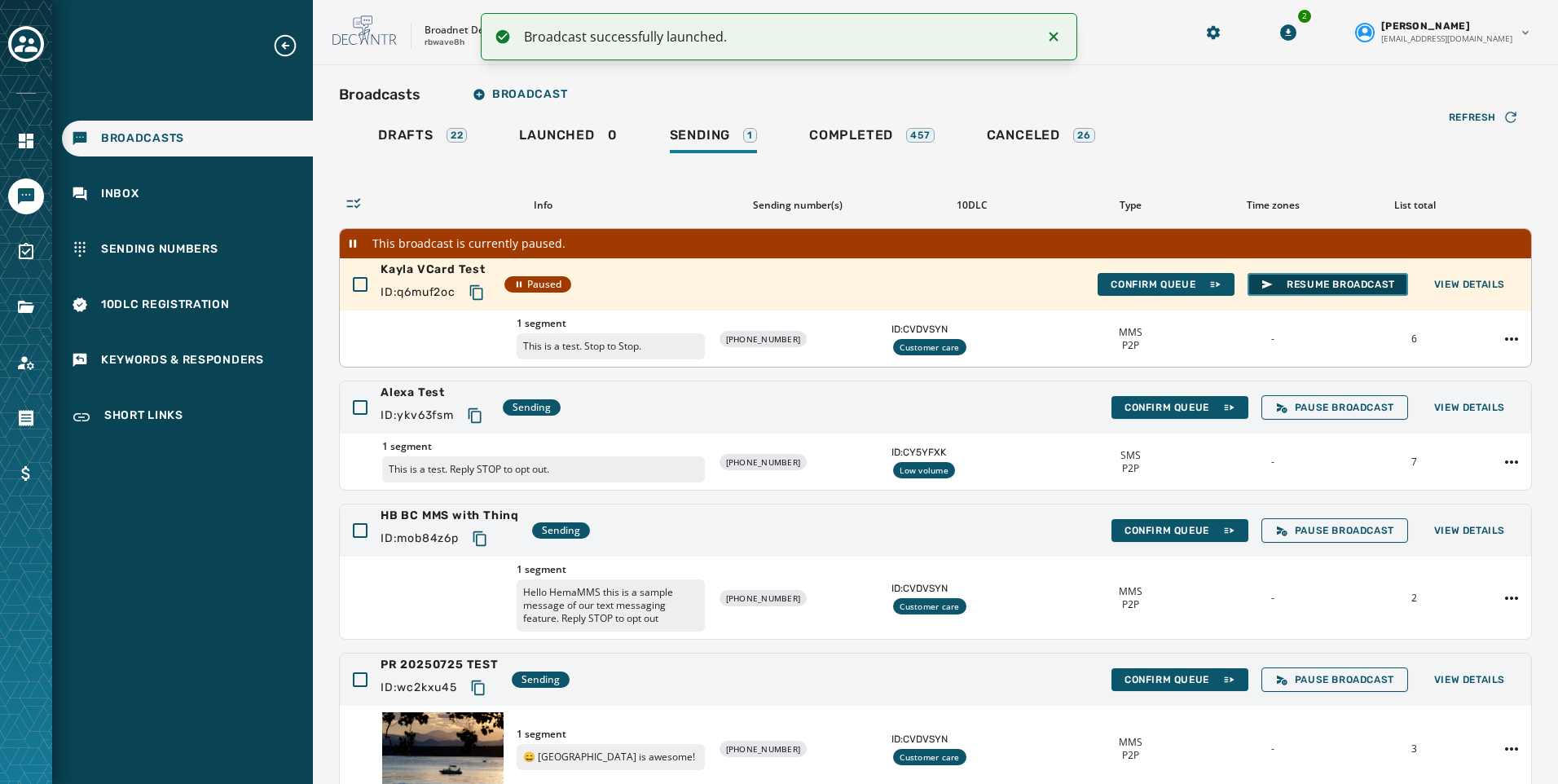
click at [1330, 286] on span "Resume Broadcast" at bounding box center [1327, 285] width 135 height 13
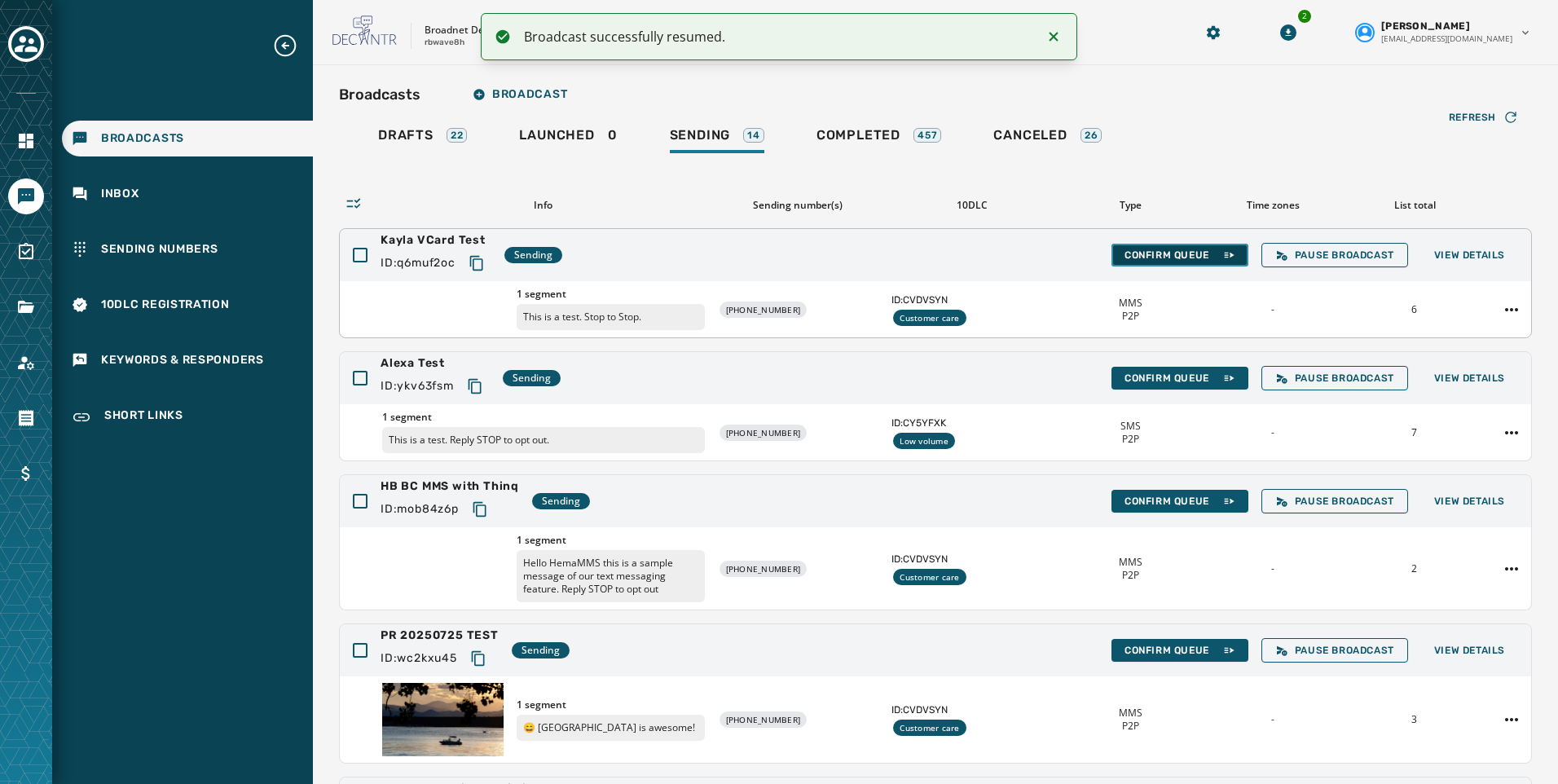
click at [1205, 263] on button "Confirm Queue" at bounding box center [1179, 254] width 137 height 23
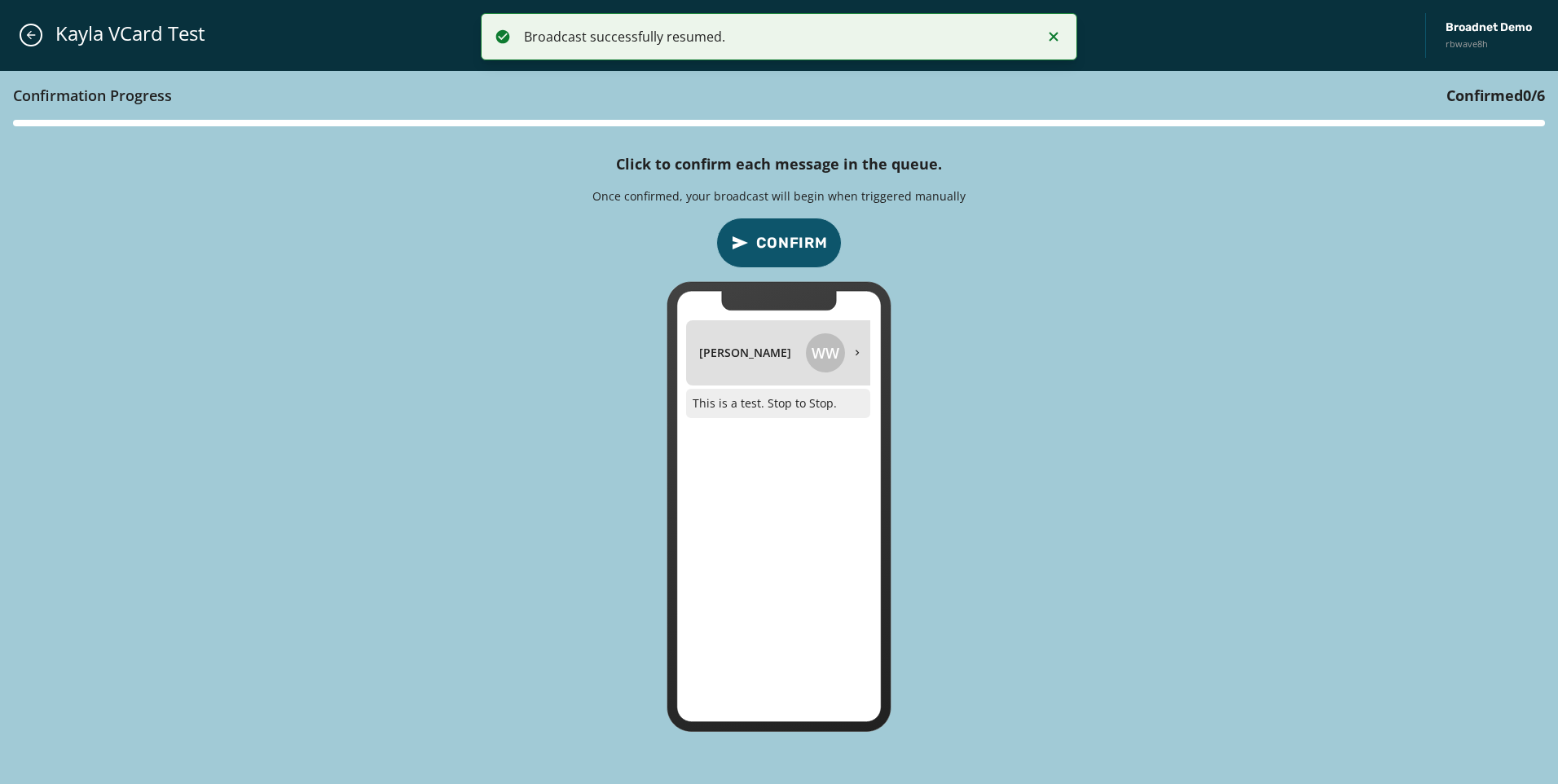
click at [773, 238] on span "Confirm" at bounding box center [792, 243] width 72 height 23
click at [781, 232] on span "Confirm" at bounding box center [792, 243] width 72 height 23
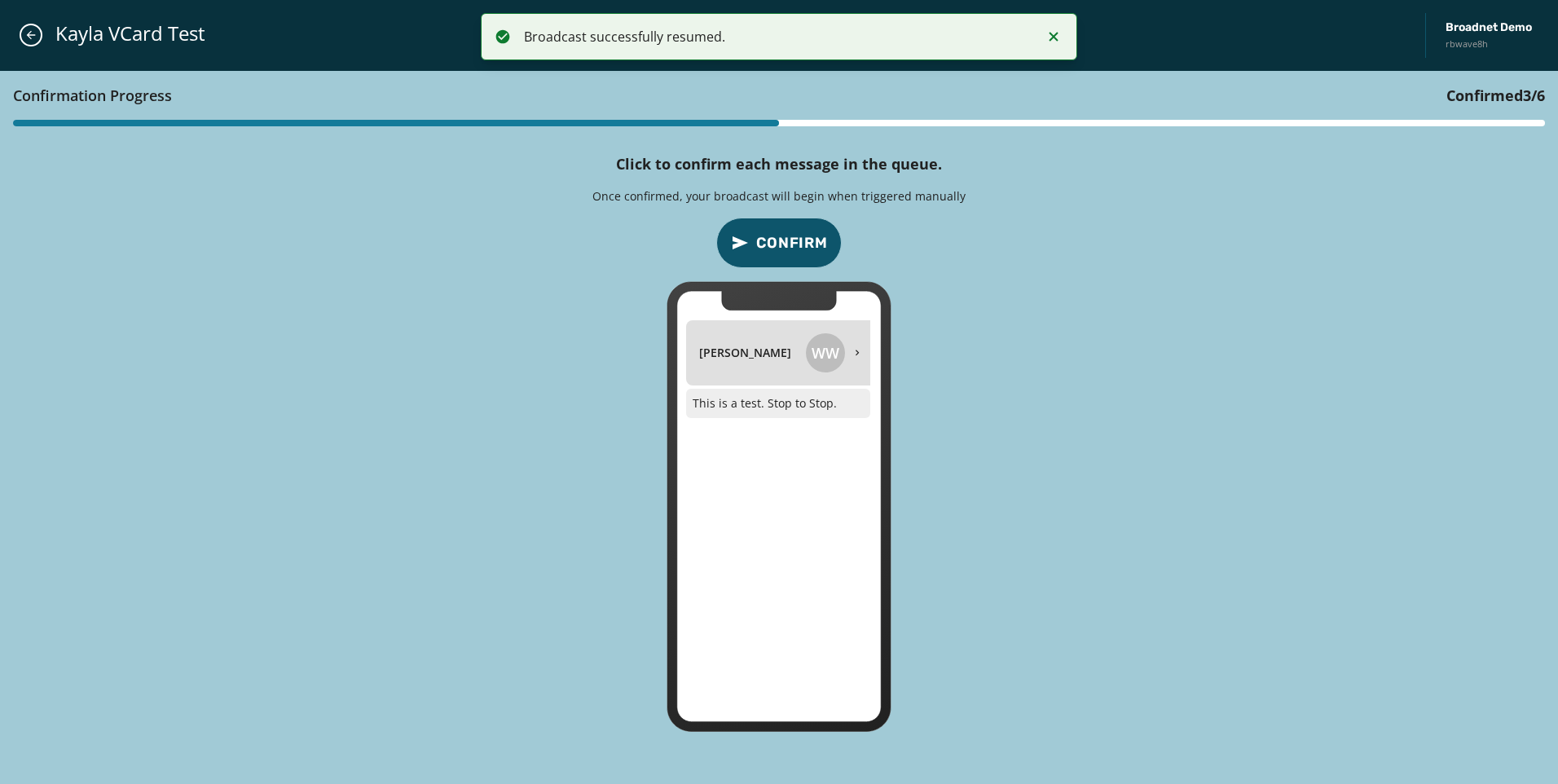
click at [782, 232] on span "Confirm" at bounding box center [792, 243] width 72 height 23
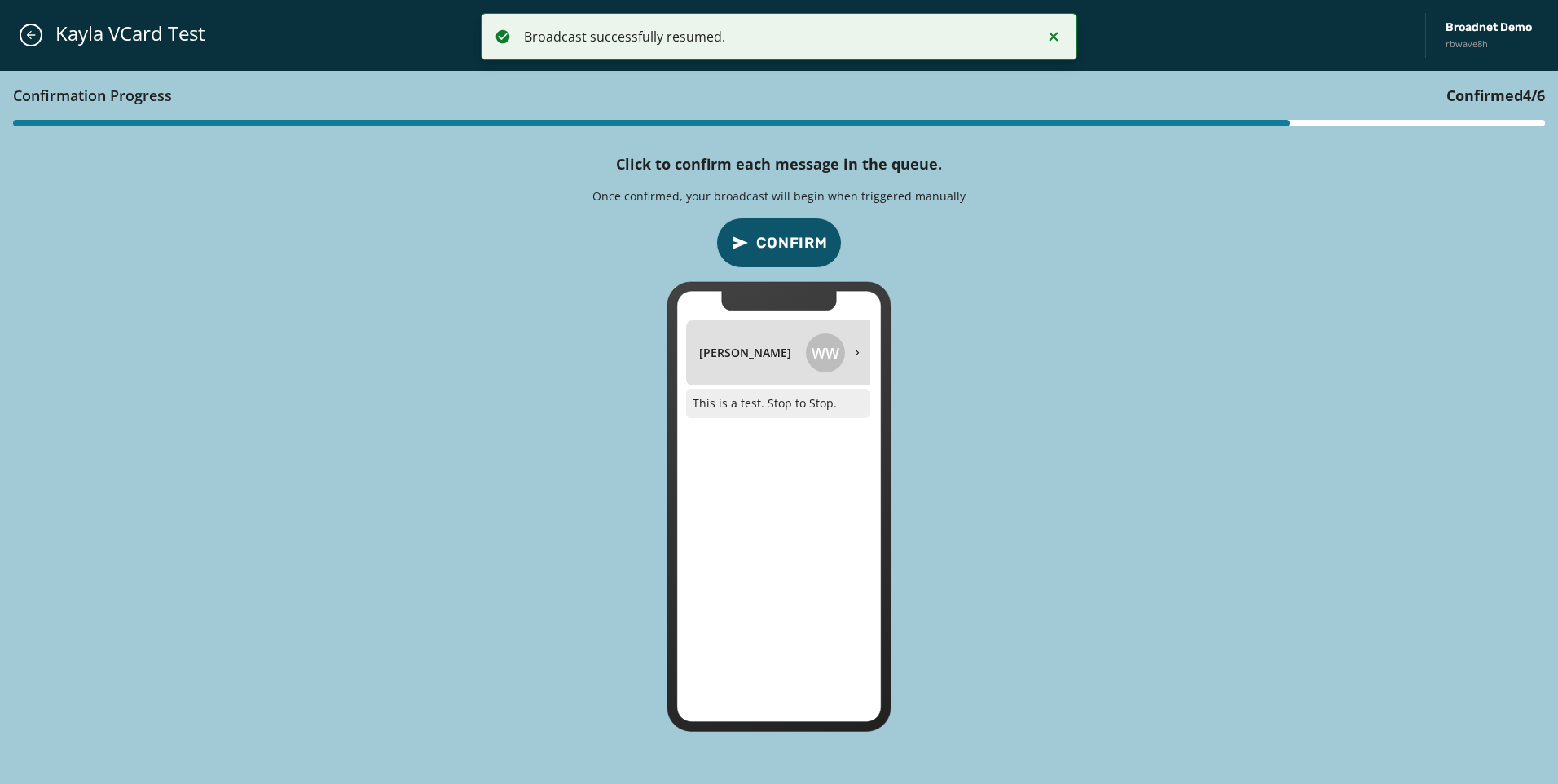
click at [782, 232] on span "Confirm" at bounding box center [792, 243] width 72 height 23
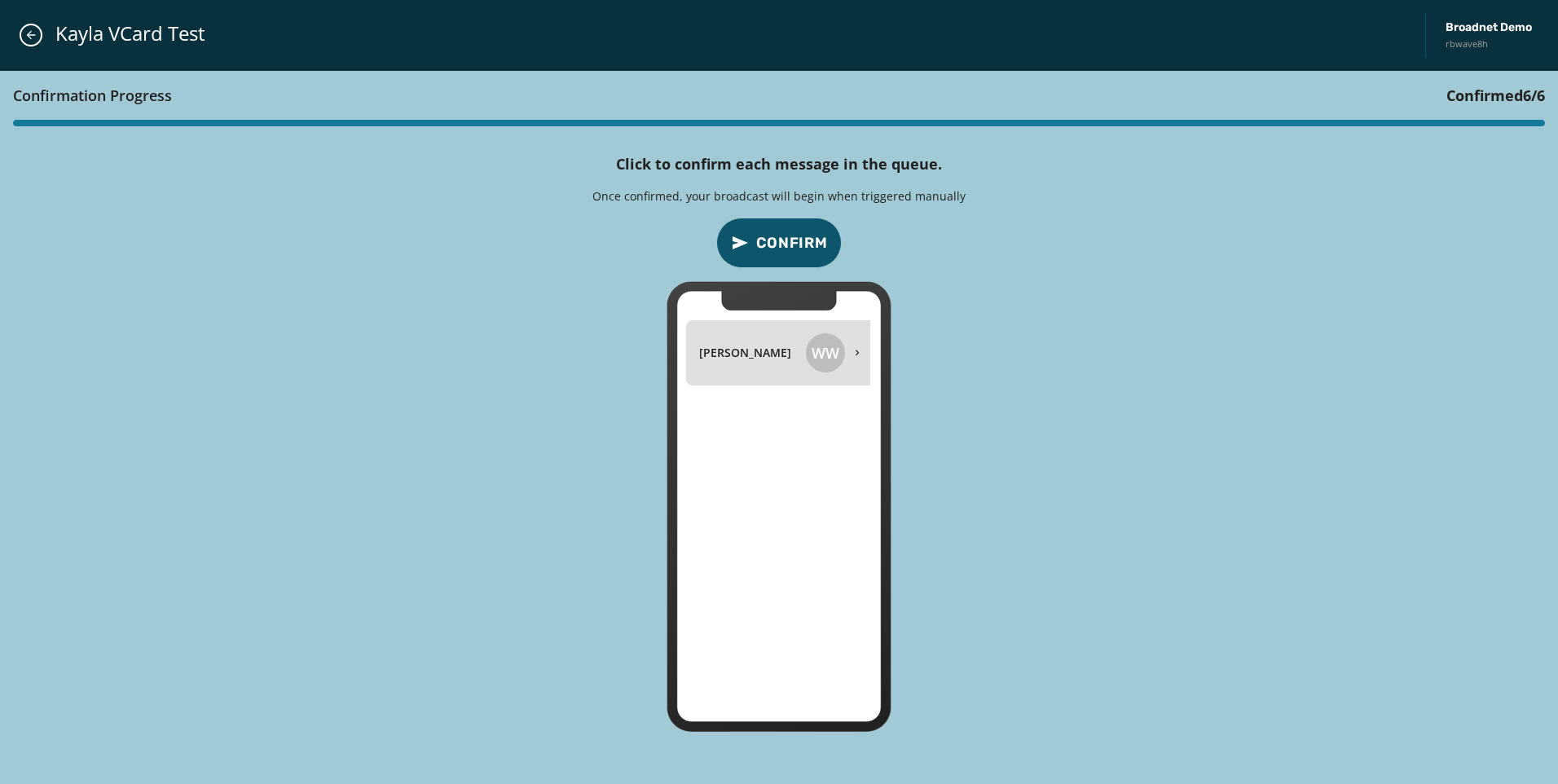
click at [782, 232] on span "Confirm" at bounding box center [792, 243] width 72 height 23
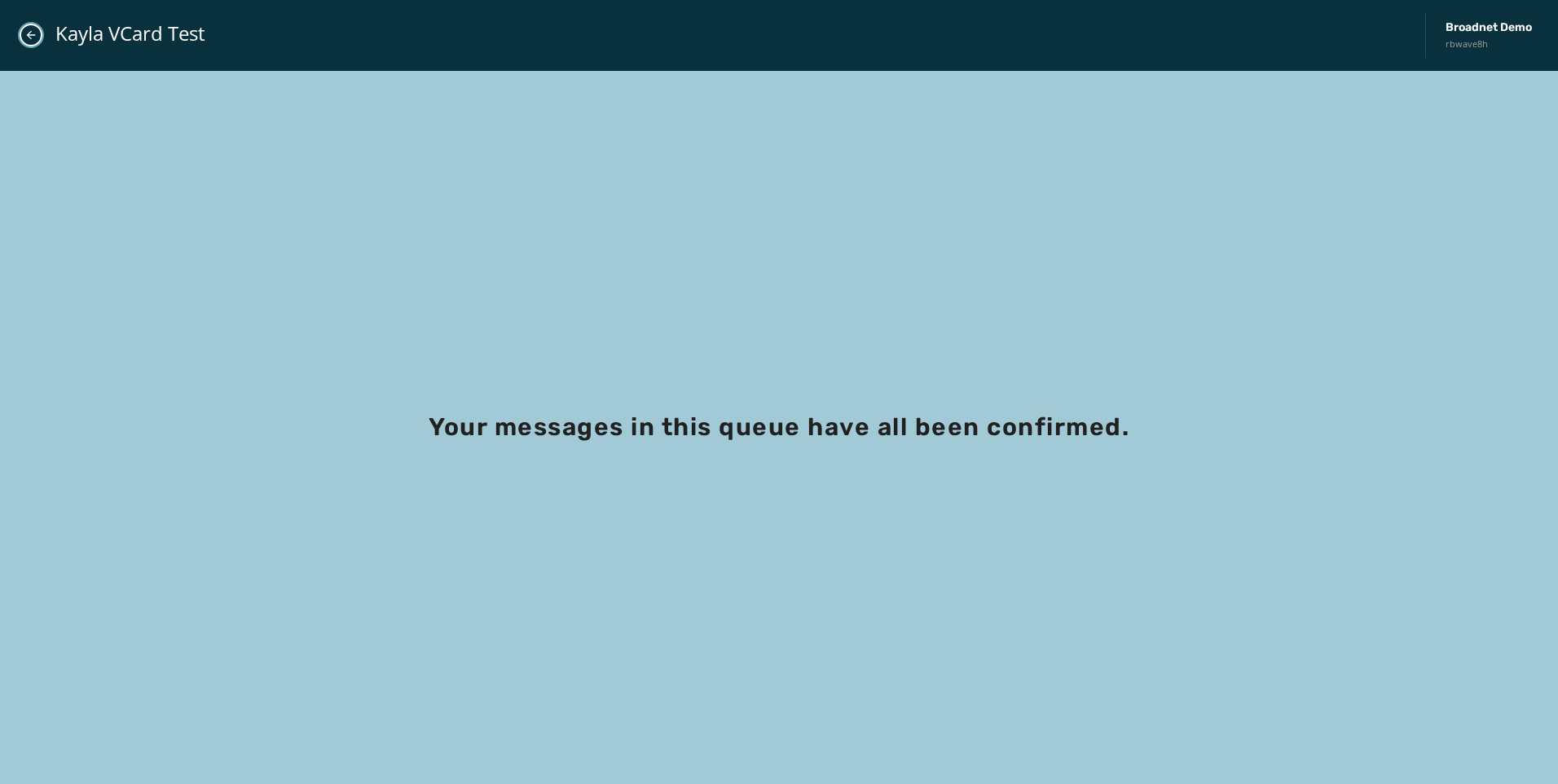
click at [36, 33] on icon "Close admin drawer" at bounding box center [31, 35] width 13 height 13
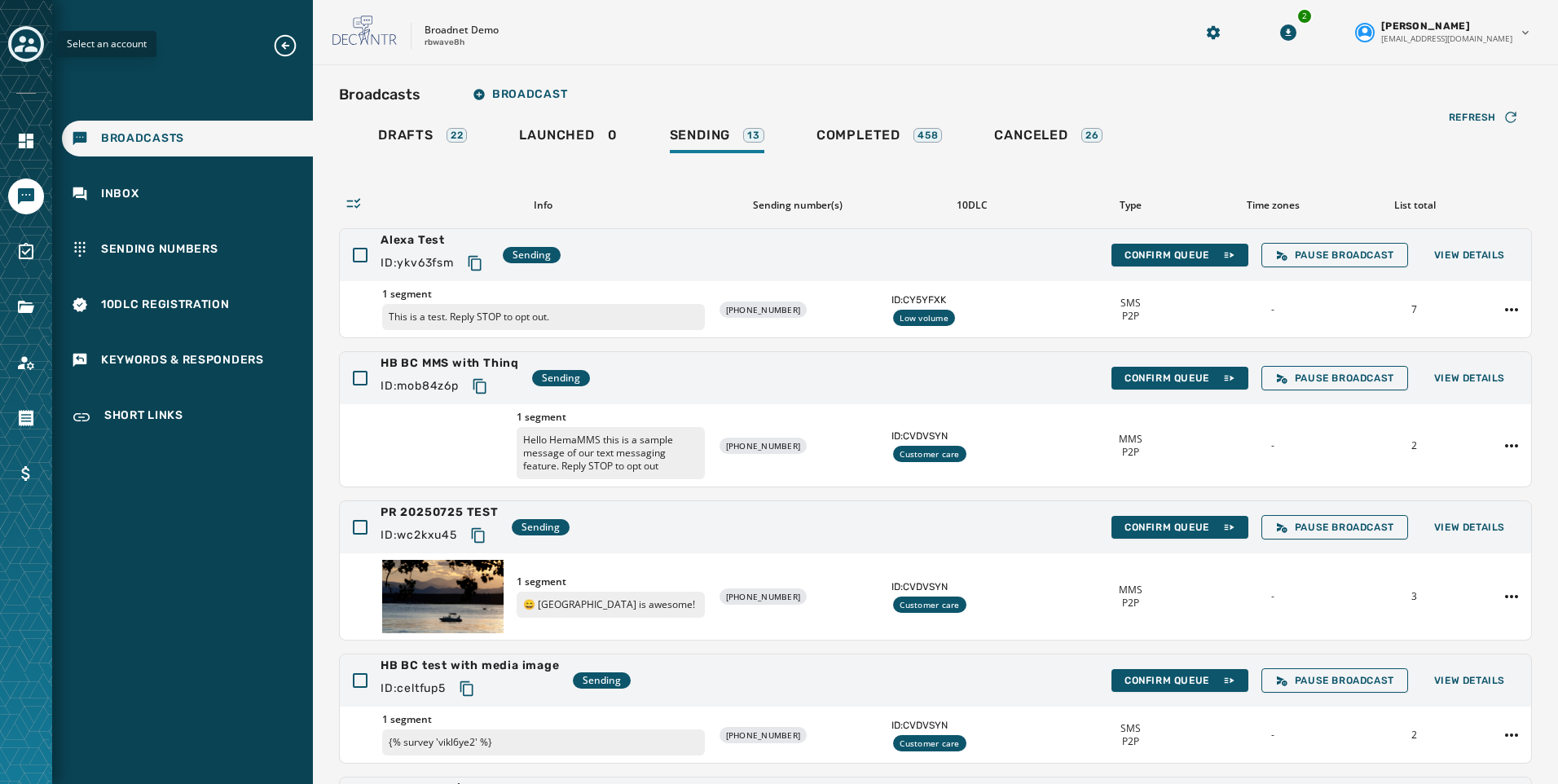
click at [20, 45] on icon "Toggle account select drawer" at bounding box center [26, 44] width 23 height 23
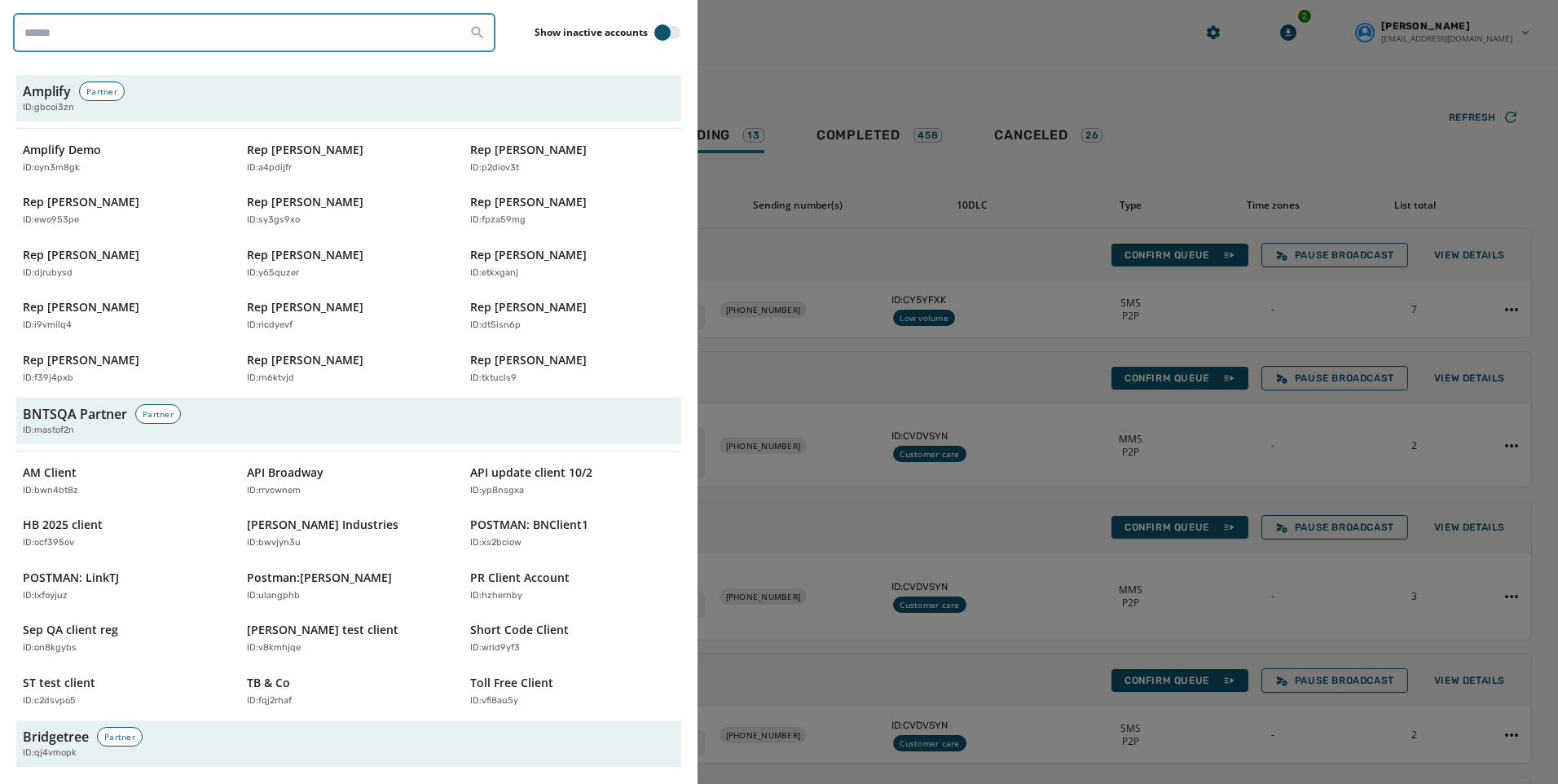
drag, startPoint x: 141, startPoint y: 42, endPoint x: -69, endPoint y: 42, distance: 210.0
click at [0, 42] on html "Broadcasts Inbox Sending Numbers 10DLC Registration Keywords & Responders Short…" at bounding box center [779, 392] width 1558 height 784
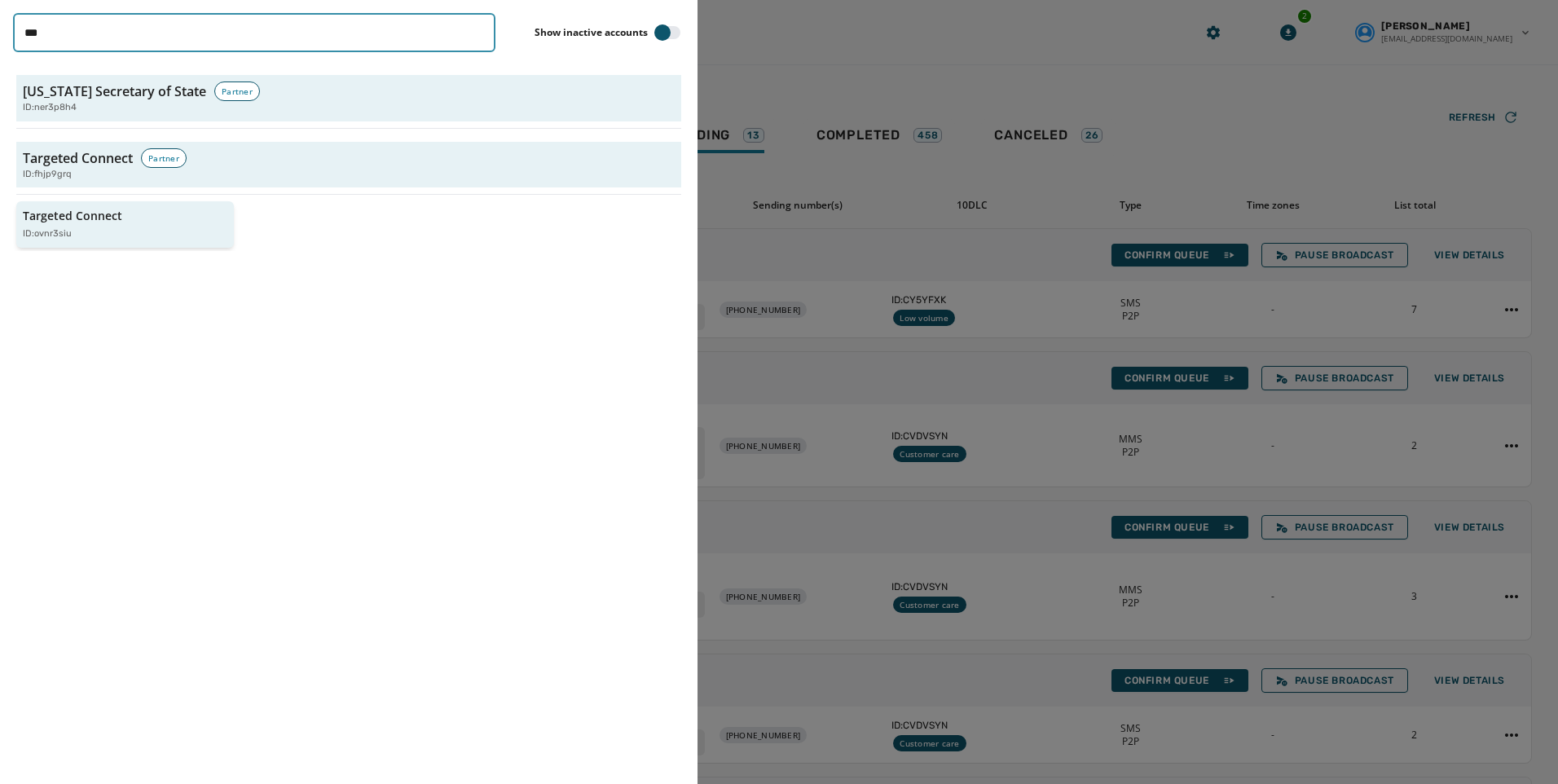
type input "***"
click at [117, 243] on button "Targeted Connect ID: ovnr3siu" at bounding box center [124, 224] width 218 height 46
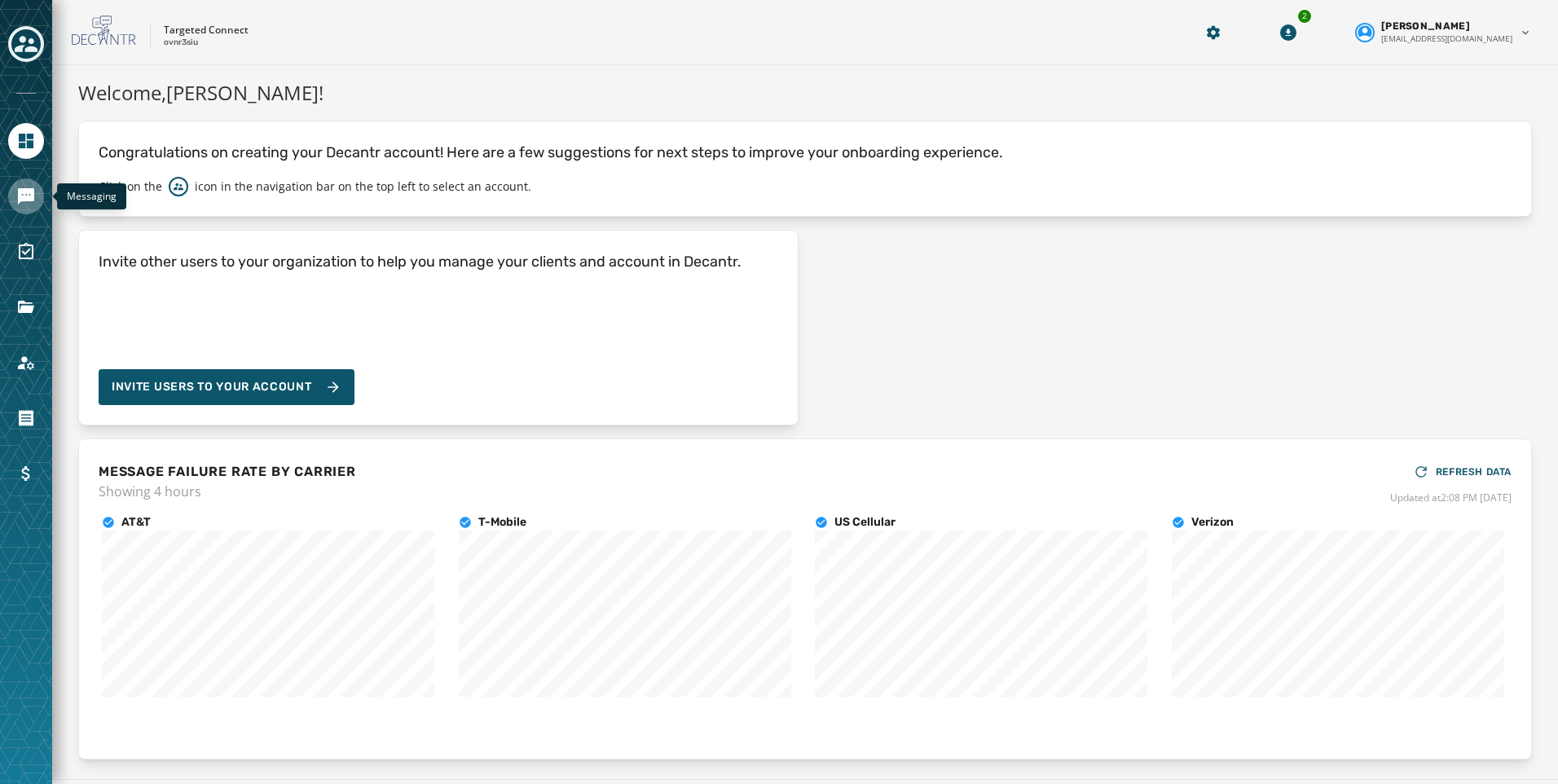
click at [29, 202] on icon "Navigate to Messaging" at bounding box center [25, 196] width 20 height 20
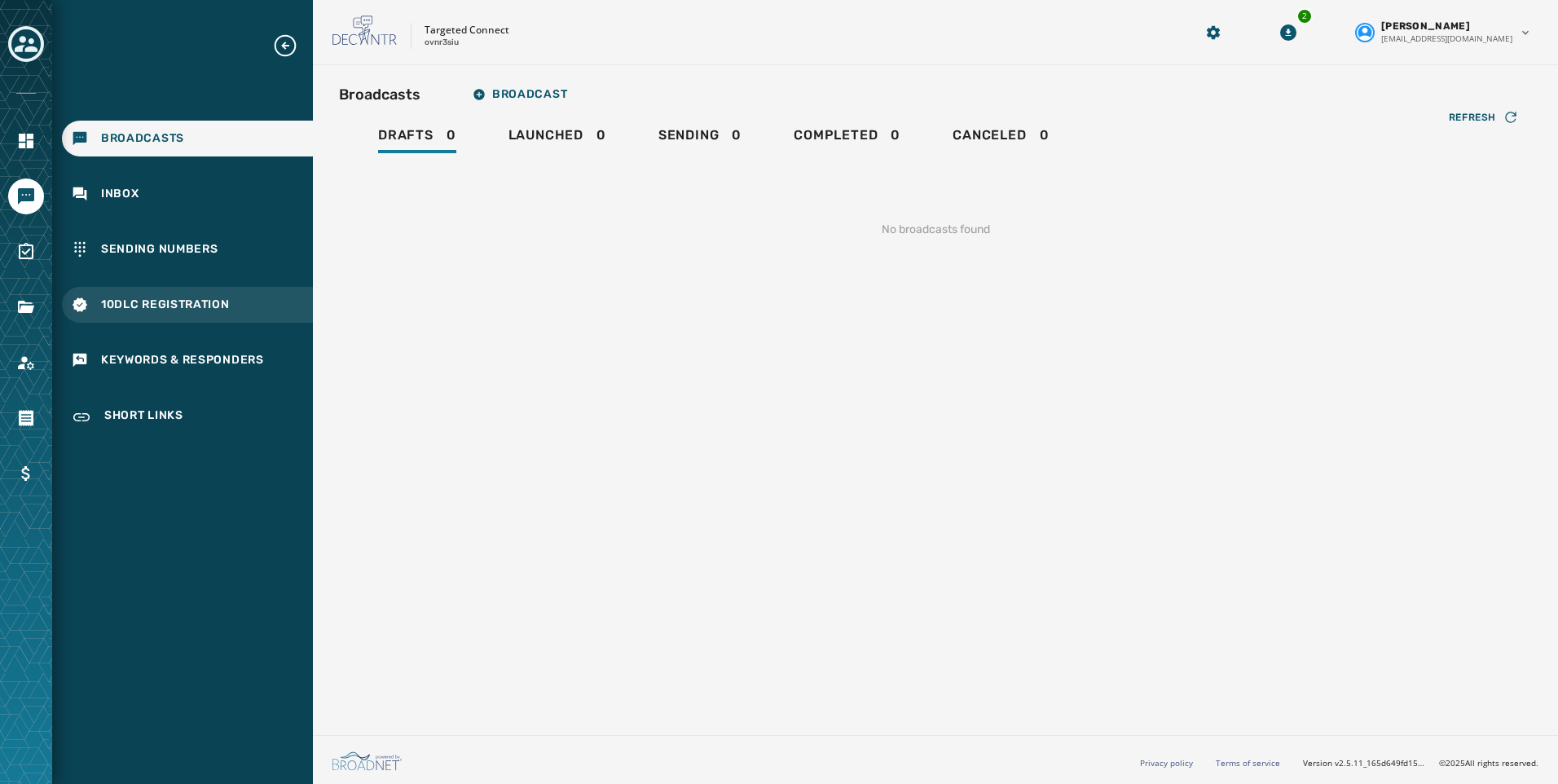
click at [170, 291] on div "10DLC Registration" at bounding box center [188, 304] width 251 height 36
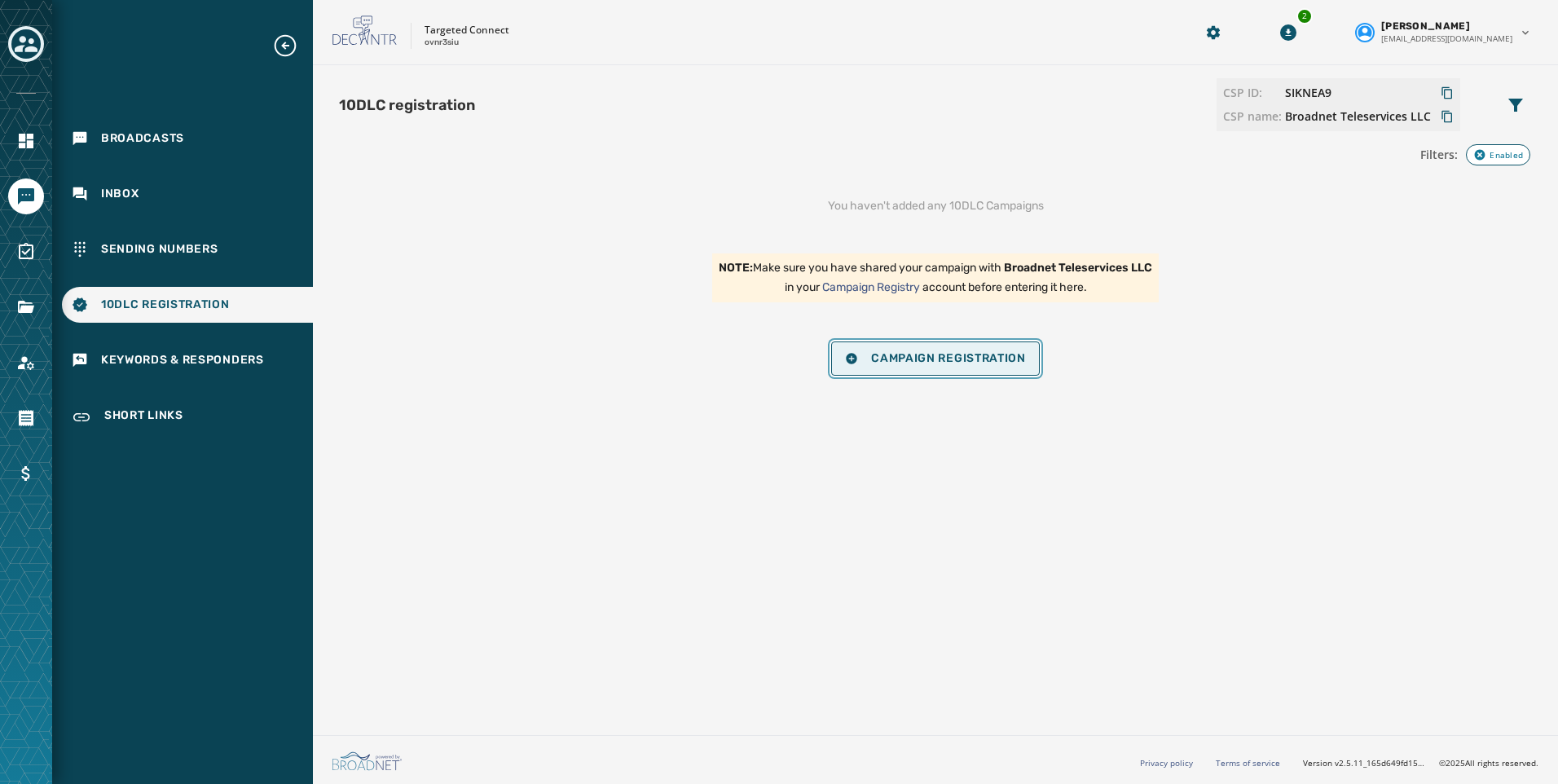
click at [924, 352] on span "Campaign Registration" at bounding box center [935, 358] width 181 height 13
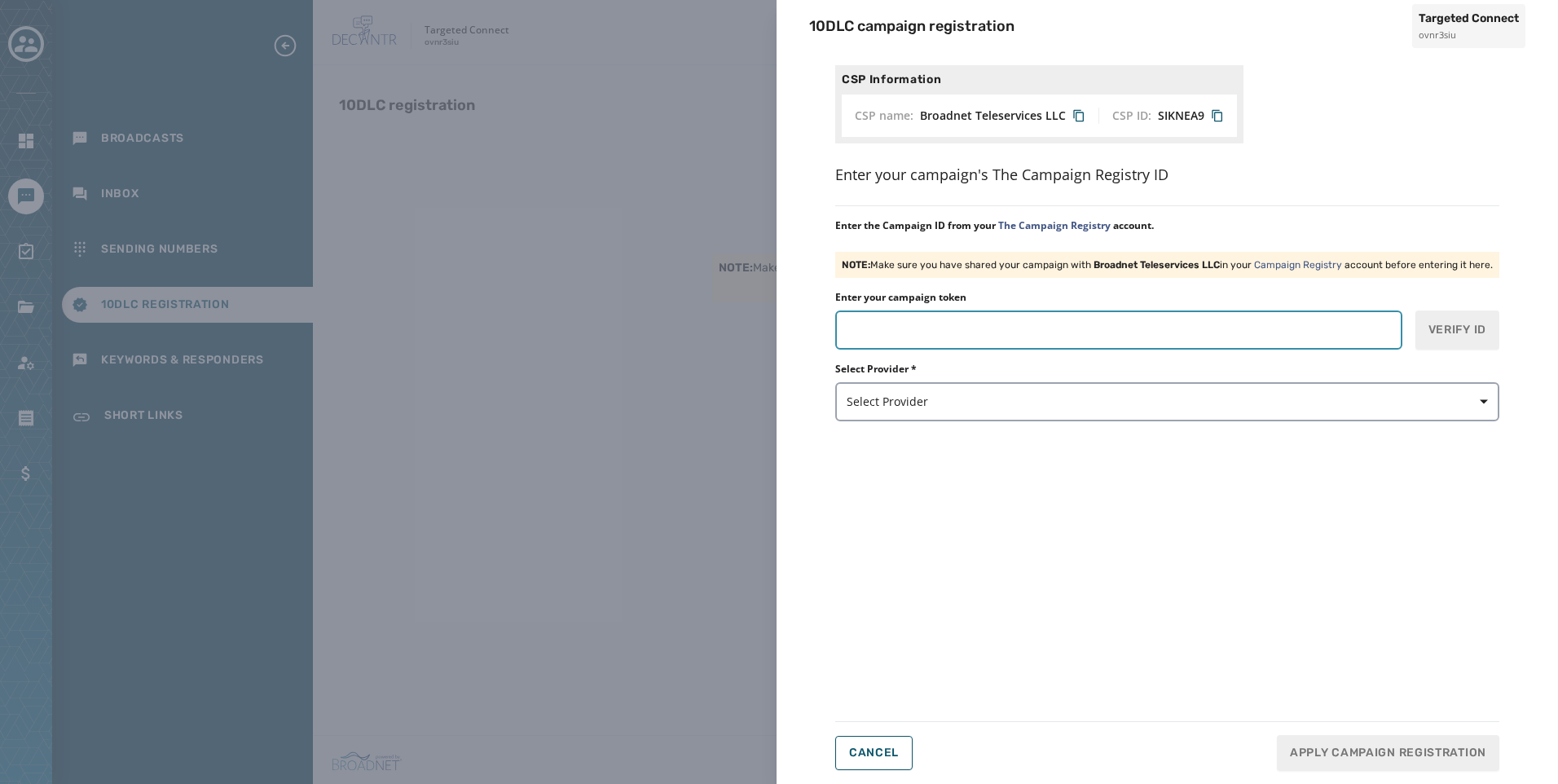
click at [987, 316] on input "Enter your campaign token" at bounding box center [1119, 329] width 567 height 39
paste input "*******"
type input "*******"
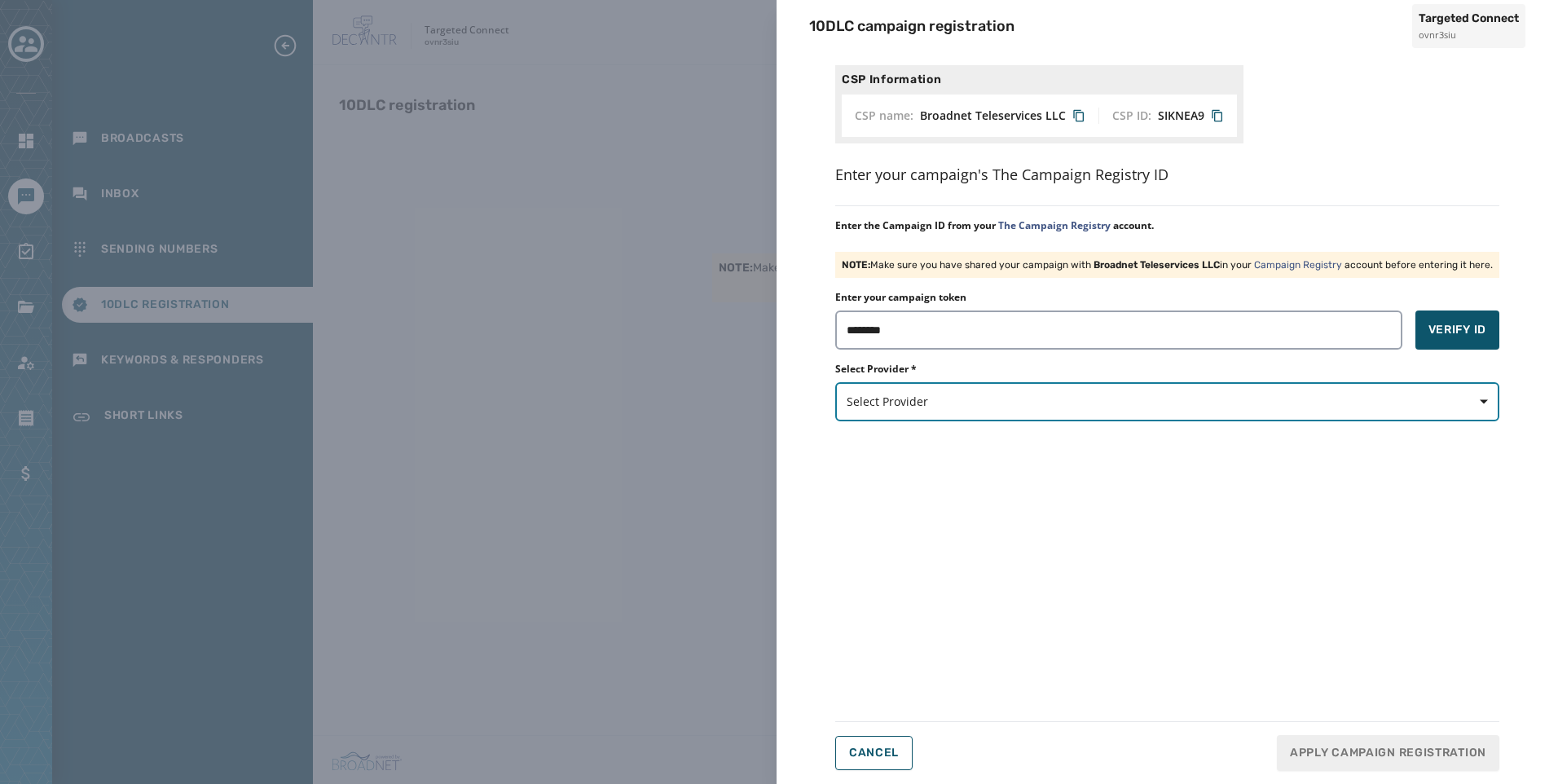
click at [1264, 406] on span "Select Provider" at bounding box center [1167, 401] width 641 height 16
click at [1309, 386] on button "Select Provider" at bounding box center [1167, 400] width 664 height 39
click at [1335, 400] on span "Select Provider" at bounding box center [1167, 401] width 641 height 16
click at [1437, 409] on span "Select Provider" at bounding box center [1167, 401] width 641 height 16
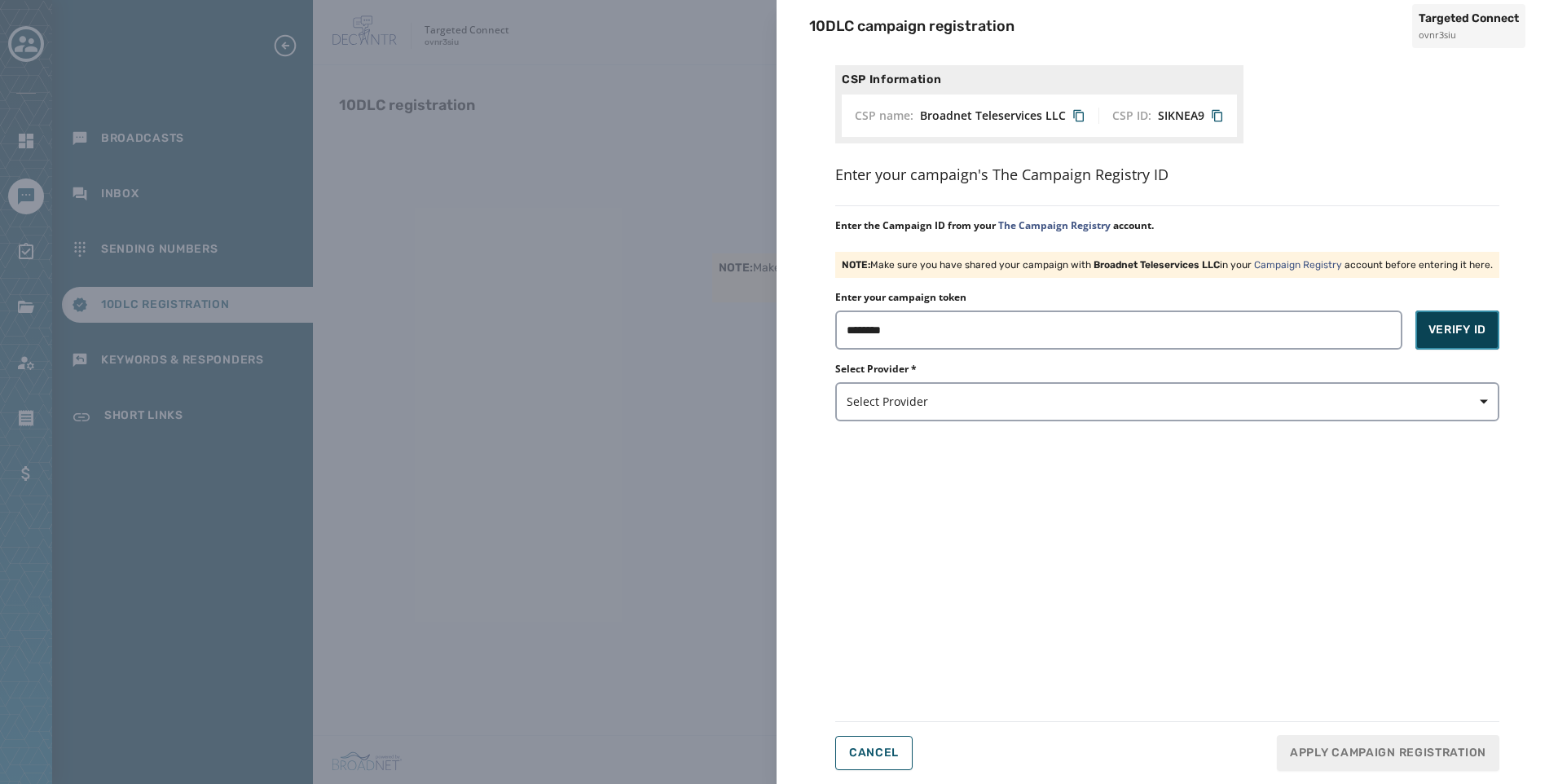
click at [1443, 327] on span "Verify ID" at bounding box center [1456, 329] width 57 height 16
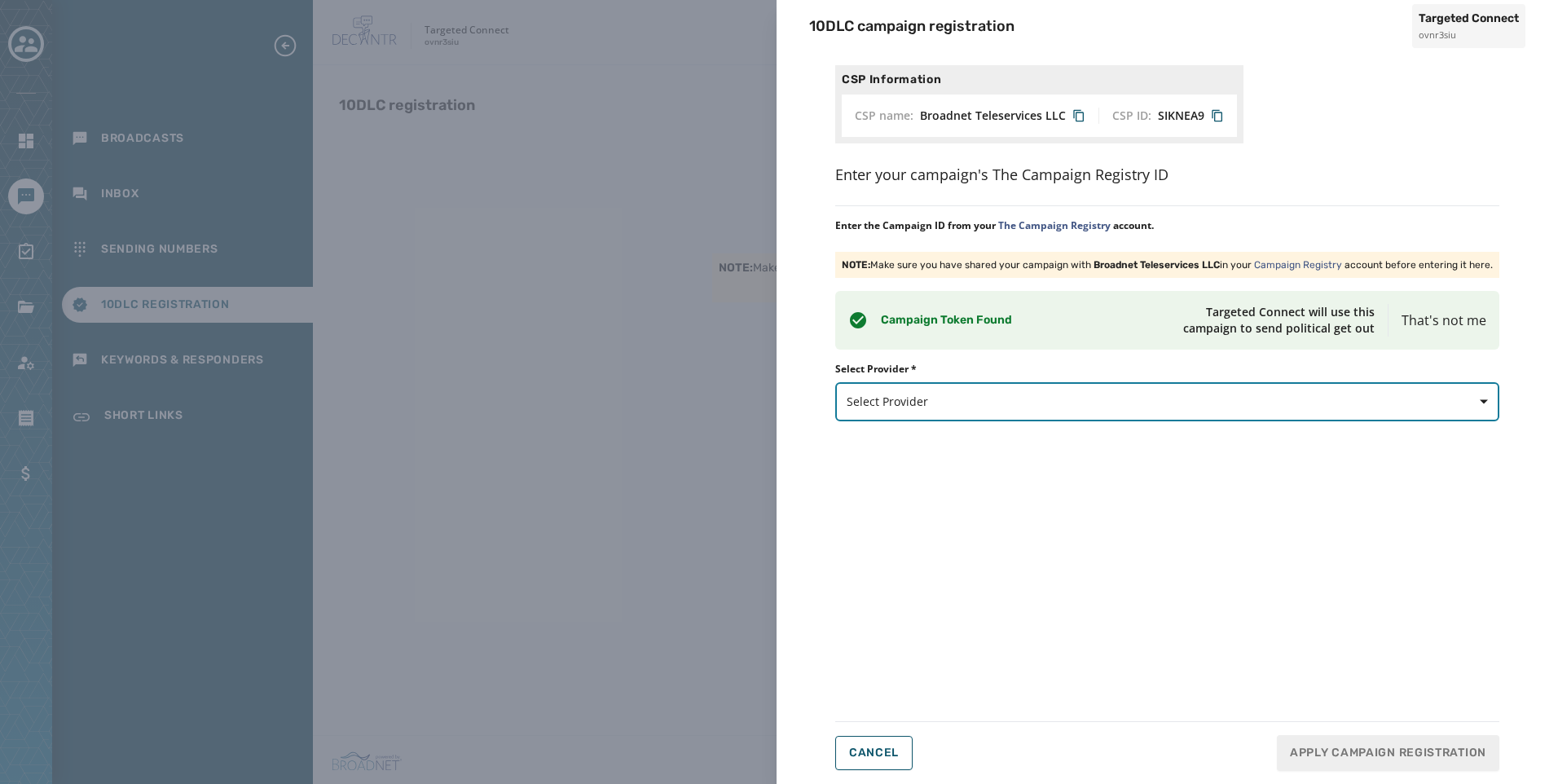
click at [1479, 384] on button "Select Provider" at bounding box center [1167, 400] width 664 height 39
click at [1232, 394] on span "Select Provider" at bounding box center [1167, 401] width 641 height 16
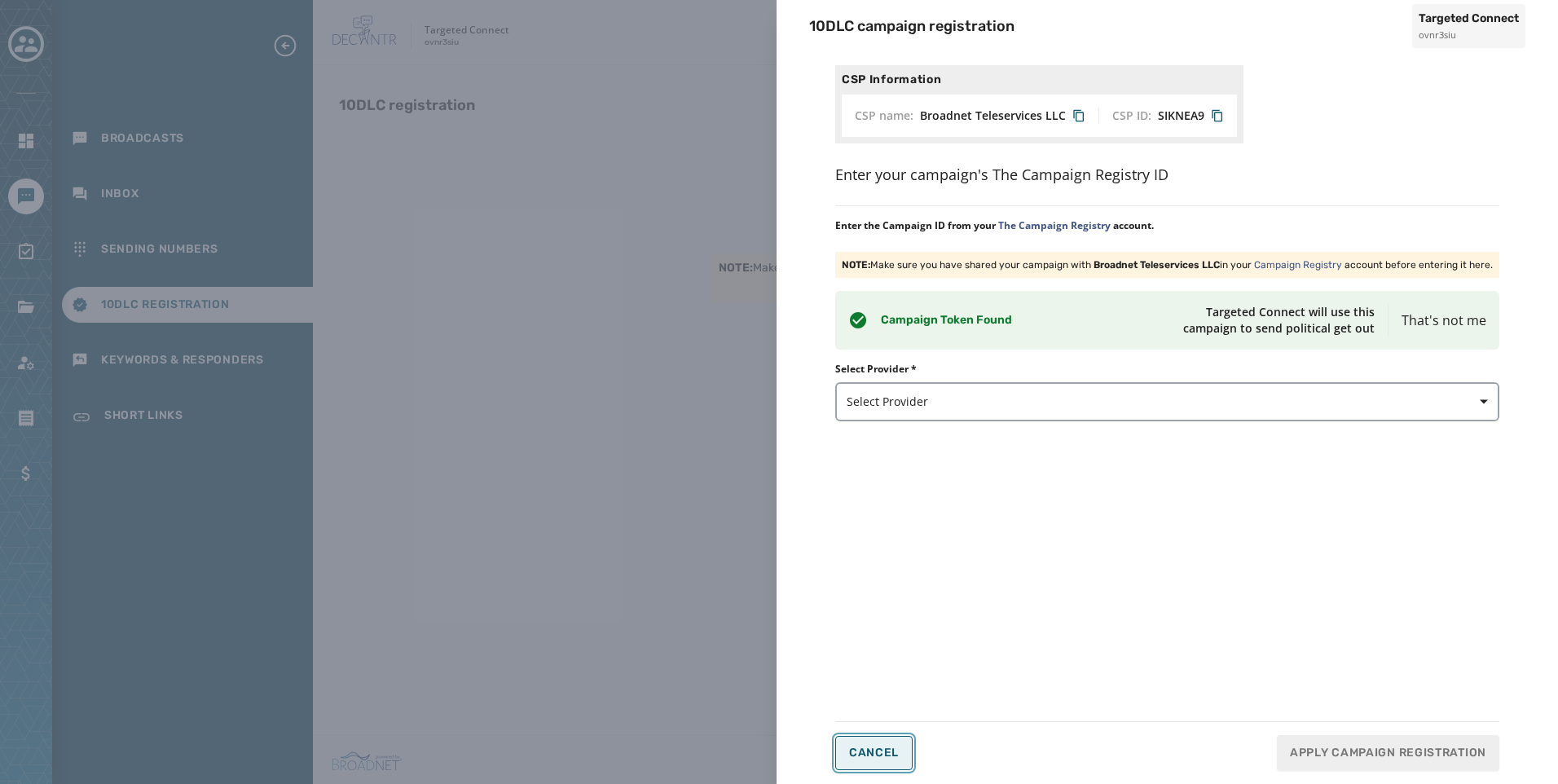
click at [909, 749] on button "Cancel" at bounding box center [874, 753] width 77 height 34
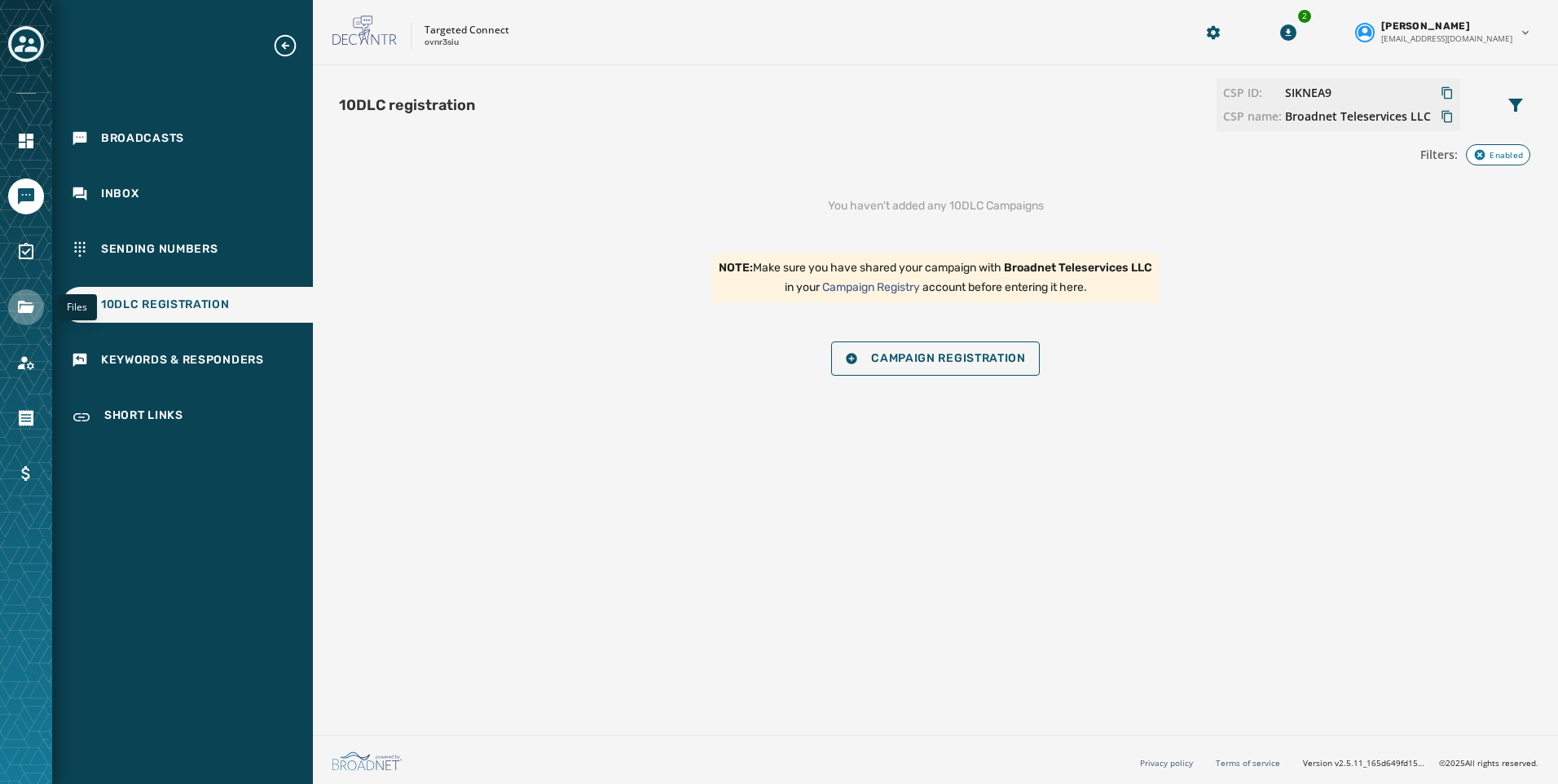
click at [28, 307] on icon "Navigate to Files" at bounding box center [25, 306] width 16 height 12
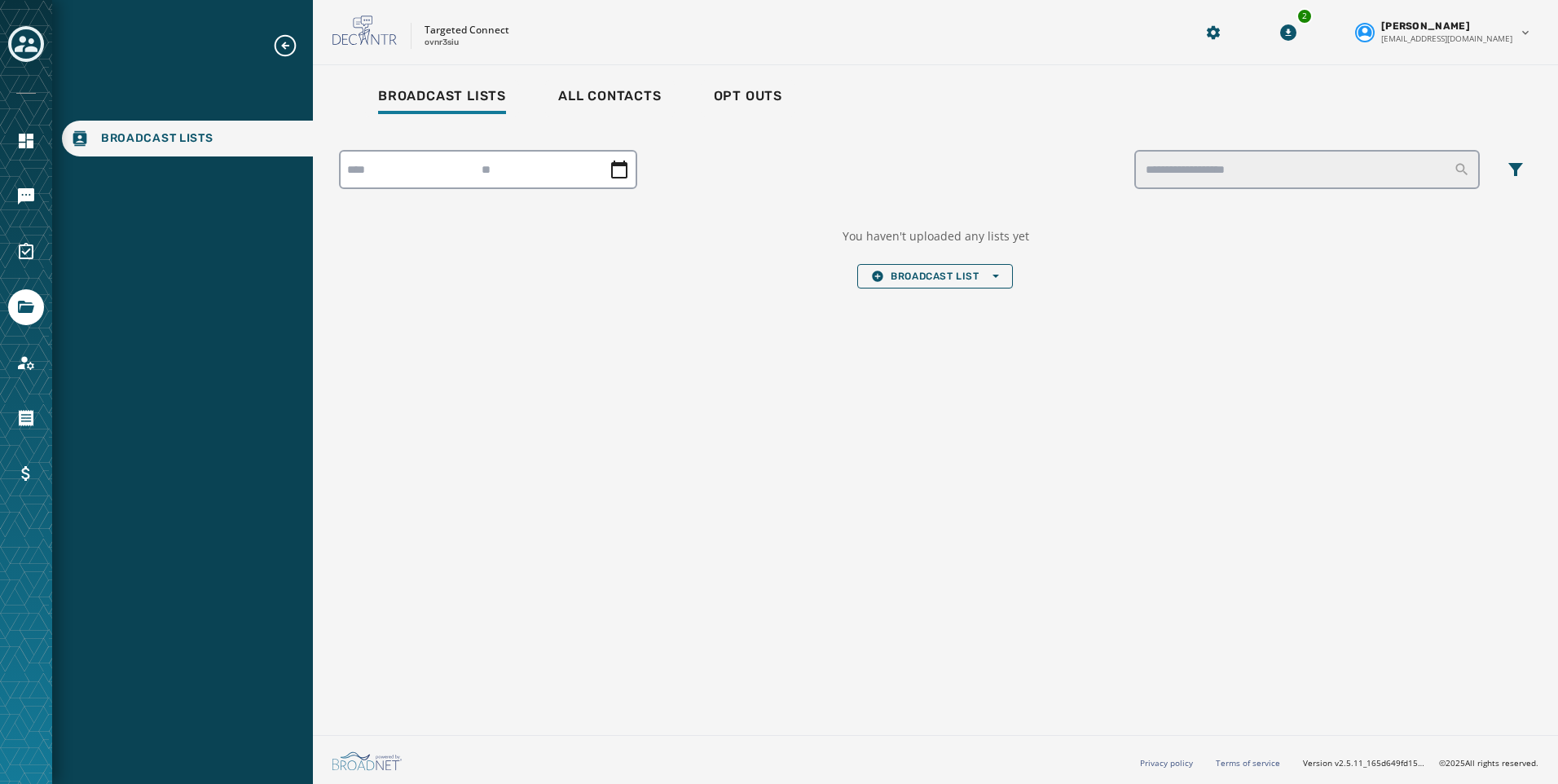
drag, startPoint x: 21, startPoint y: 387, endPoint x: 47, endPoint y: 379, distance: 27.2
click at [21, 387] on div at bounding box center [25, 392] width 52 height 784
click at [27, 372] on link "Navigate to Account" at bounding box center [26, 363] width 36 height 36
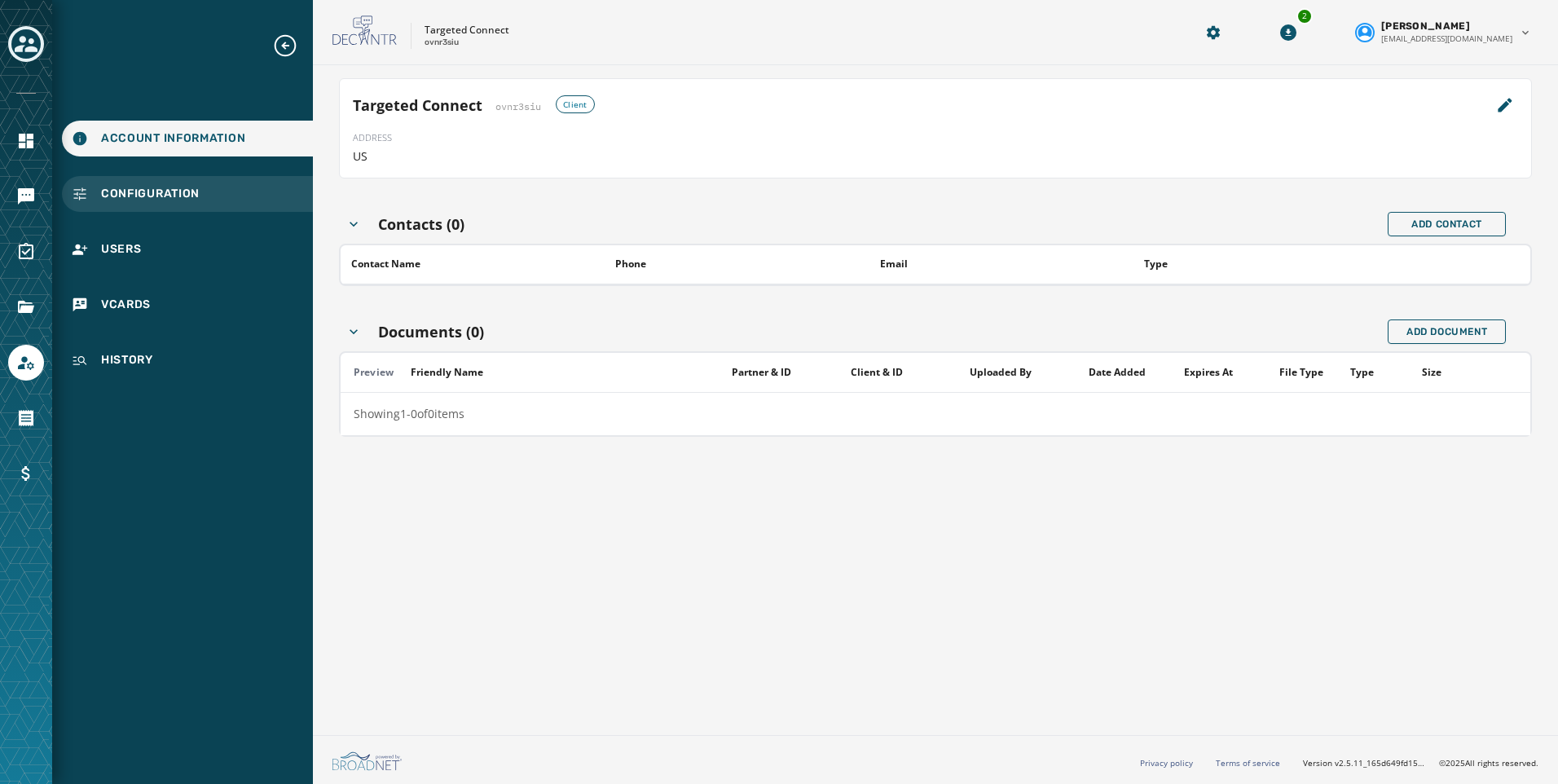
click at [156, 196] on span "Configuration" at bounding box center [150, 193] width 99 height 16
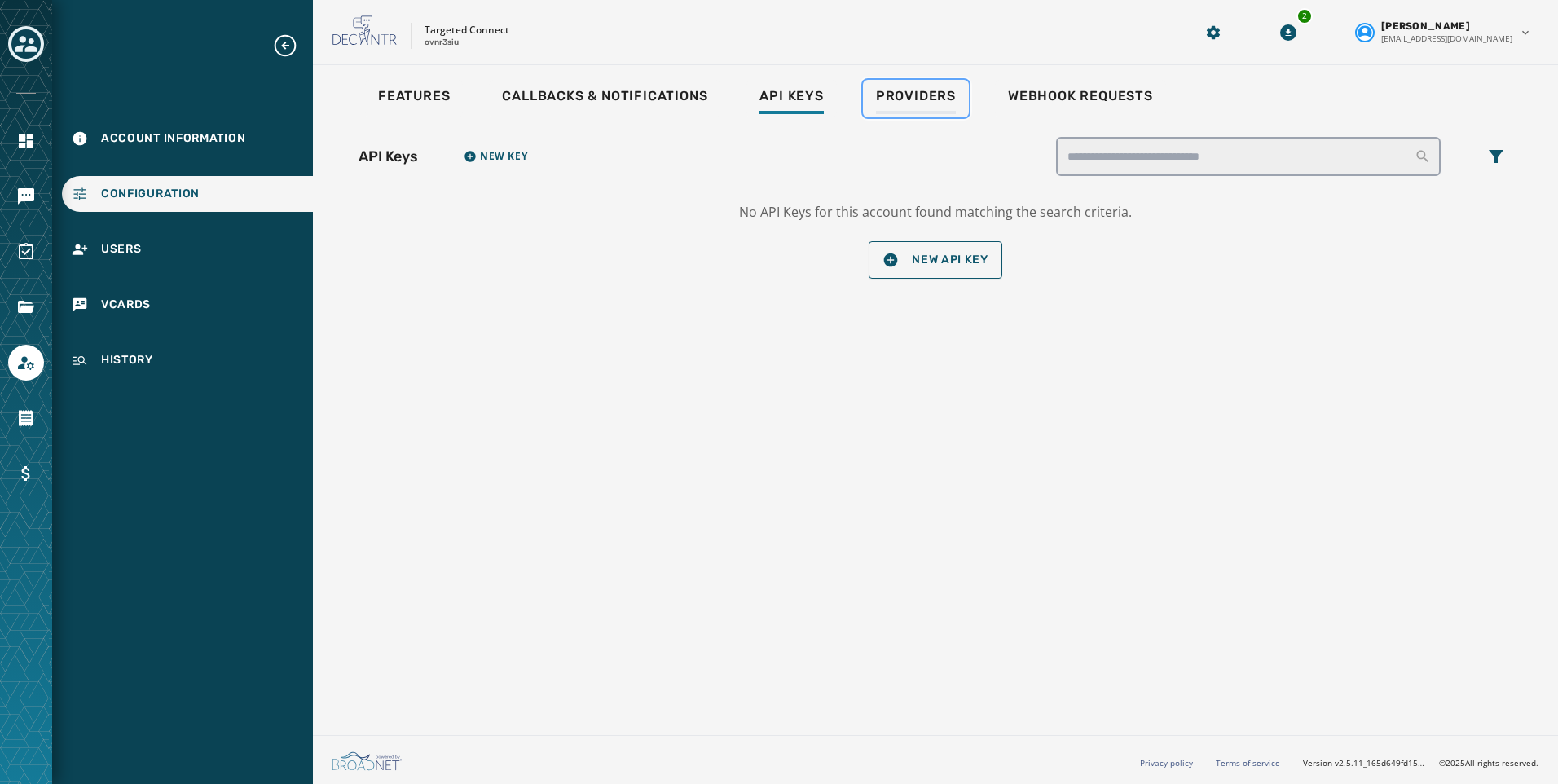
click at [900, 93] on span "Providers" at bounding box center [915, 95] width 80 height 16
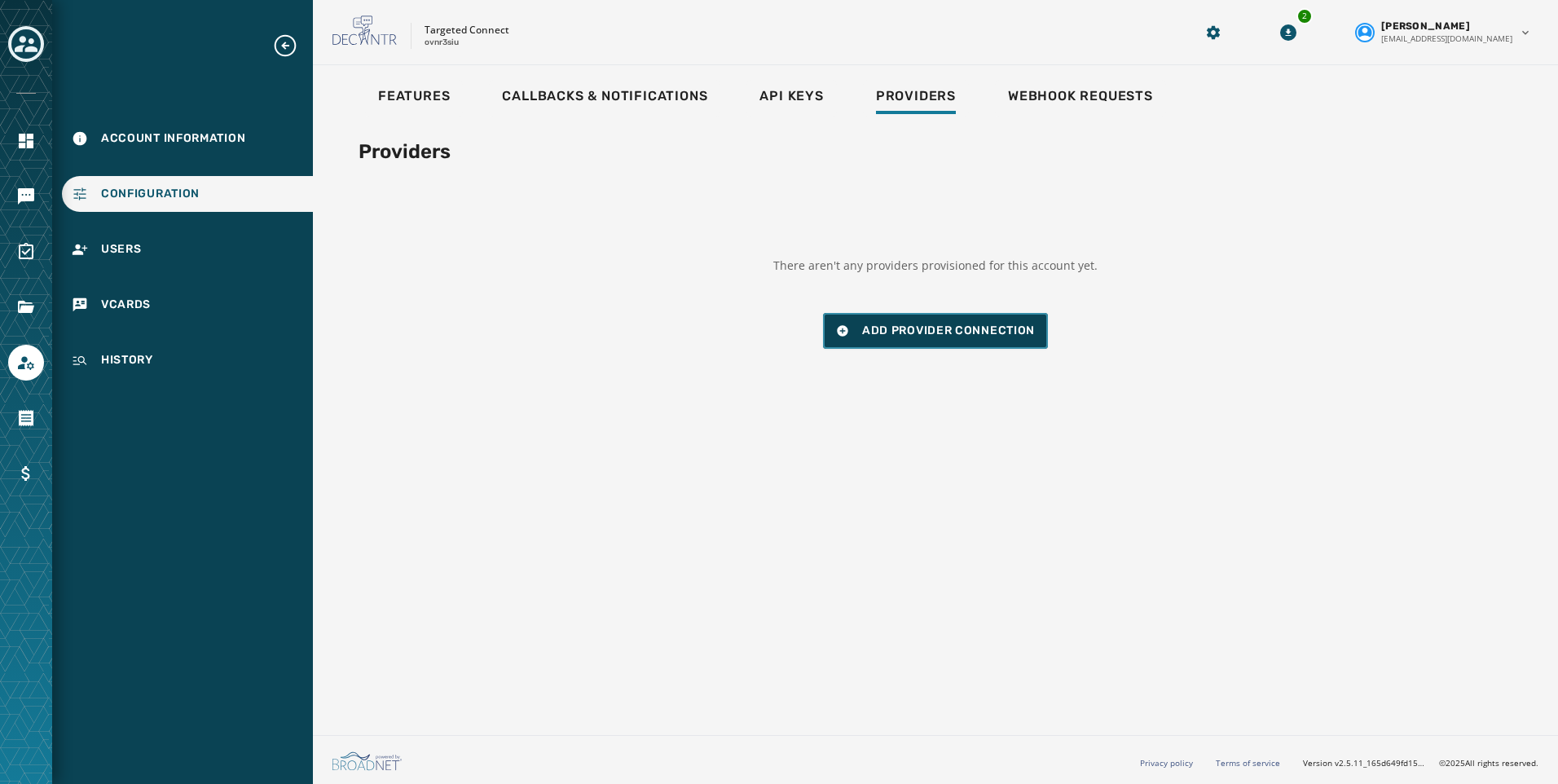
click at [887, 319] on button "Add Provider Connection" at bounding box center [935, 331] width 225 height 36
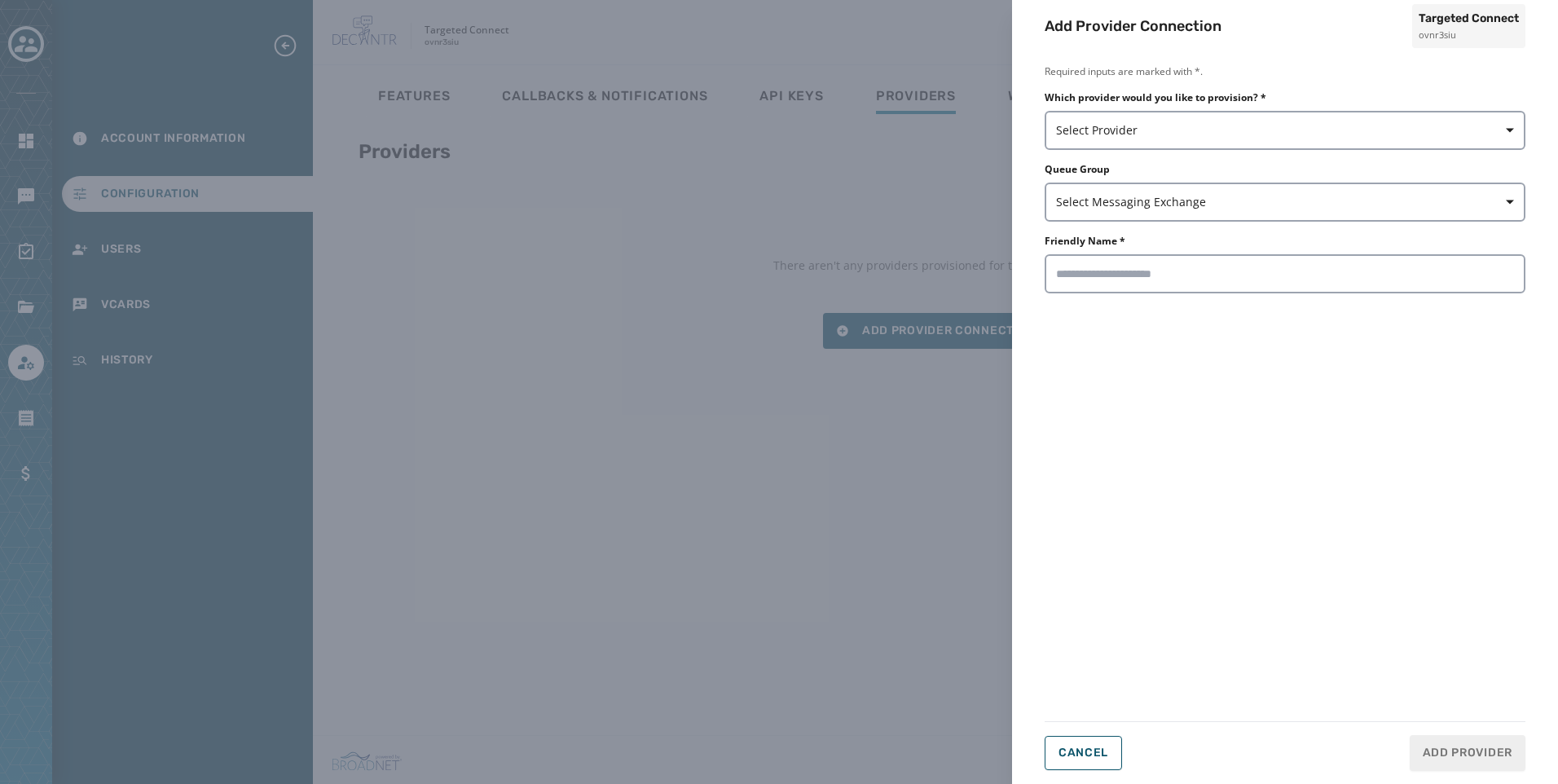
click at [1122, 108] on div "Which provider would you like to provision? * Select Provider" at bounding box center [1285, 121] width 481 height 58
click at [1136, 123] on span "Select Provider" at bounding box center [1285, 130] width 458 height 16
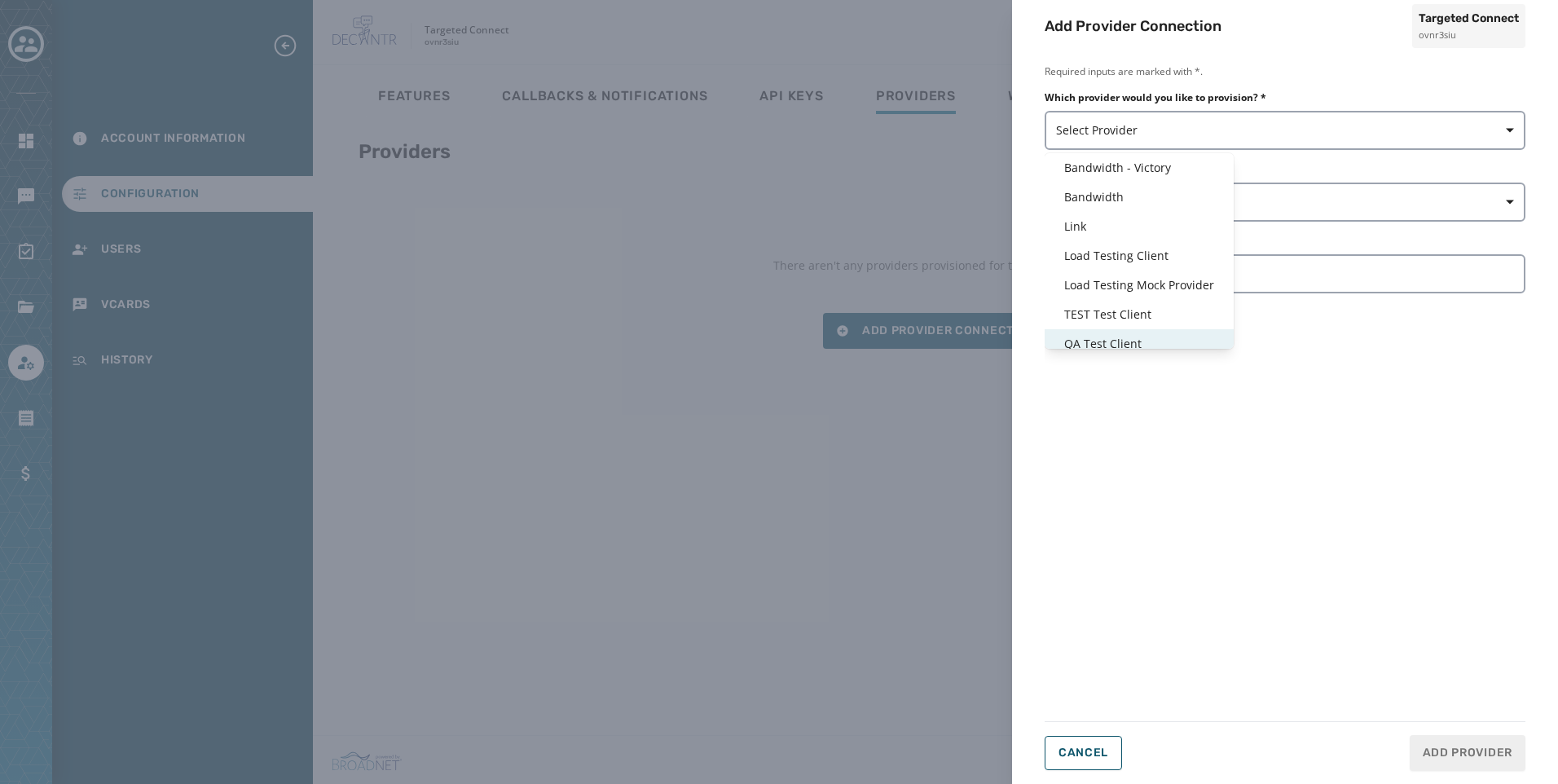
scroll to position [39, 0]
click at [1128, 329] on span "Thinq" at bounding box center [1139, 334] width 150 height 16
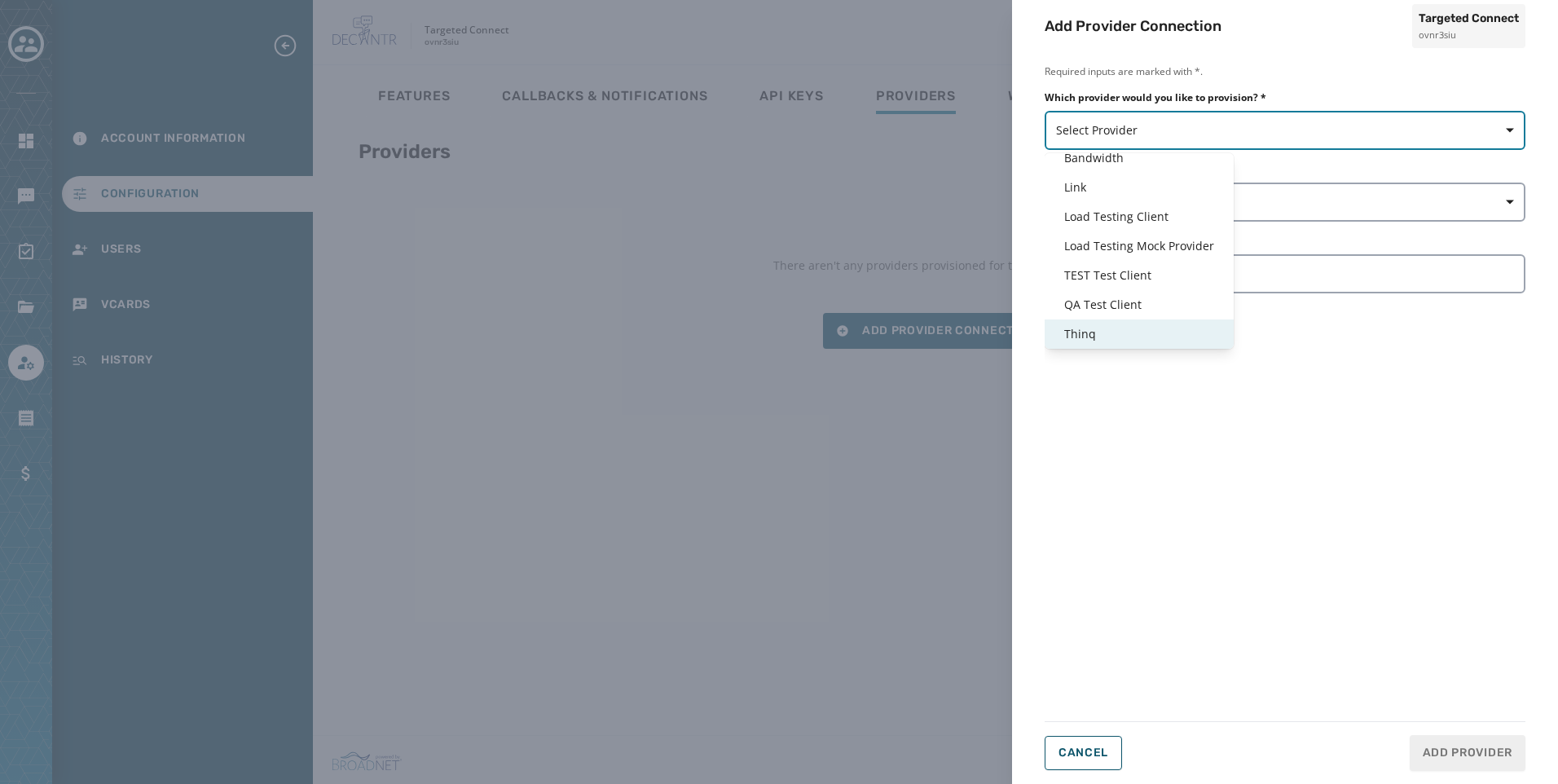
type input "*****"
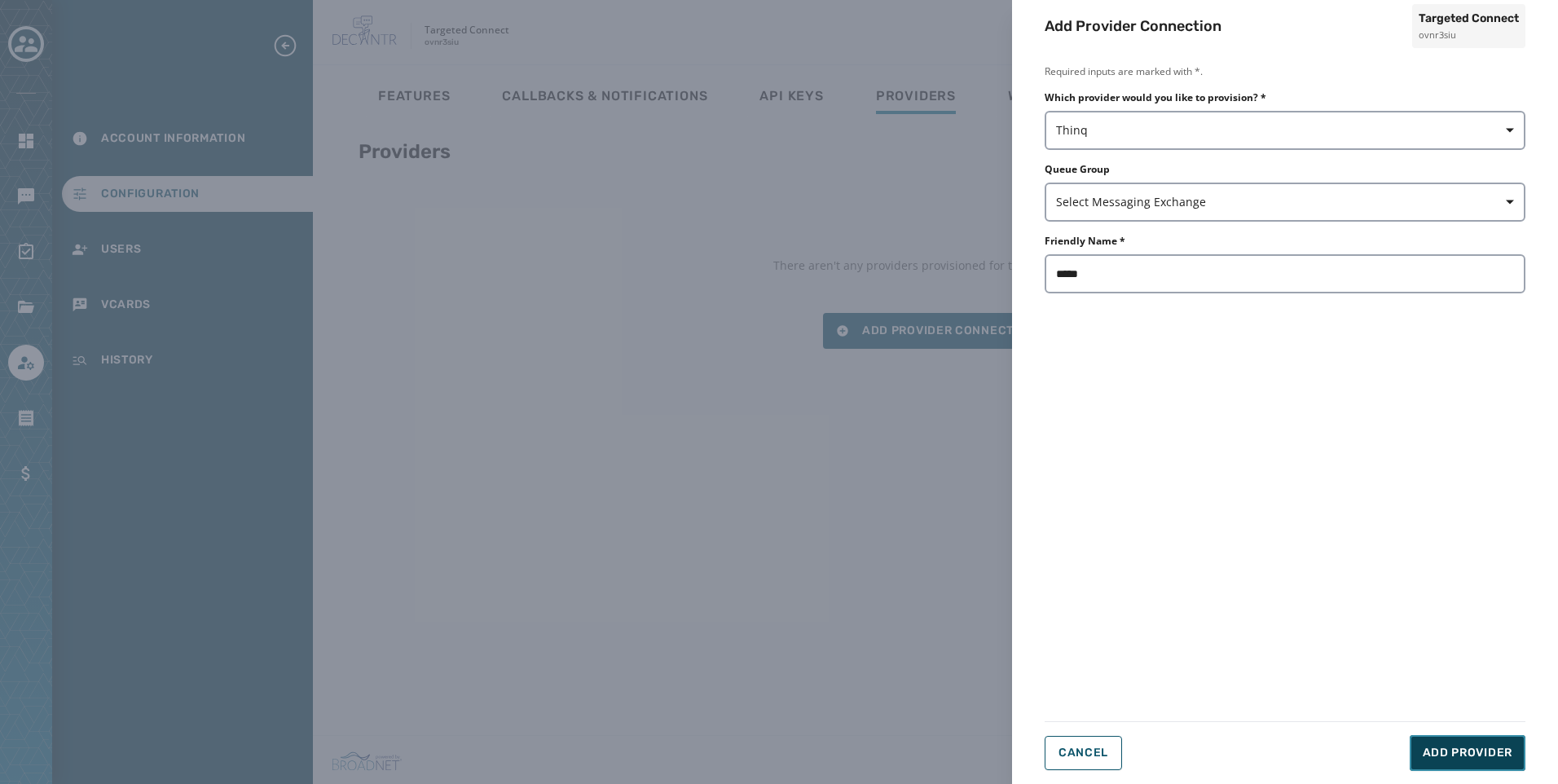
click at [1464, 757] on span "Add Provider" at bounding box center [1467, 752] width 90 height 16
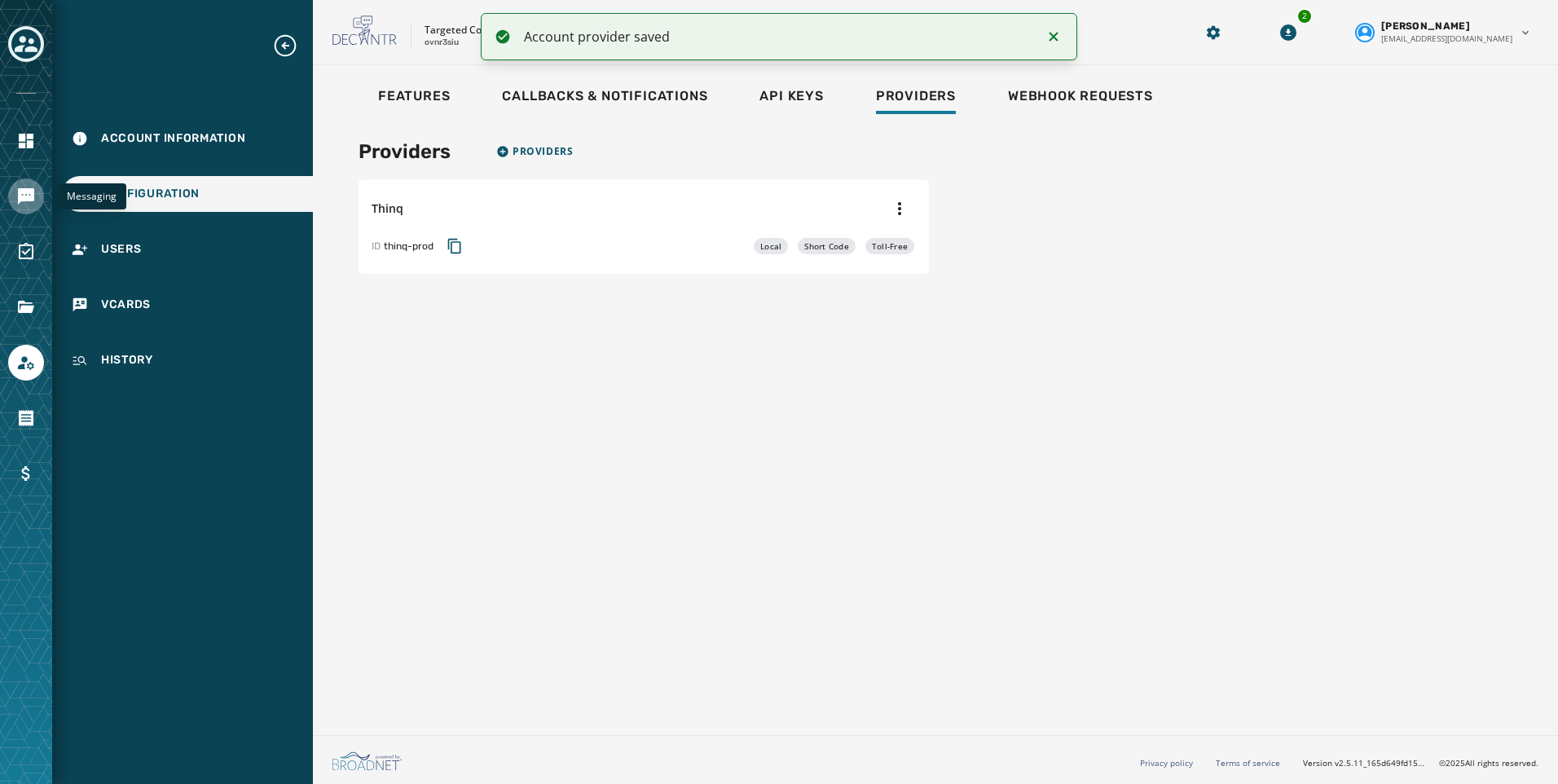
click at [26, 195] on icon "Navigate to Messaging" at bounding box center [25, 196] width 16 height 16
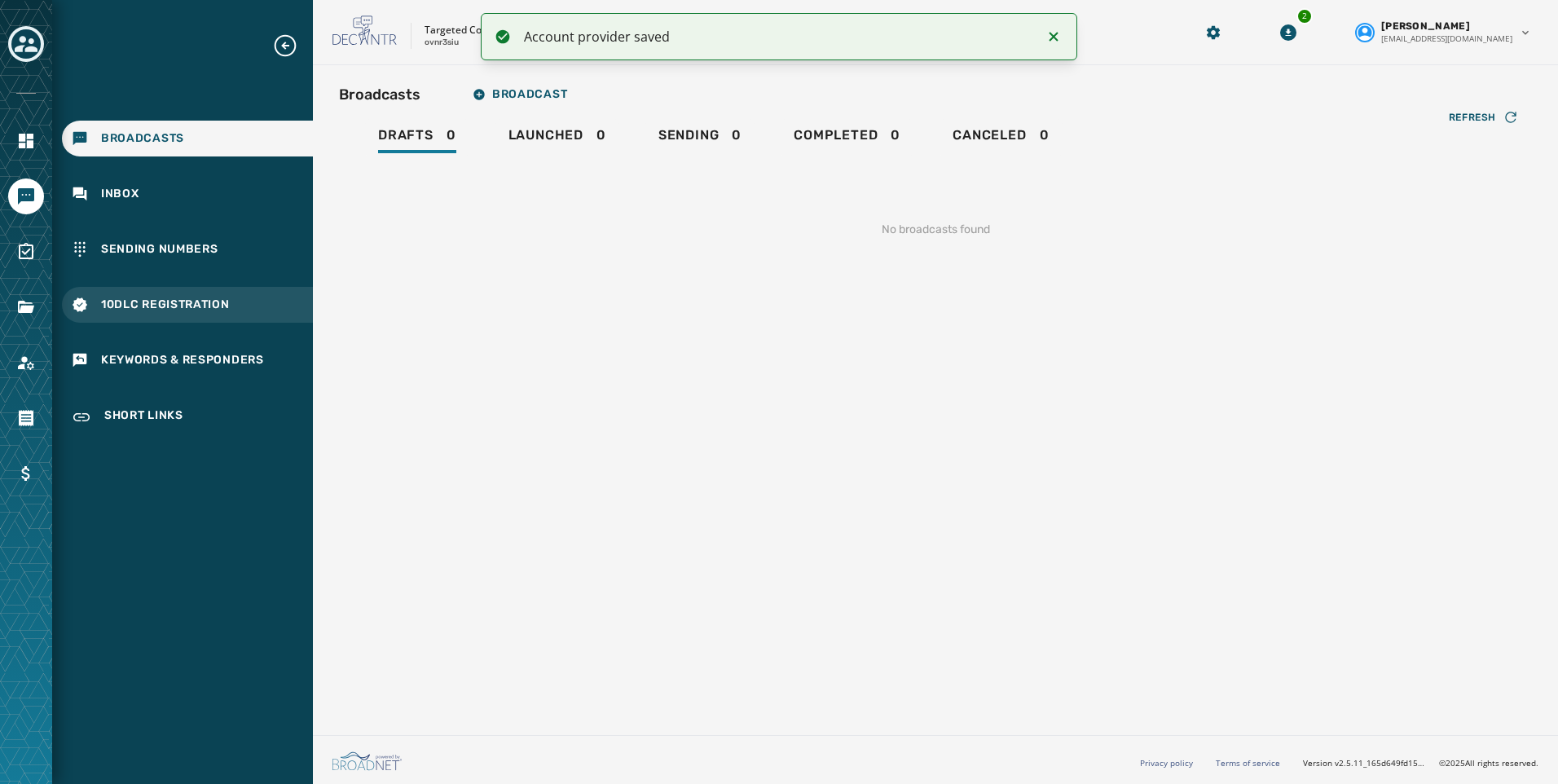
click at [166, 303] on span "10DLC Registration" at bounding box center [165, 304] width 129 height 16
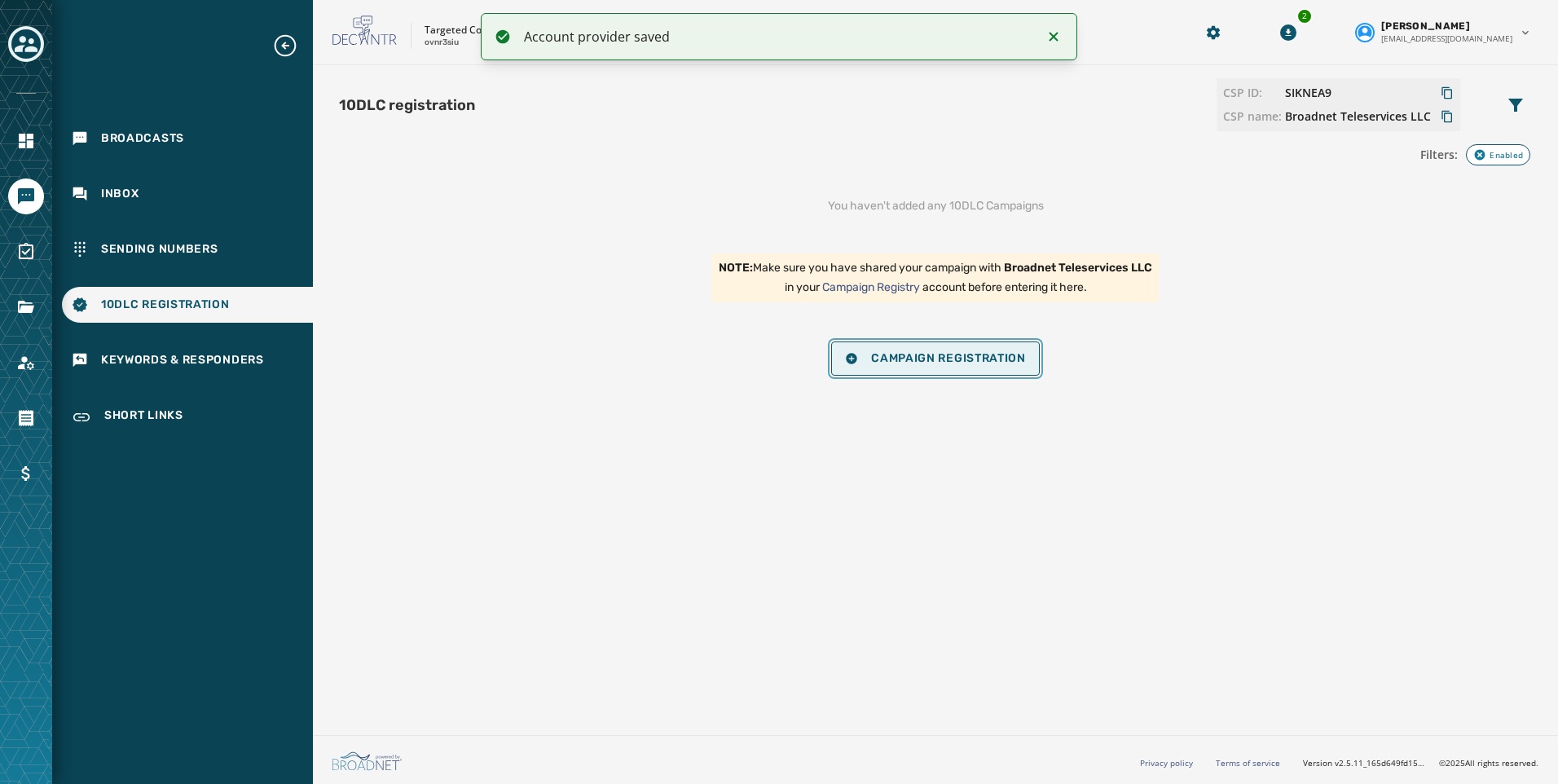
click at [885, 366] on button "Campaign Registration" at bounding box center [935, 358] width 208 height 34
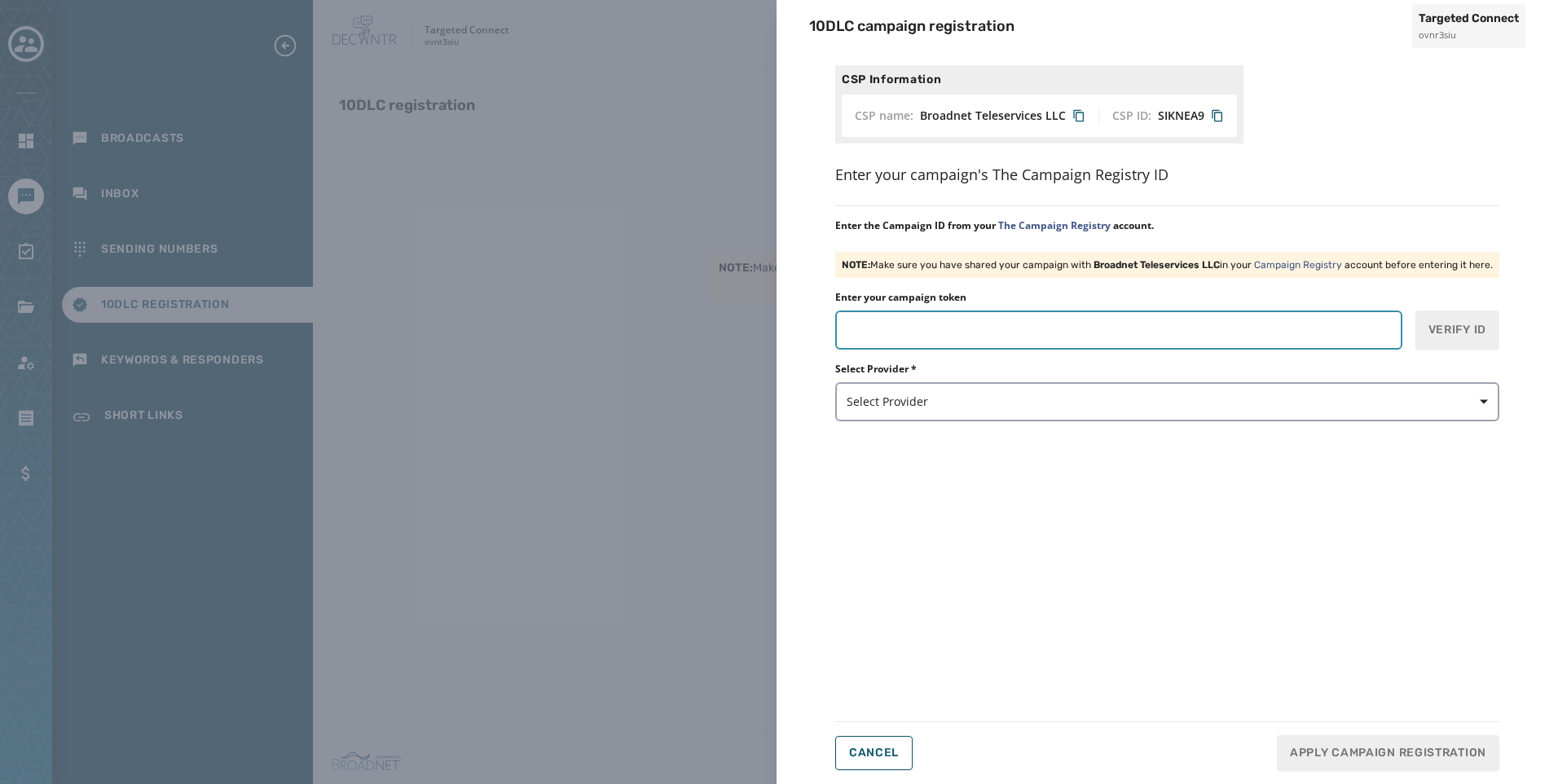
paste input "*******"
type input "*******"
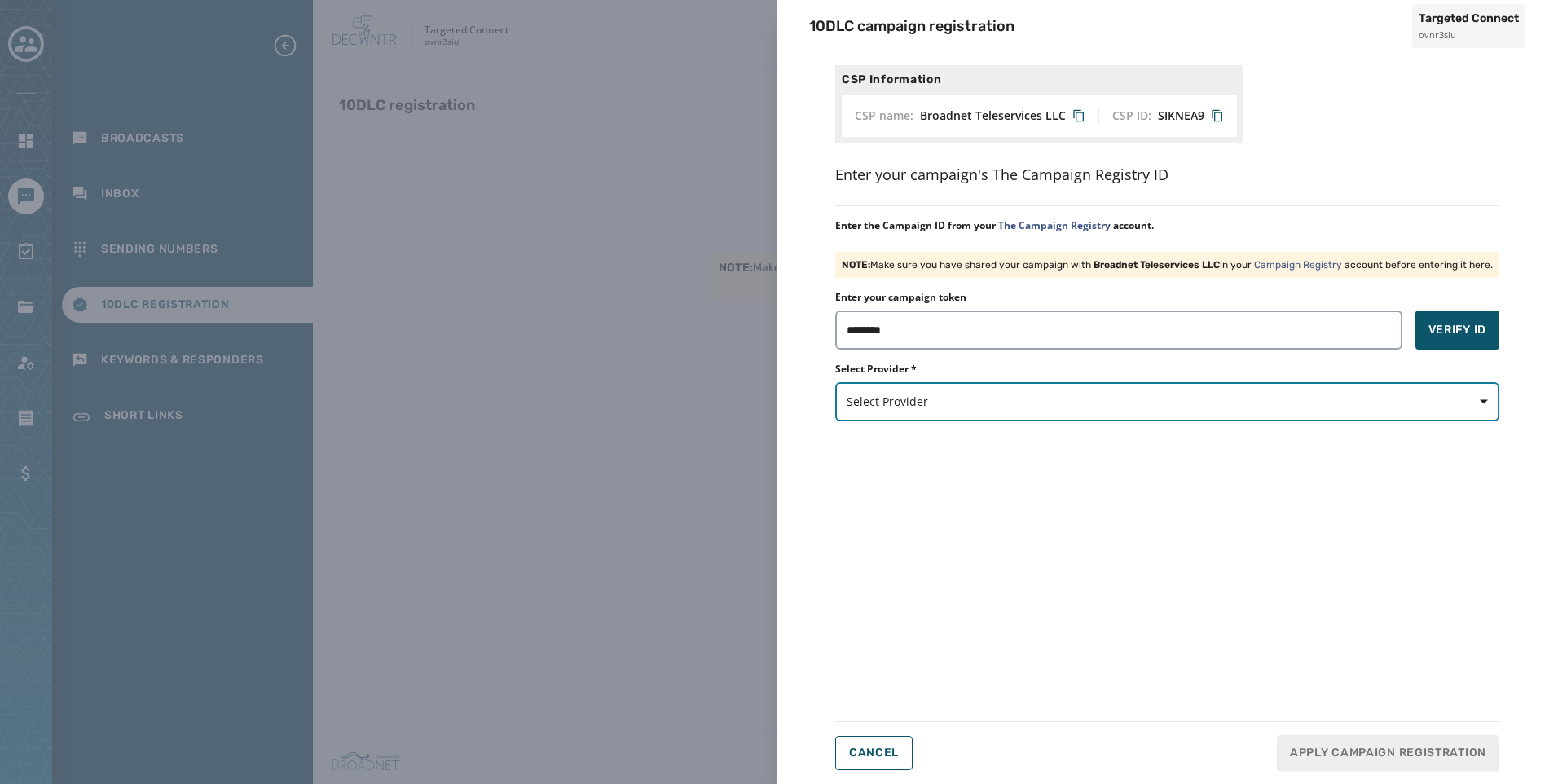
click at [1007, 416] on button "Select Provider" at bounding box center [1167, 400] width 664 height 39
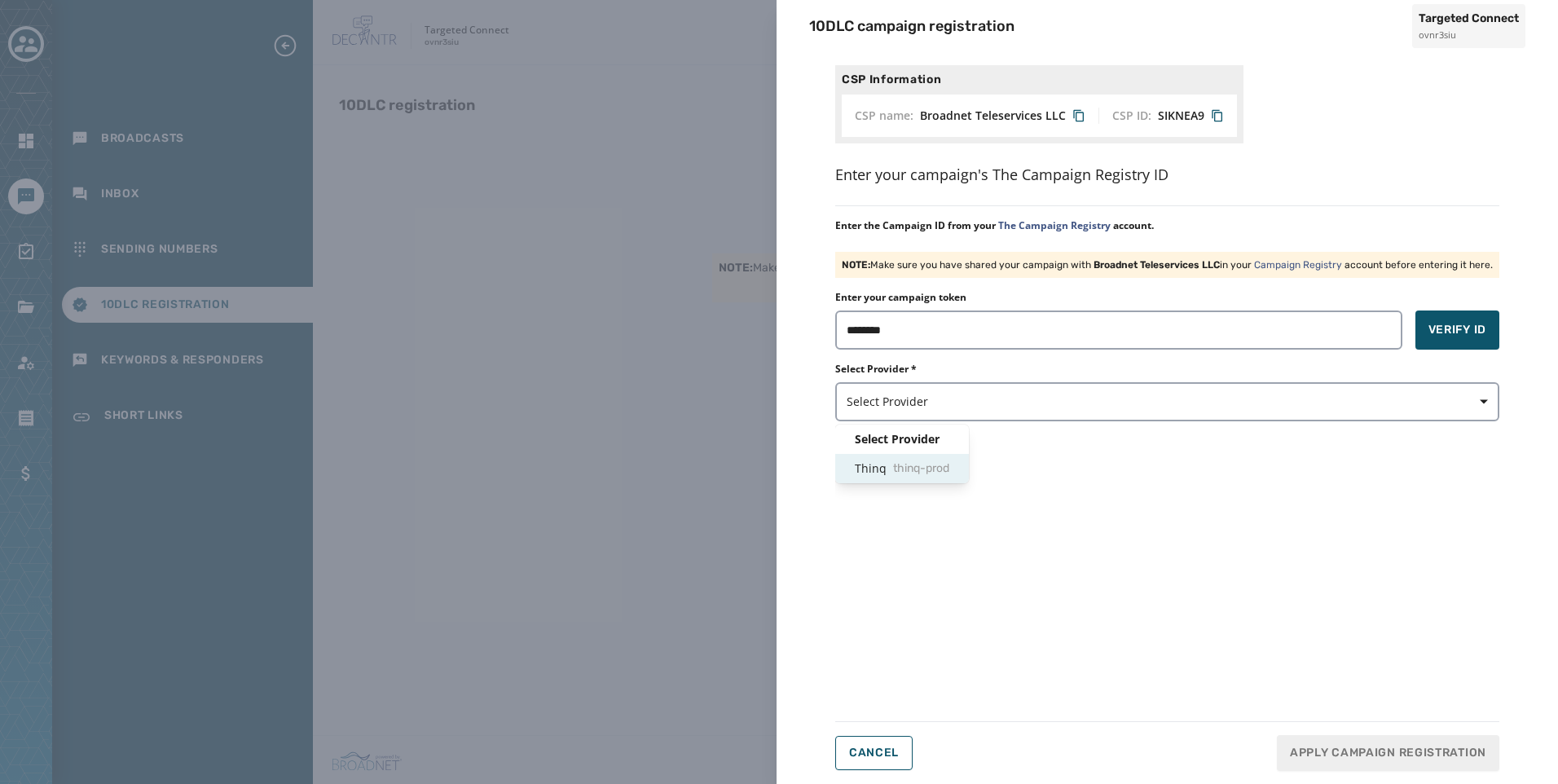
click at [906, 454] on div "Thinq thinq-prod" at bounding box center [902, 468] width 134 height 29
click at [1476, 334] on span "Verify ID" at bounding box center [1456, 329] width 57 height 16
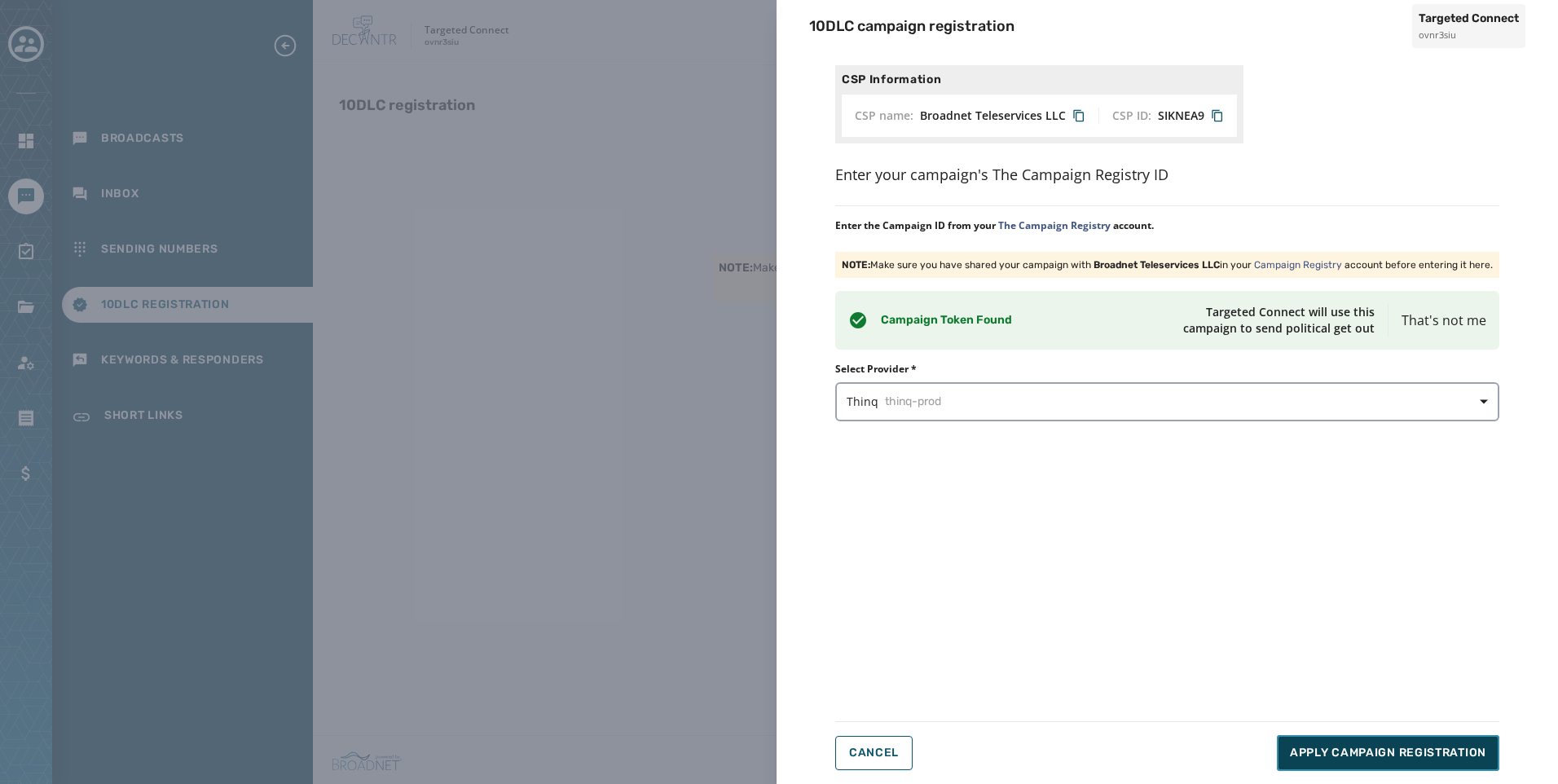
click at [1377, 752] on span "Apply Campaign Registration" at bounding box center [1387, 752] width 196 height 16
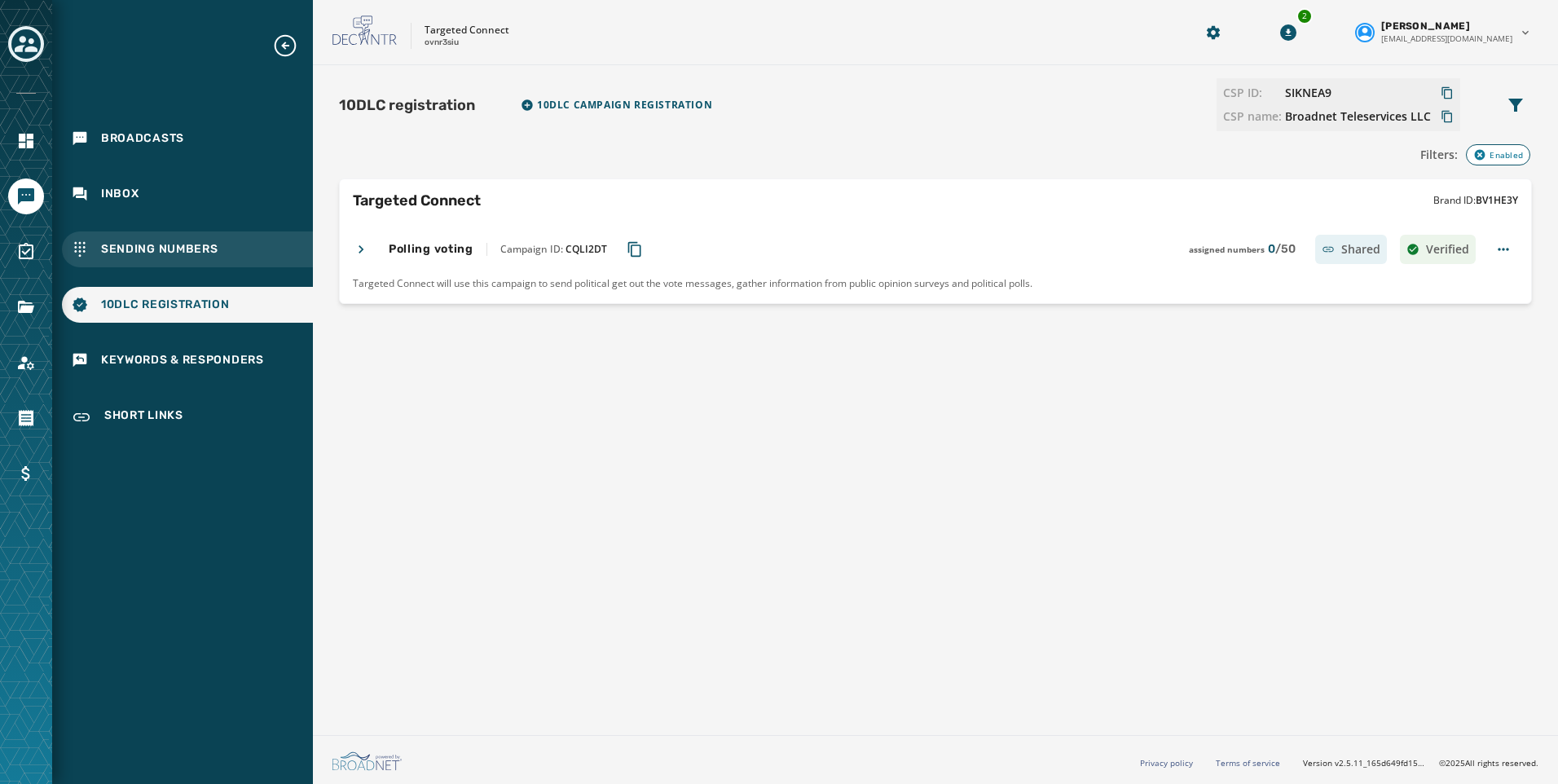
click at [135, 244] on span "Sending Numbers" at bounding box center [159, 249] width 117 height 16
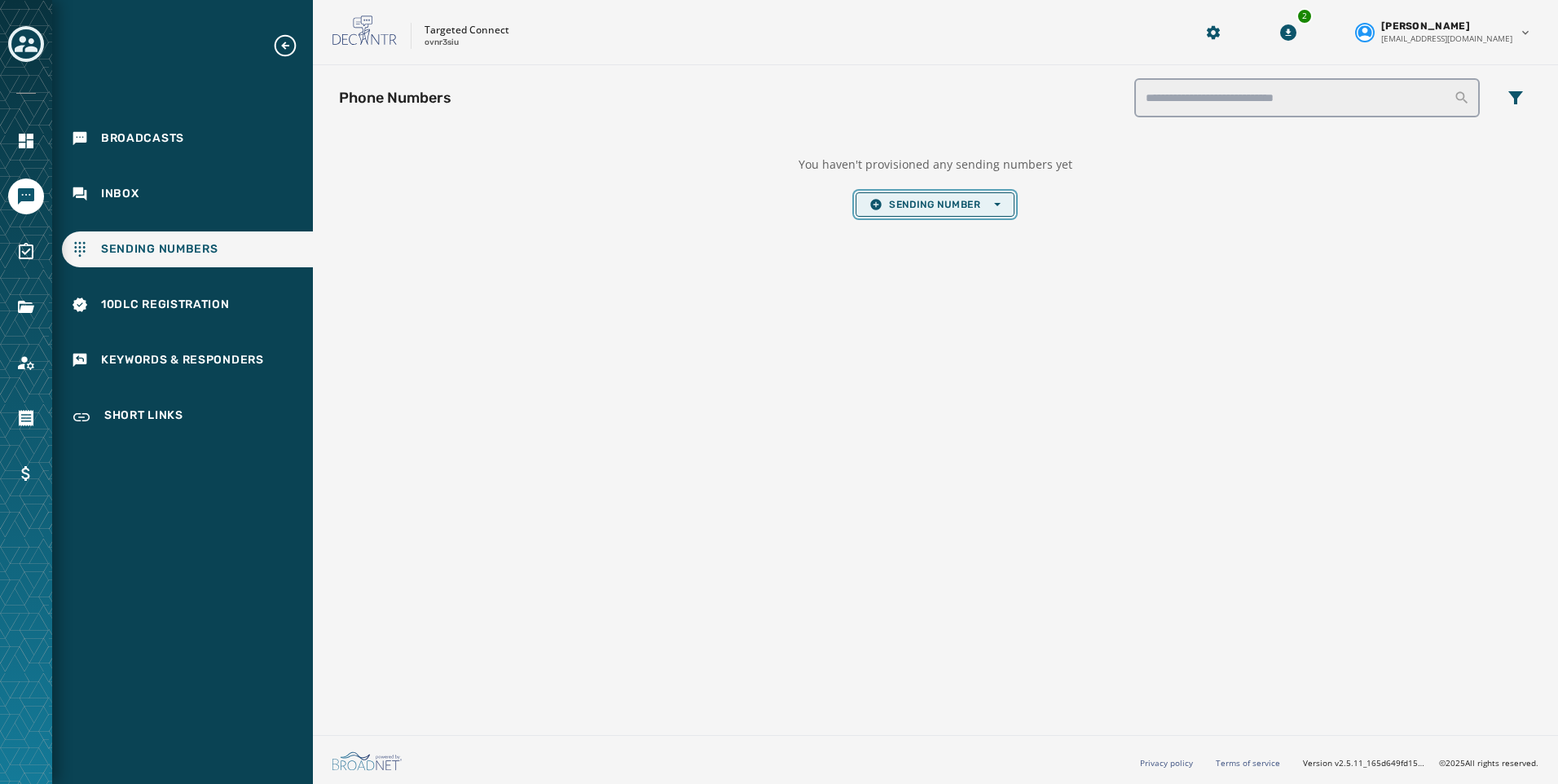
click at [966, 205] on span "Sending Number Open options" at bounding box center [934, 204] width 130 height 13
click at [943, 234] on span "Local Long Code" at bounding box center [934, 229] width 130 height 13
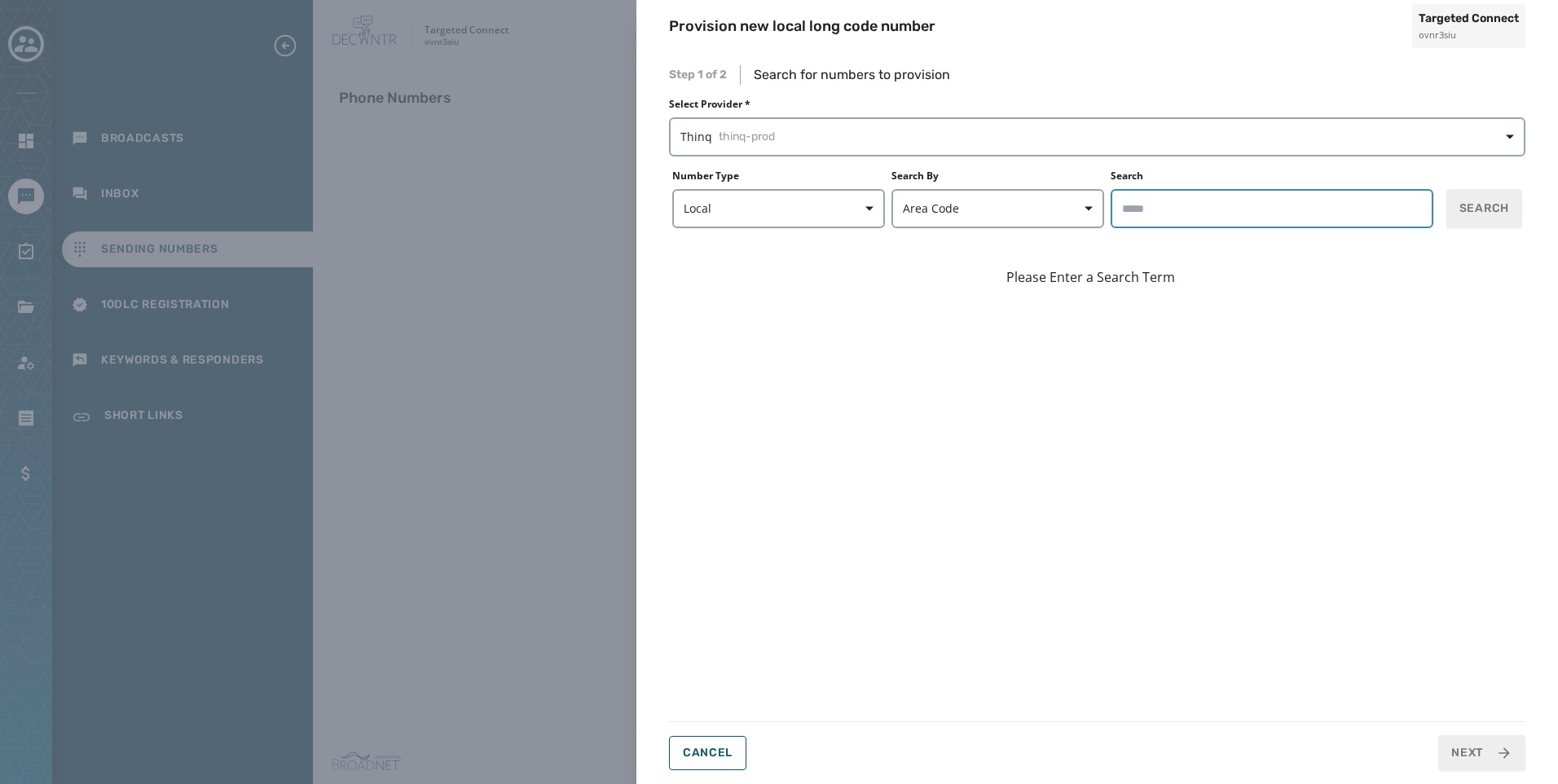
drag, startPoint x: 1120, startPoint y: 219, endPoint x: 1136, endPoint y: 217, distance: 16.1
click at [1120, 219] on input "Search" at bounding box center [1271, 208] width 322 height 39
type input "*****"
click at [1502, 207] on span "Search" at bounding box center [1484, 208] width 50 height 16
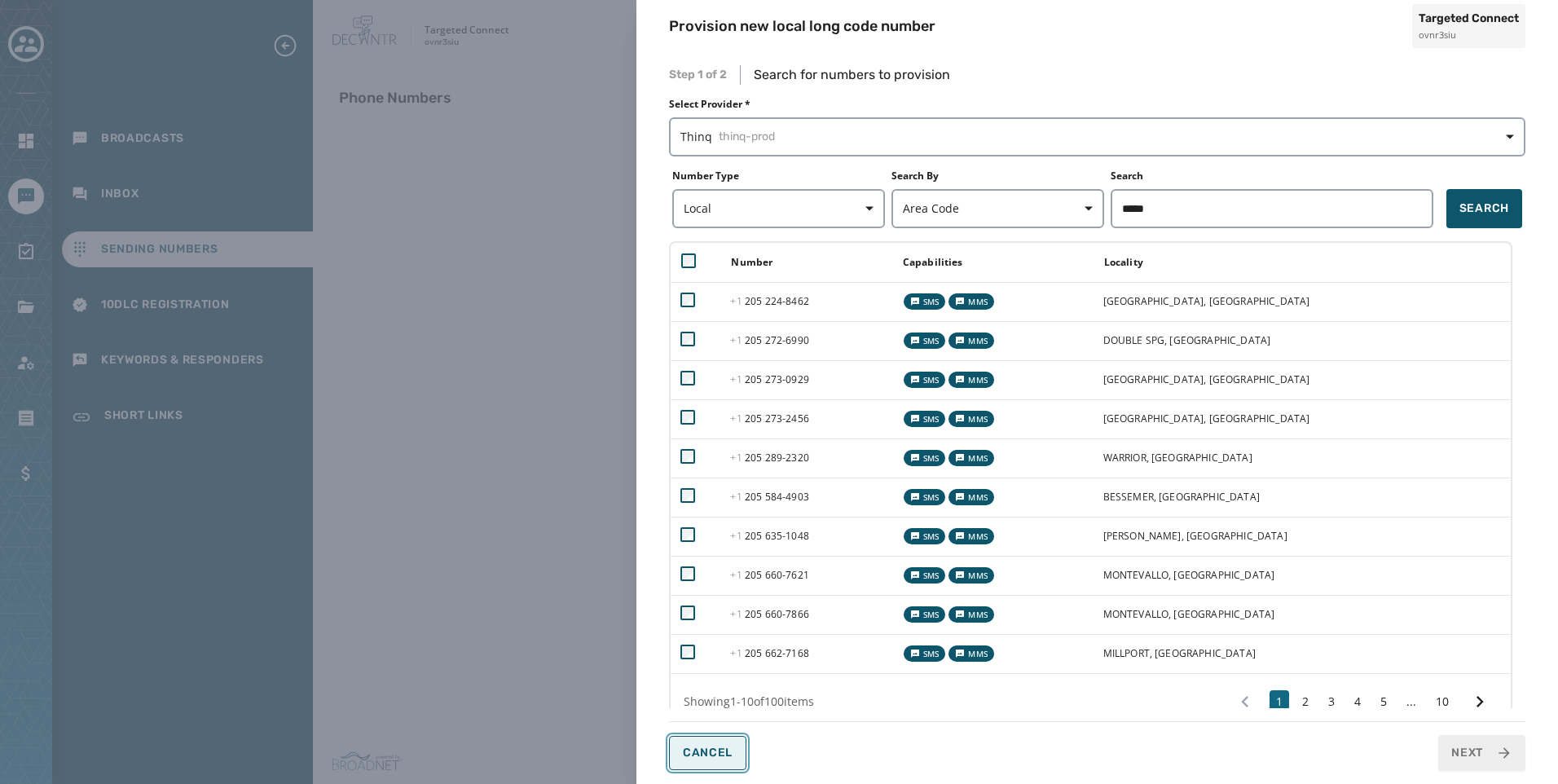
drag, startPoint x: 722, startPoint y: 758, endPoint x: 722, endPoint y: 743, distance: 15.0
click at [722, 759] on span "Cancel" at bounding box center [707, 753] width 50 height 13
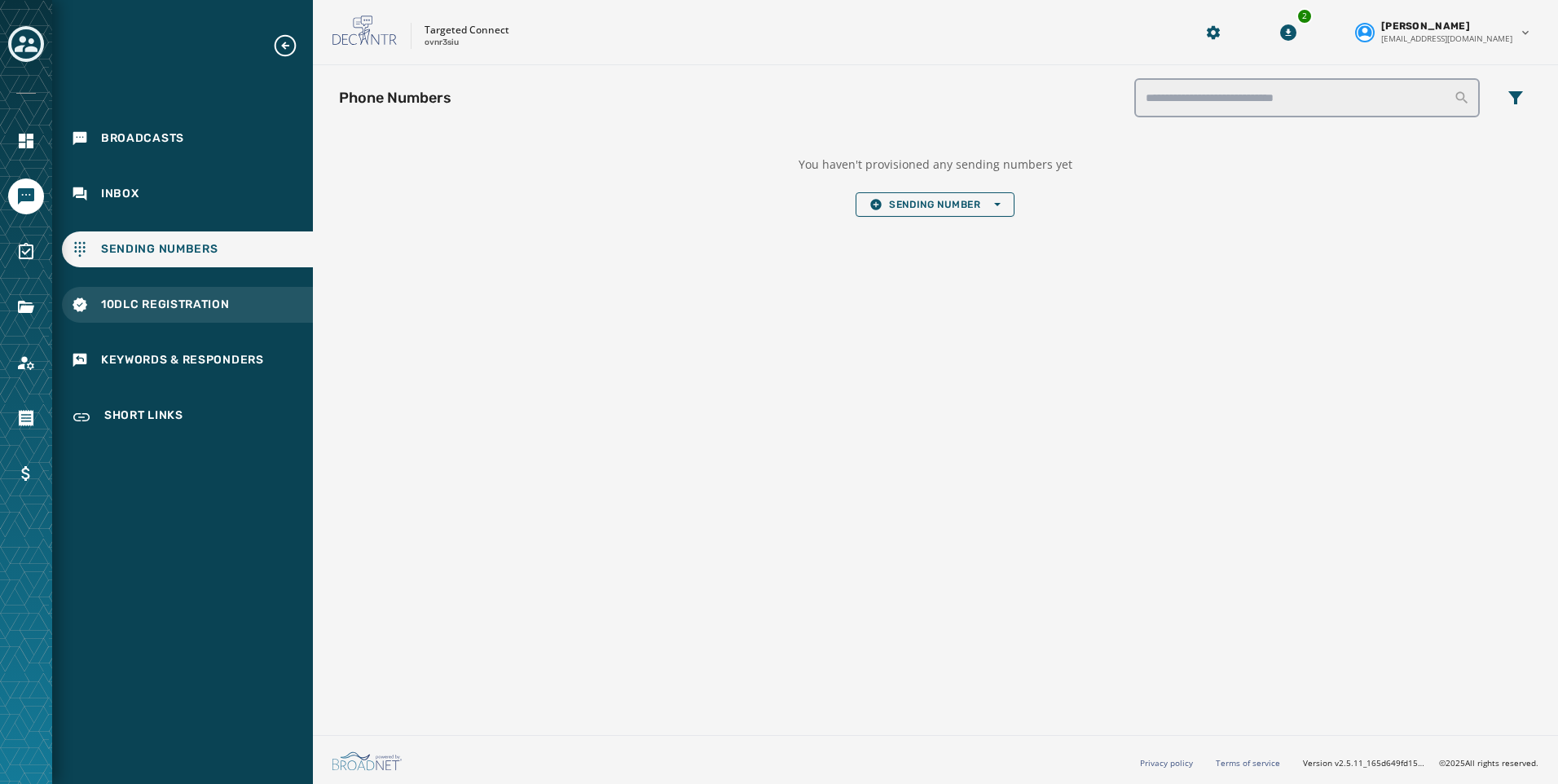
click at [105, 298] on span "10DLC Registration" at bounding box center [165, 304] width 129 height 16
